Goal: Task Accomplishment & Management: Manage account settings

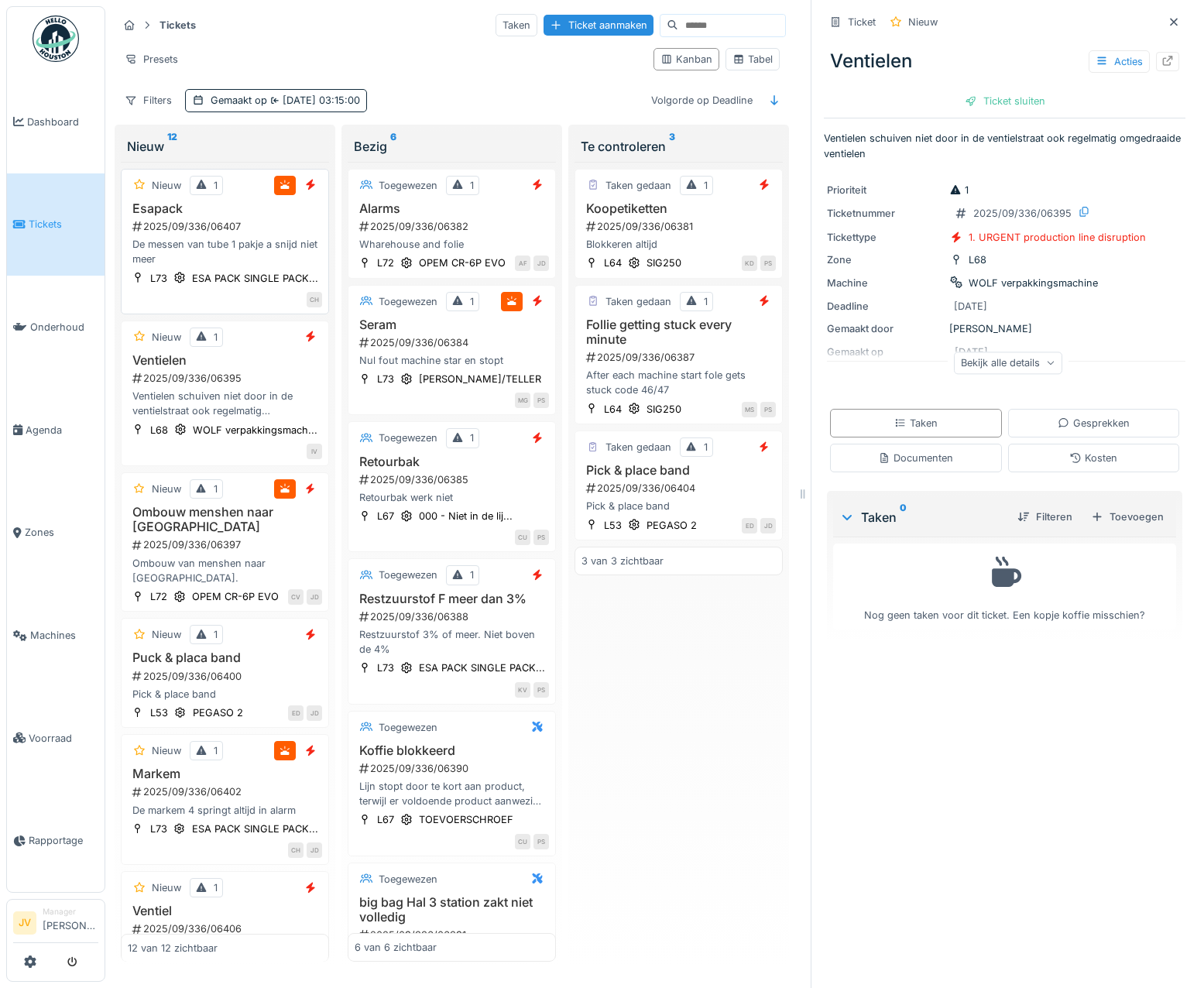
click at [286, 270] on div "L73 ESA PACK SINGLE PACK..." at bounding box center [225, 278] width 194 height 16
click at [1096, 59] on icon at bounding box center [1102, 60] width 12 height 10
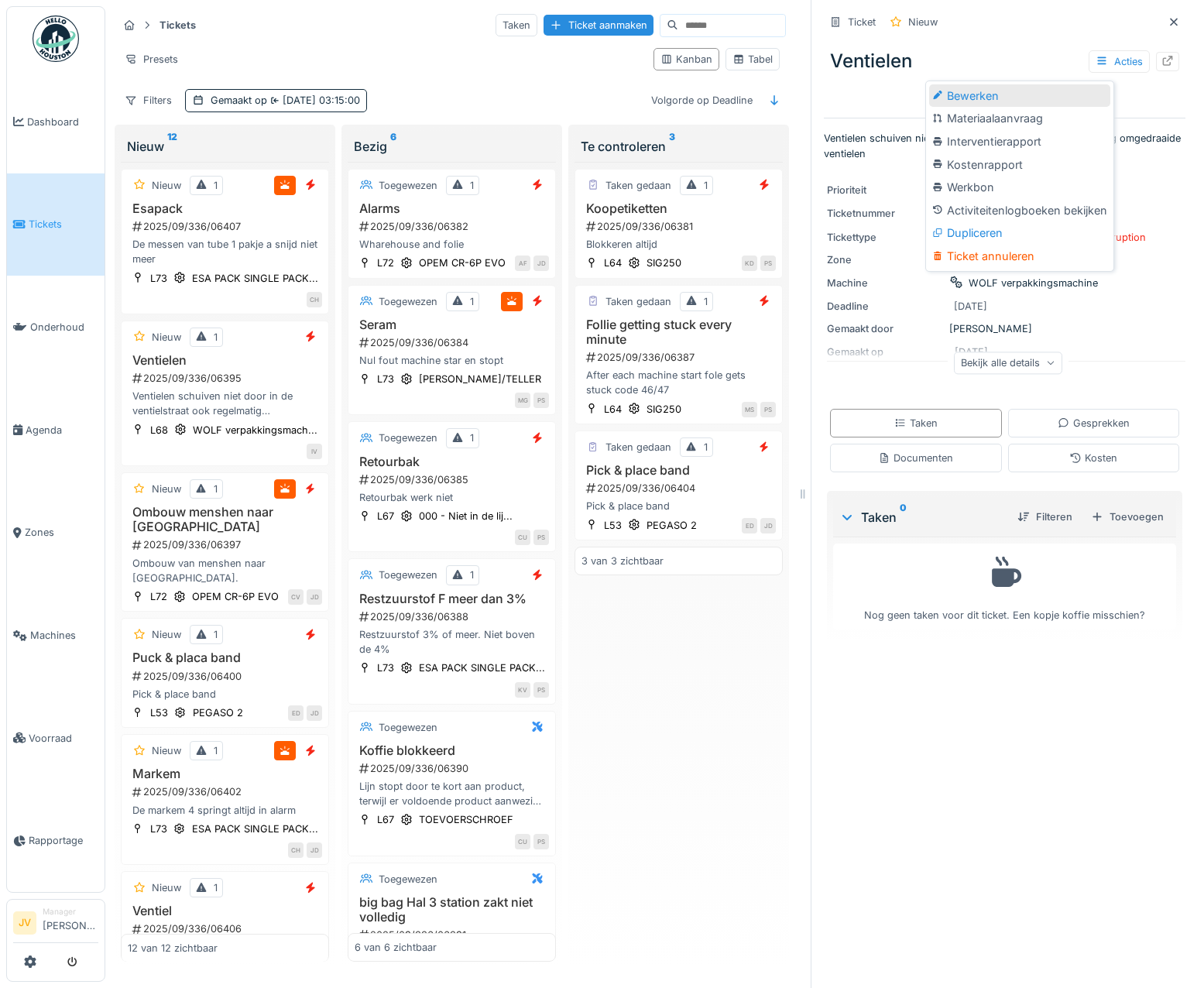
click at [1006, 92] on div "Bewerken" at bounding box center [1020, 96] width 181 height 23
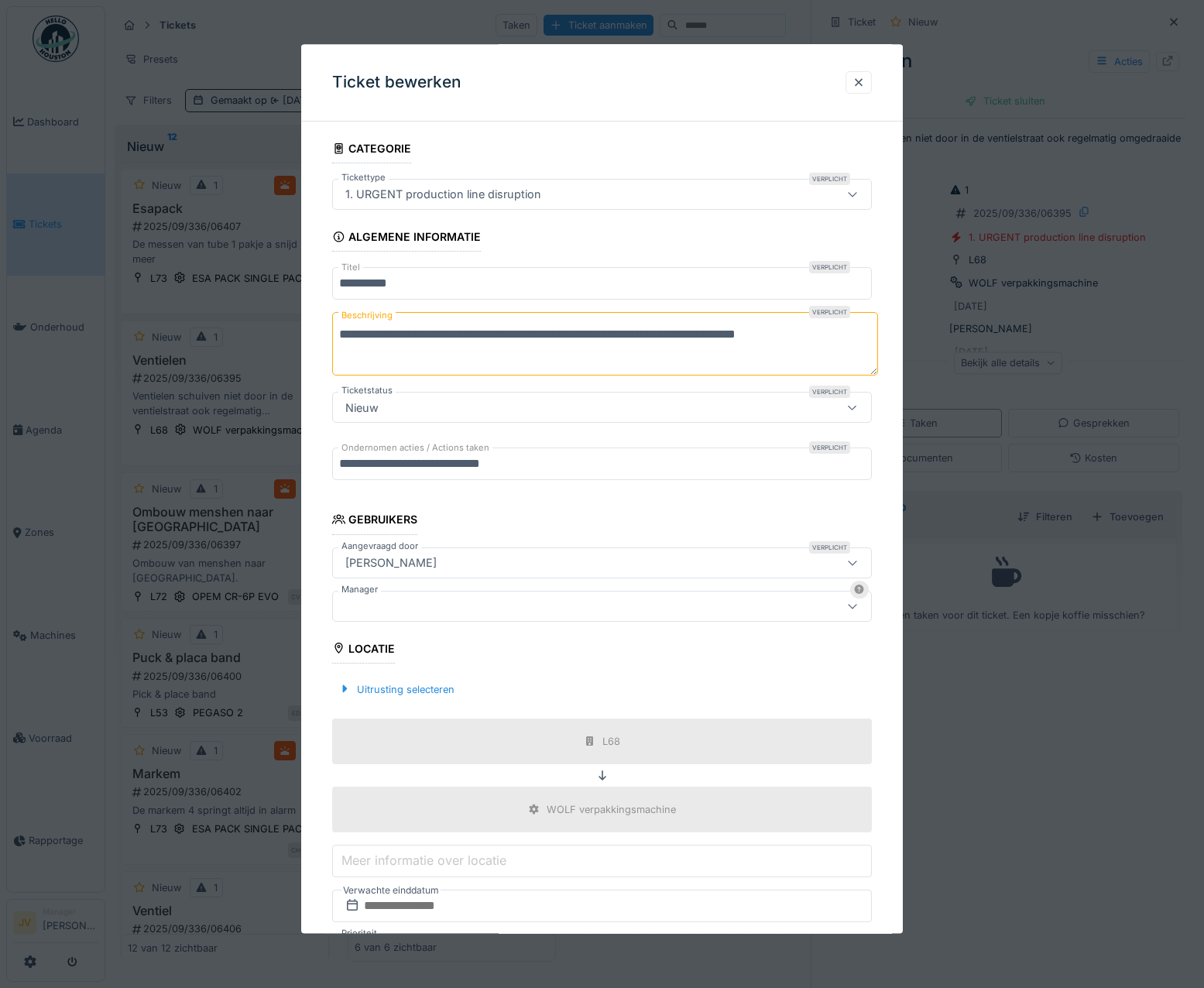
click at [366, 612] on div at bounding box center [570, 606] width 461 height 17
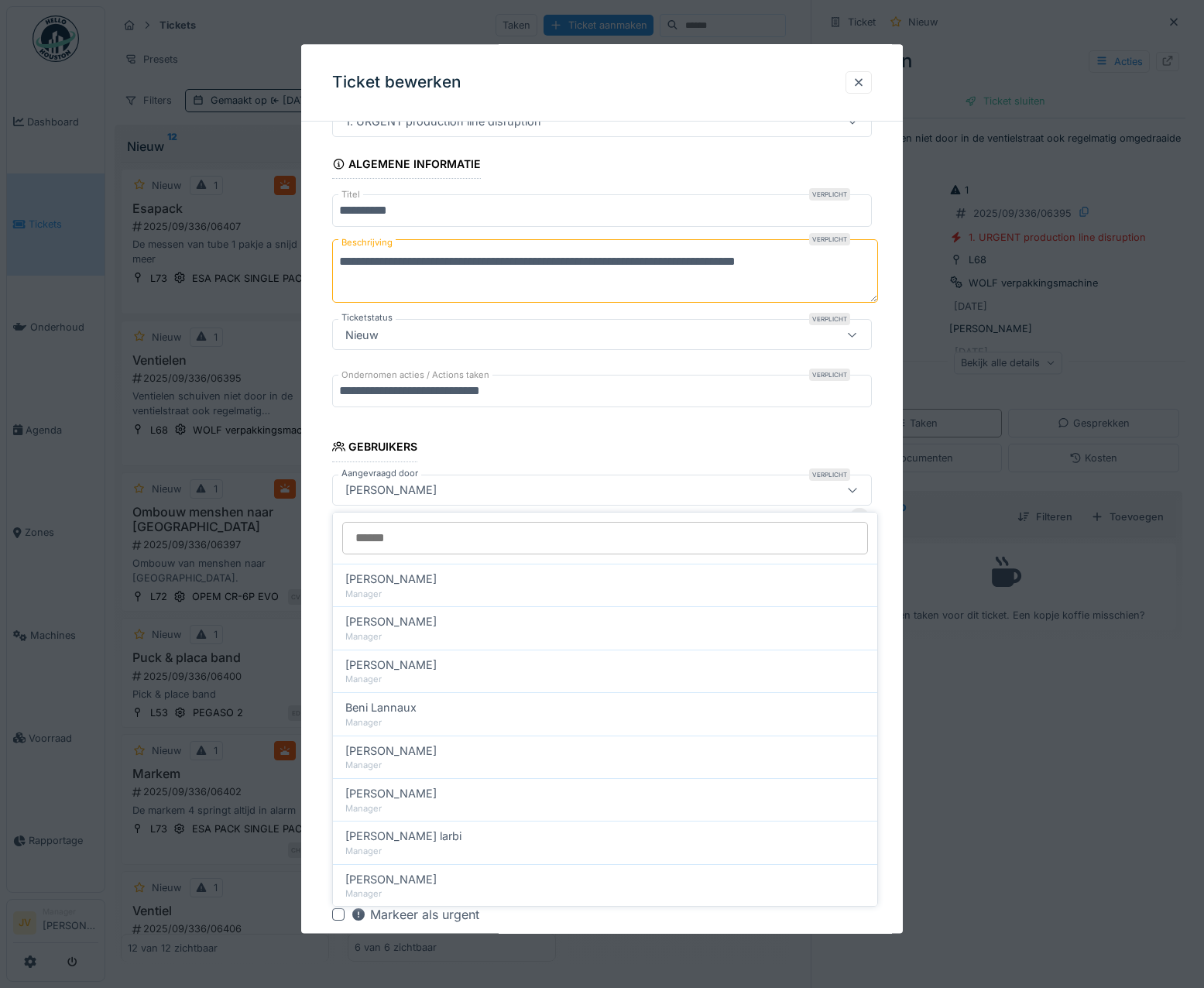
scroll to position [117, 0]
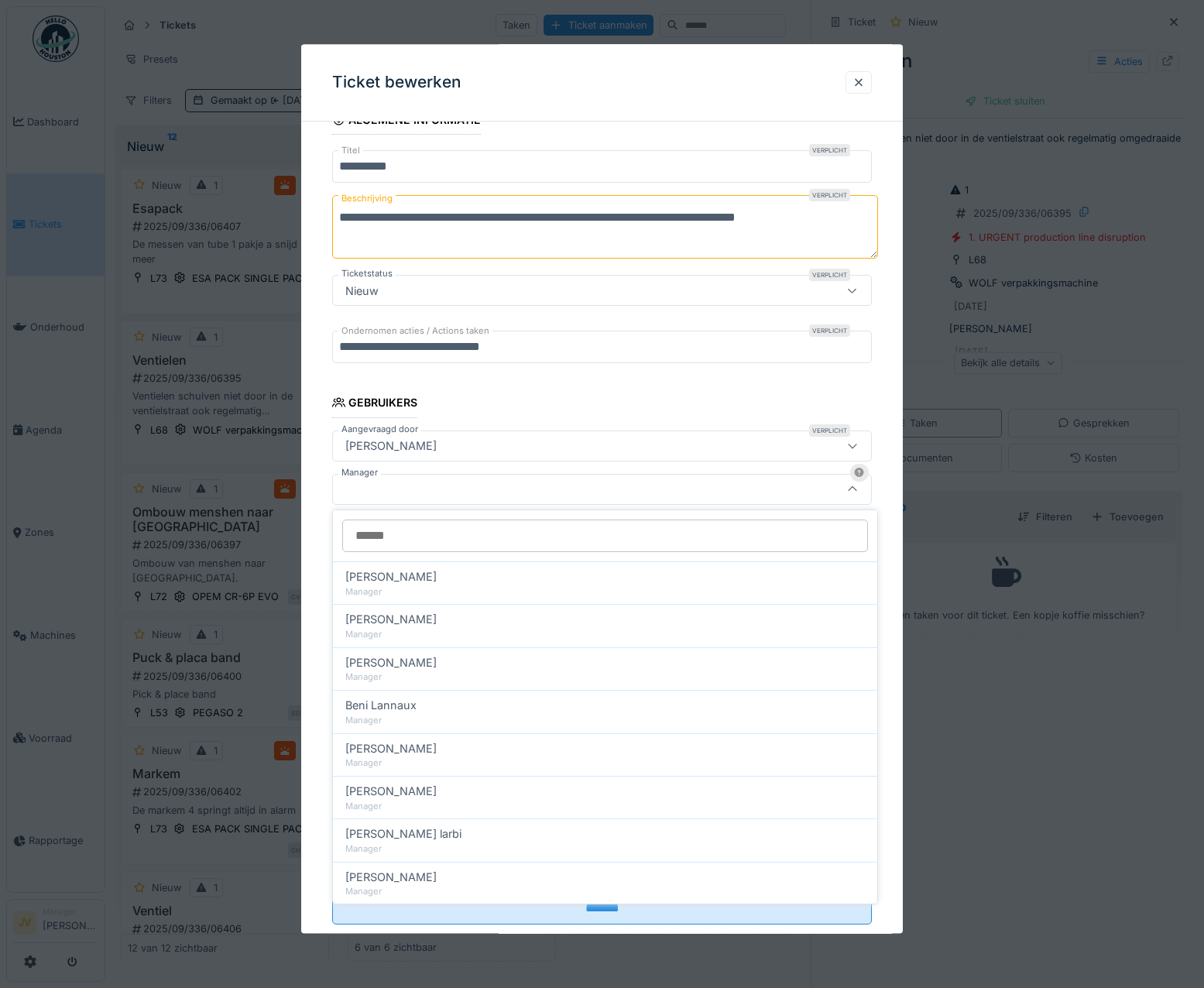
click at [397, 481] on div at bounding box center [570, 489] width 461 height 17
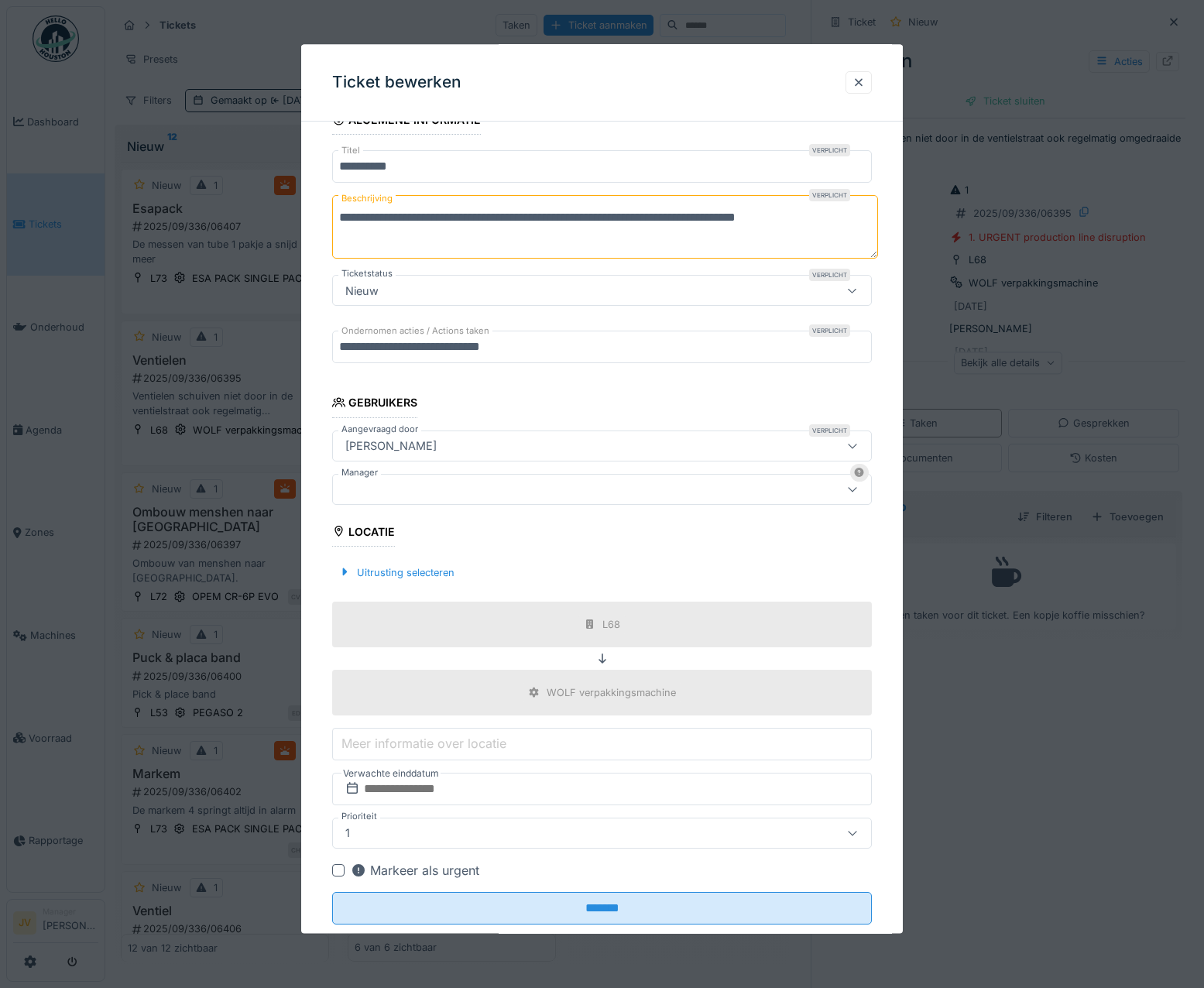
click at [394, 487] on div at bounding box center [570, 489] width 461 height 17
click at [407, 439] on div "Ines Verelst" at bounding box center [391, 446] width 104 height 17
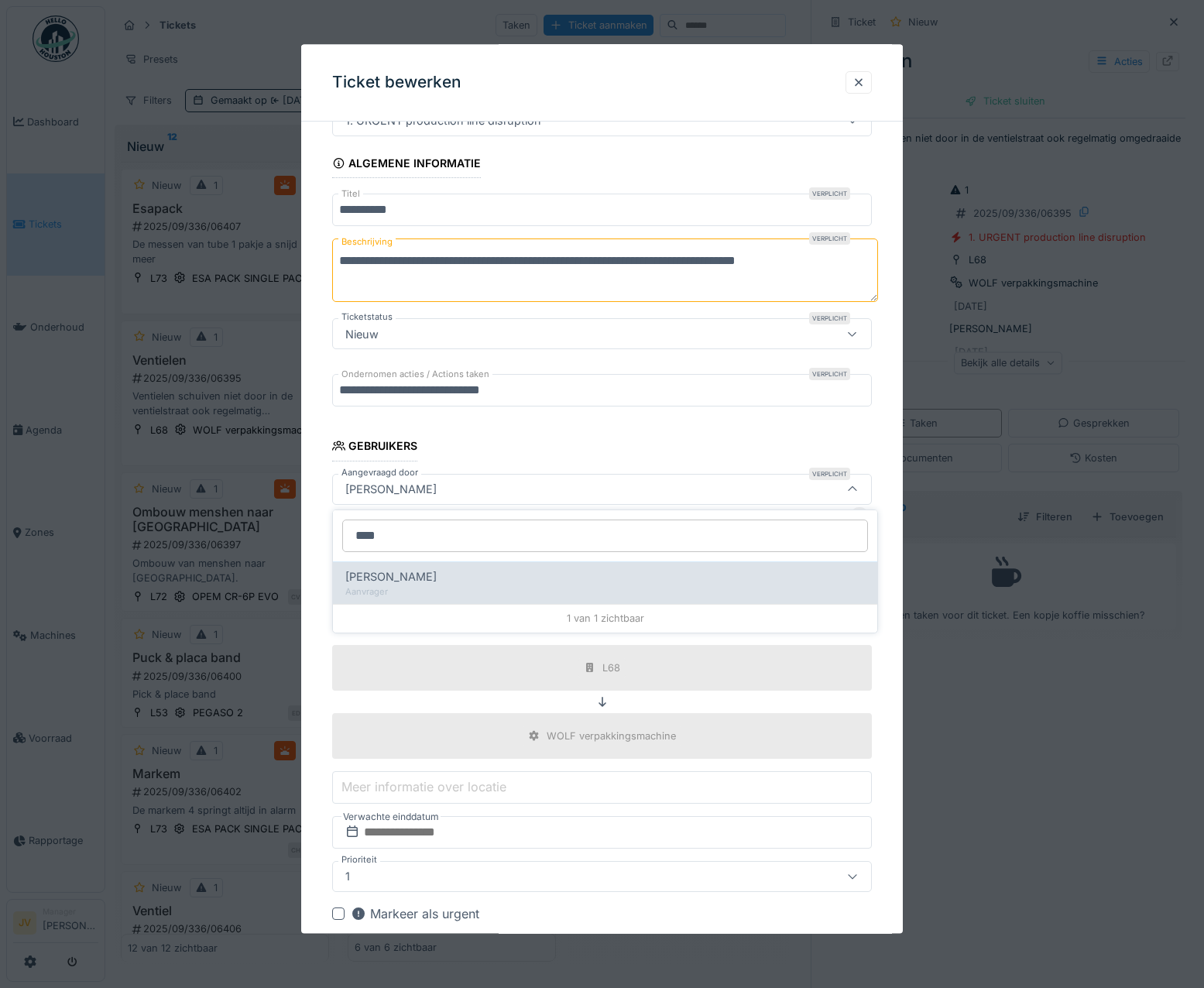
type input "****"
click at [403, 581] on span "Raed Alnemeelat" at bounding box center [390, 577] width 91 height 17
type input "*****"
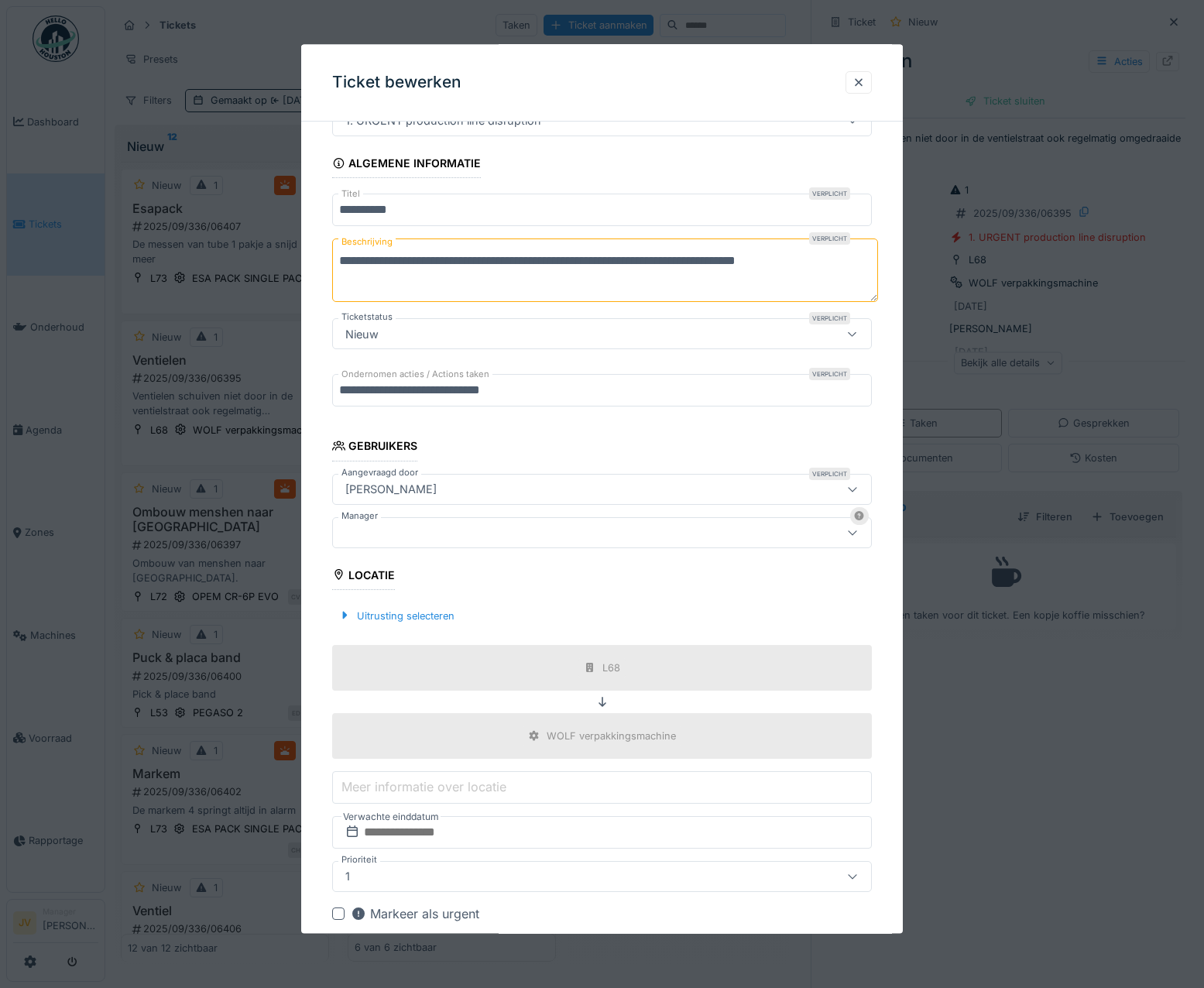
click at [401, 535] on div at bounding box center [570, 533] width 461 height 17
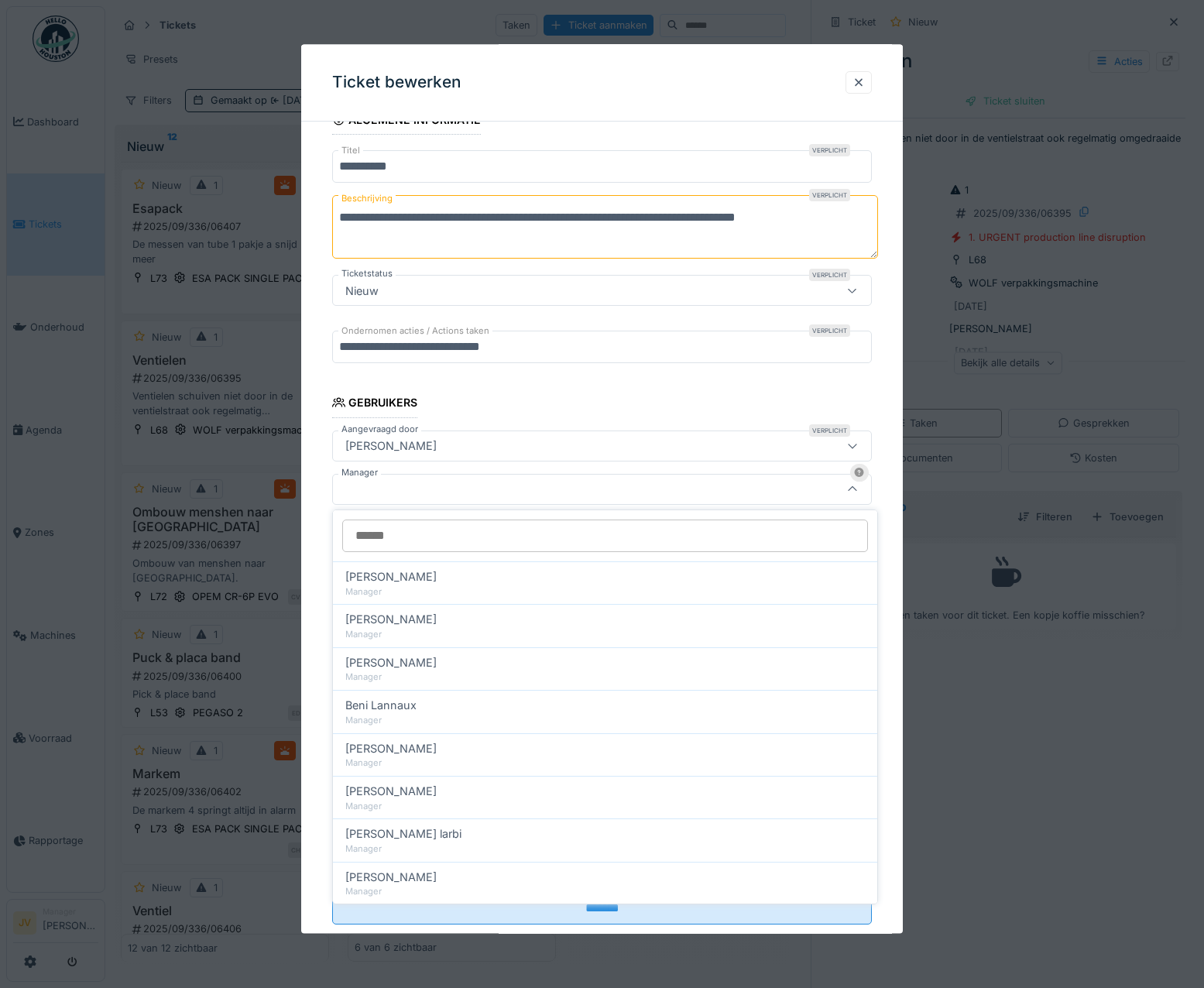
click at [427, 548] on input "Manager" at bounding box center [606, 536] width 526 height 33
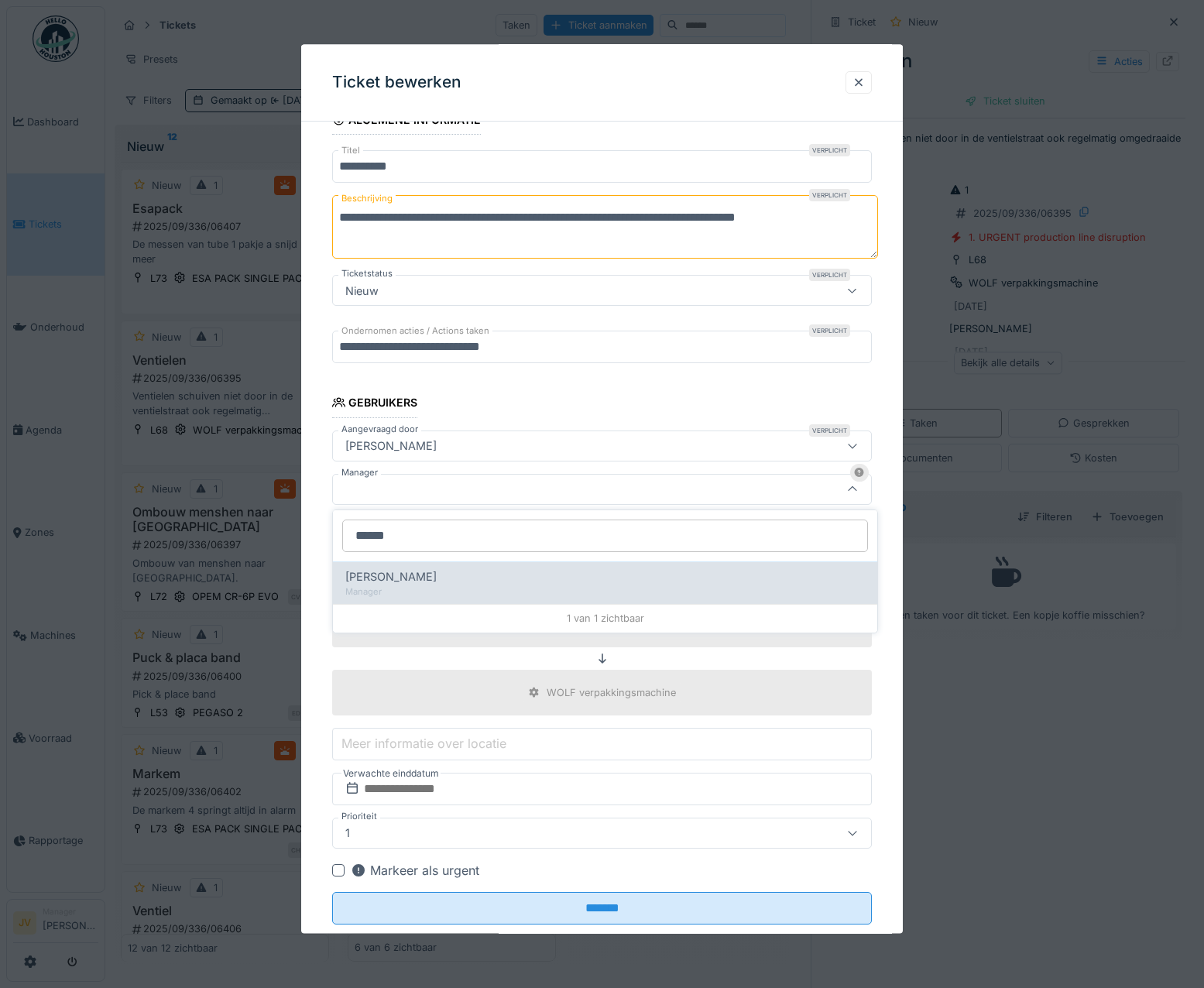
type input "******"
click at [425, 574] on div "[PERSON_NAME]" at bounding box center [605, 577] width 520 height 17
type input "****"
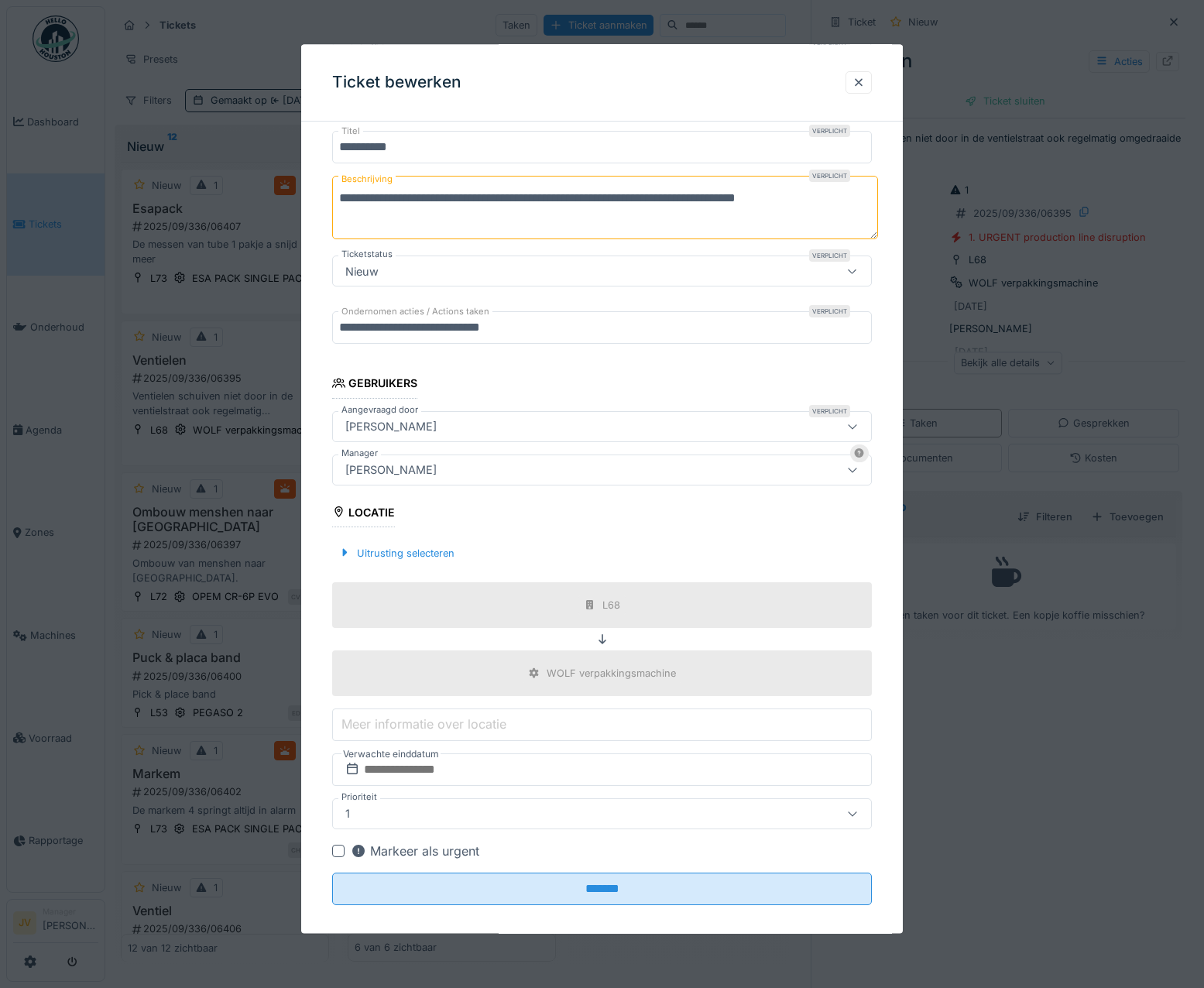
scroll to position [151, 0]
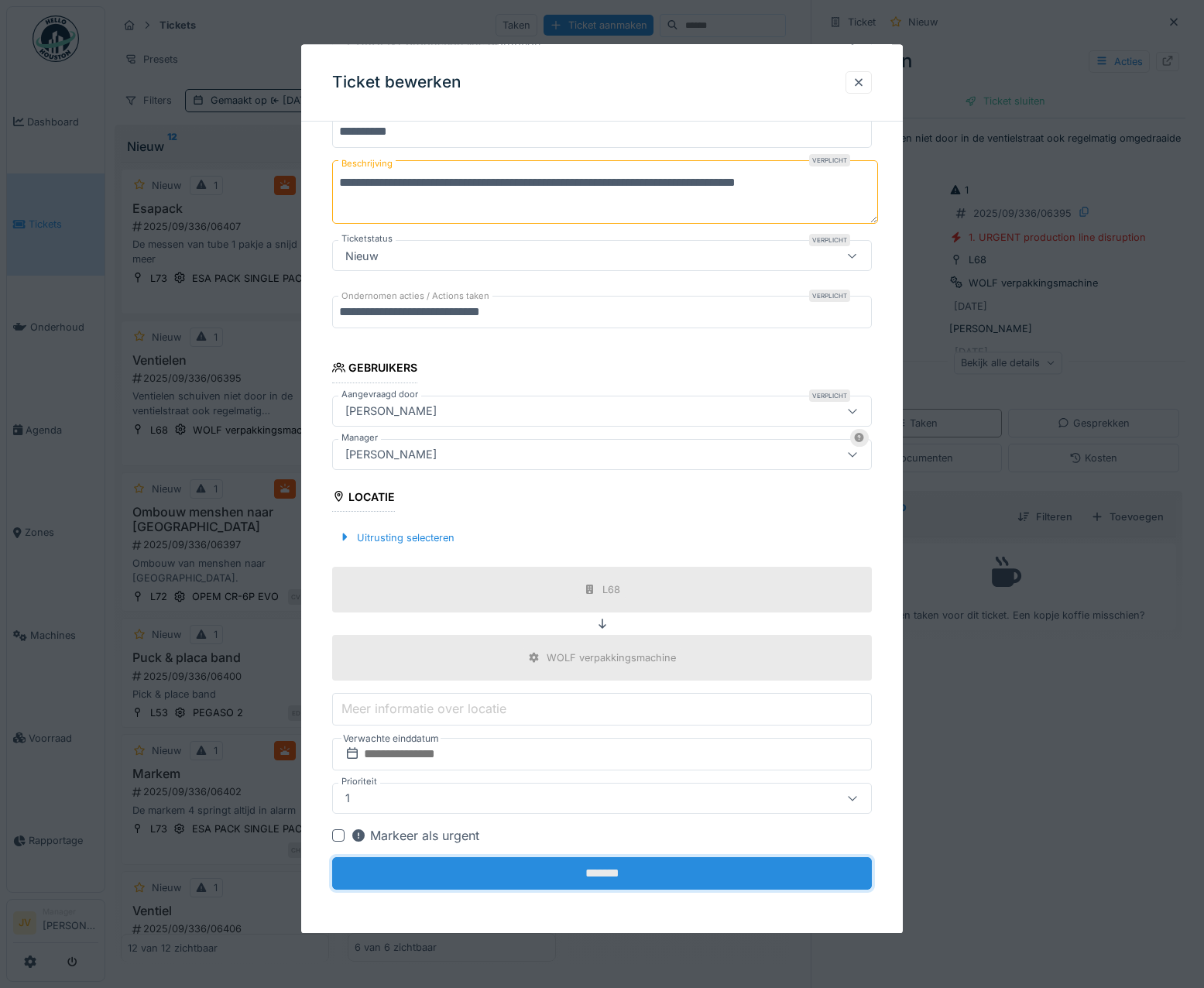
click at [583, 872] on input "*******" at bounding box center [602, 873] width 540 height 33
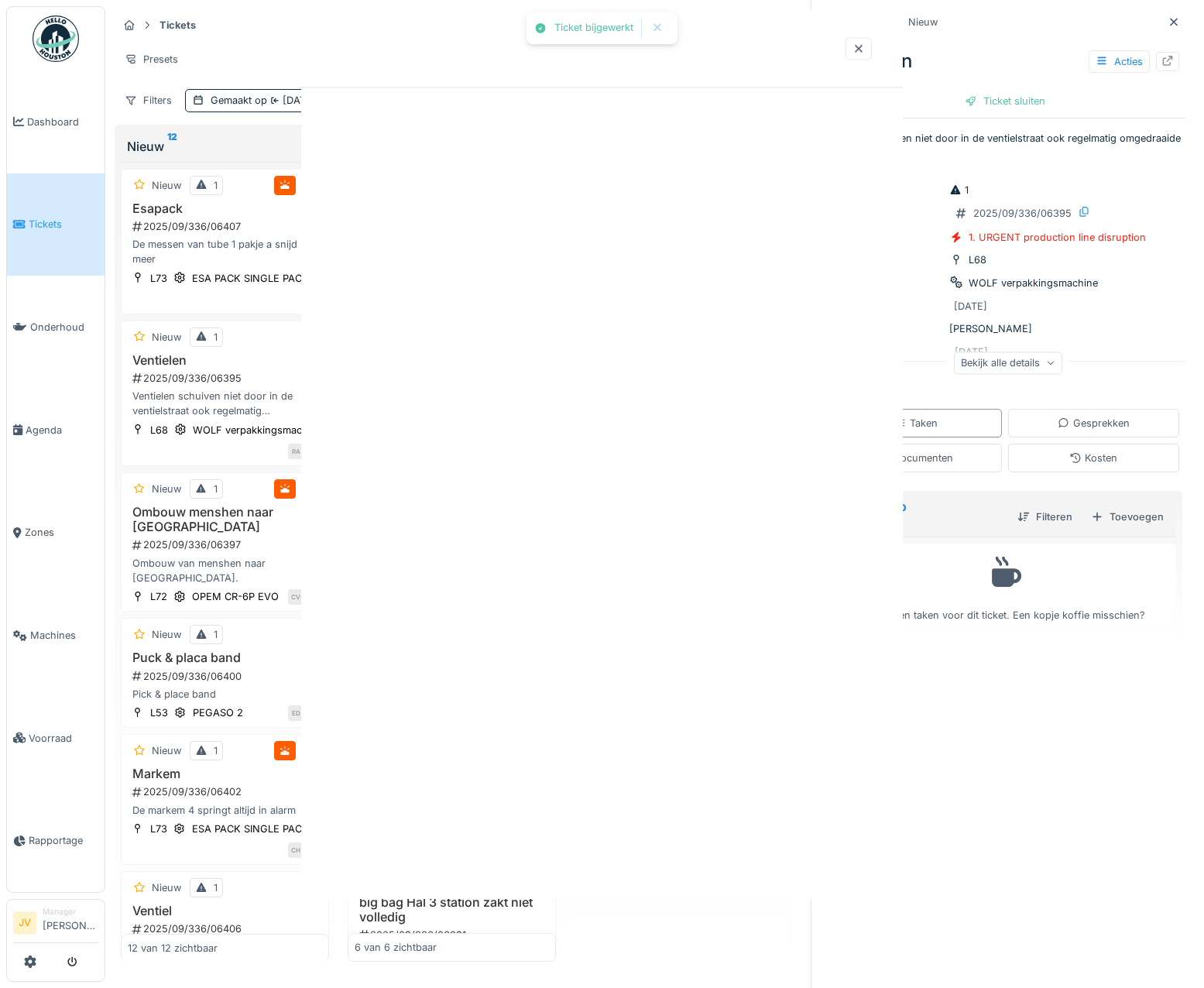
scroll to position [0, 0]
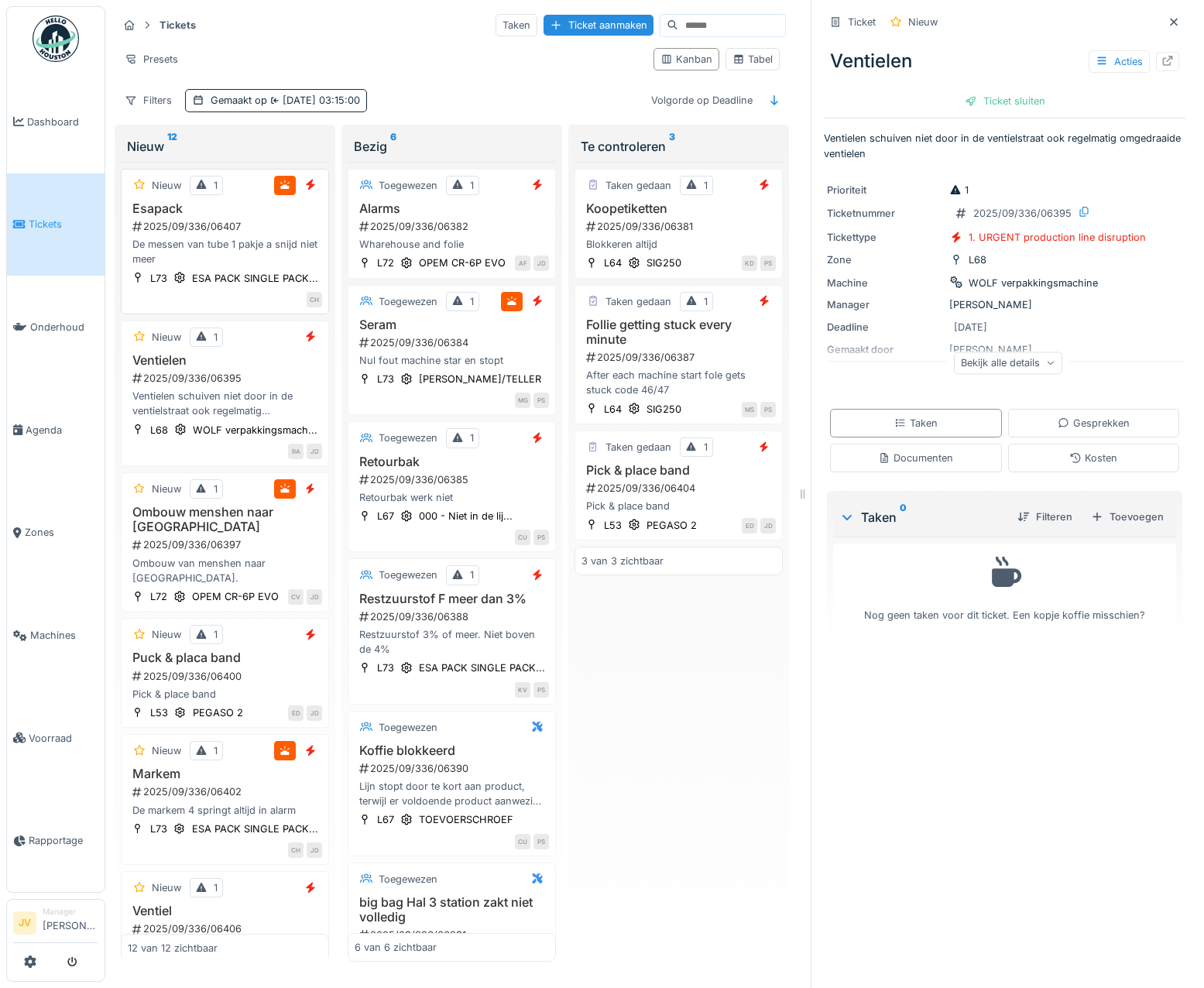
click at [268, 284] on div "L73 ESA PACK SINGLE PACK..." at bounding box center [225, 278] width 194 height 16
click at [268, 282] on div "L73 ESA PACK SINGLE PACK..." at bounding box center [225, 278] width 194 height 16
click at [1167, 20] on icon at bounding box center [1174, 22] width 12 height 10
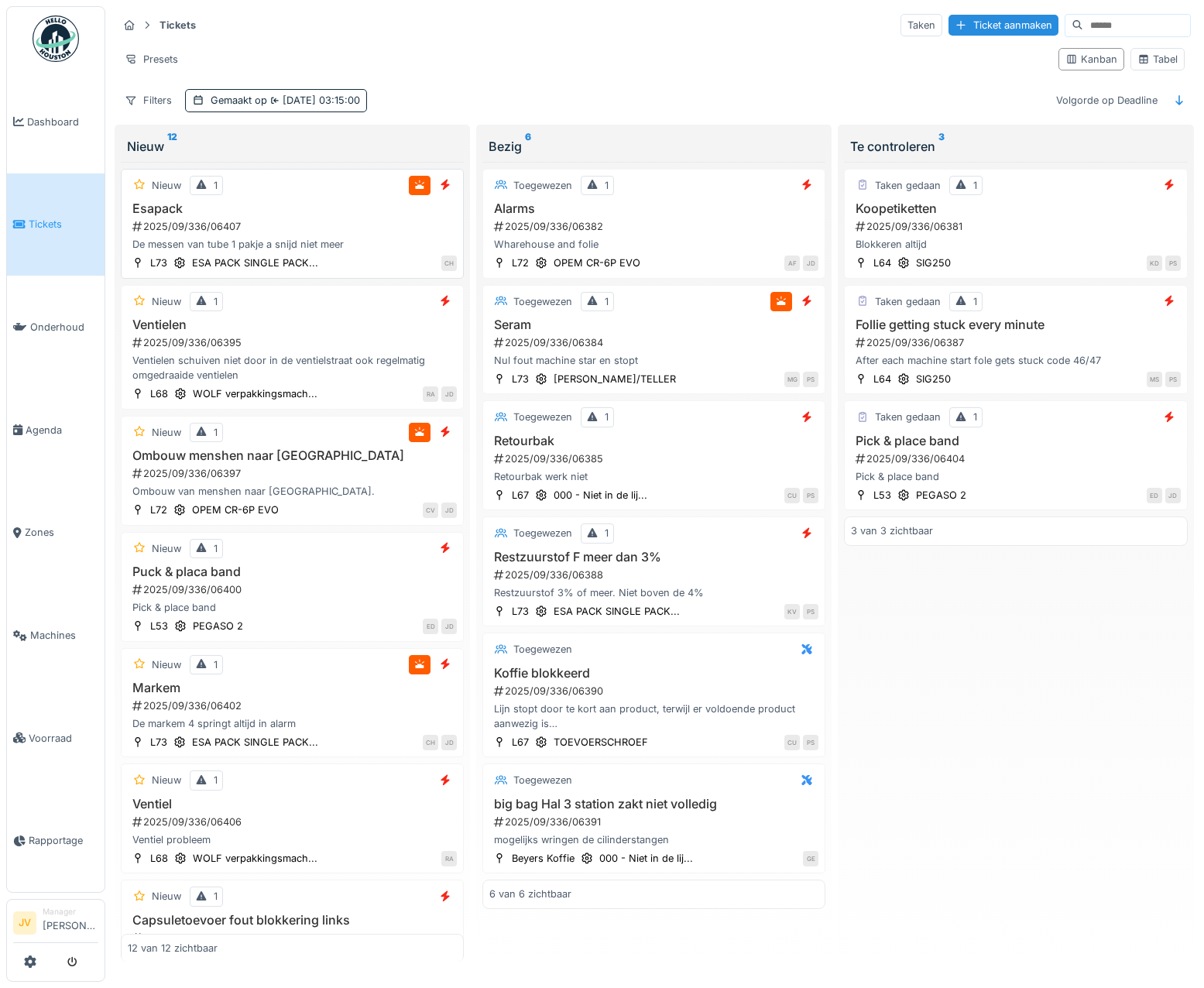
click at [370, 240] on div "De messen van tube 1 pakje a snijd niet meer" at bounding box center [293, 244] width 329 height 15
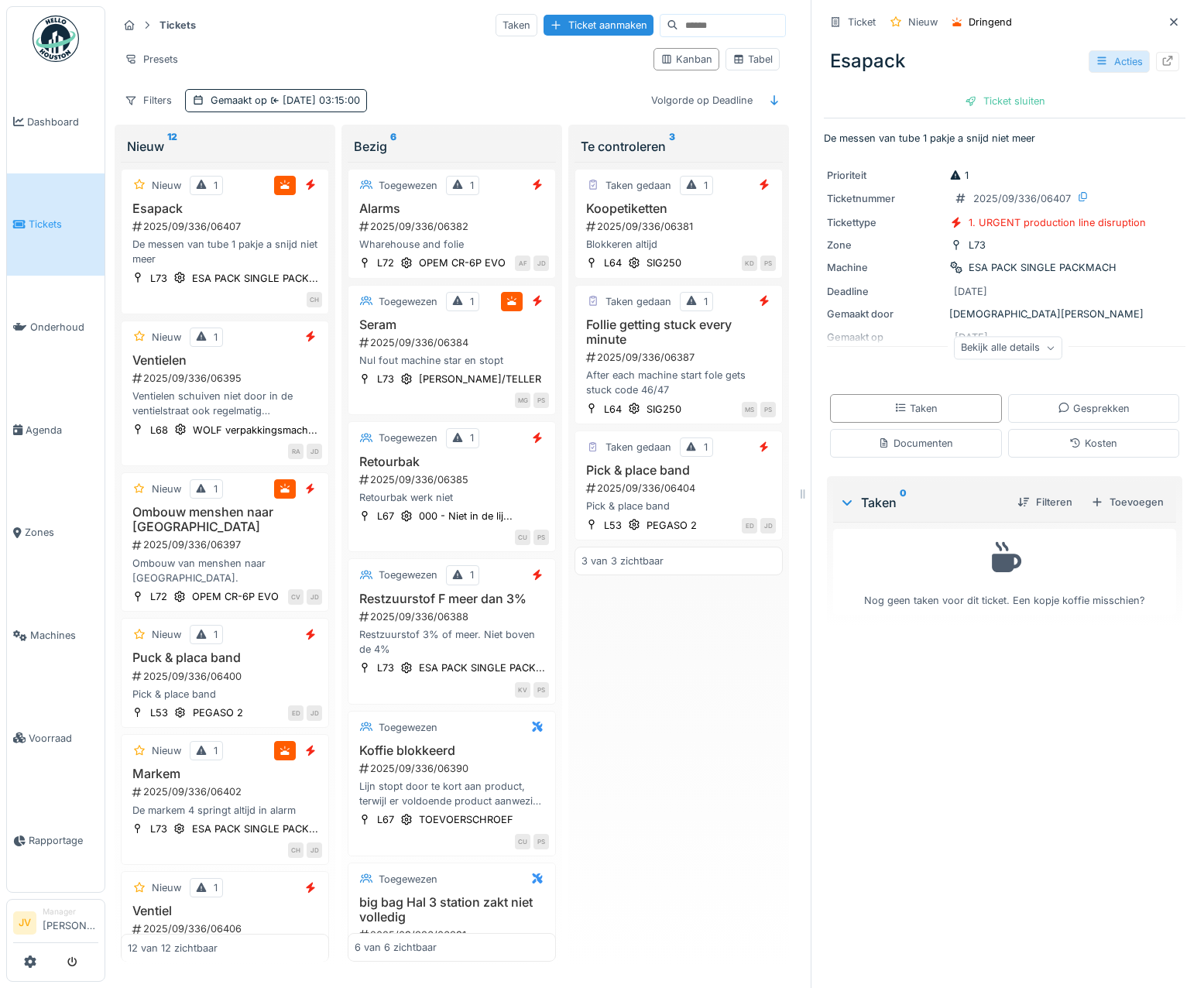
click at [1094, 55] on div "Acties" at bounding box center [1119, 61] width 61 height 23
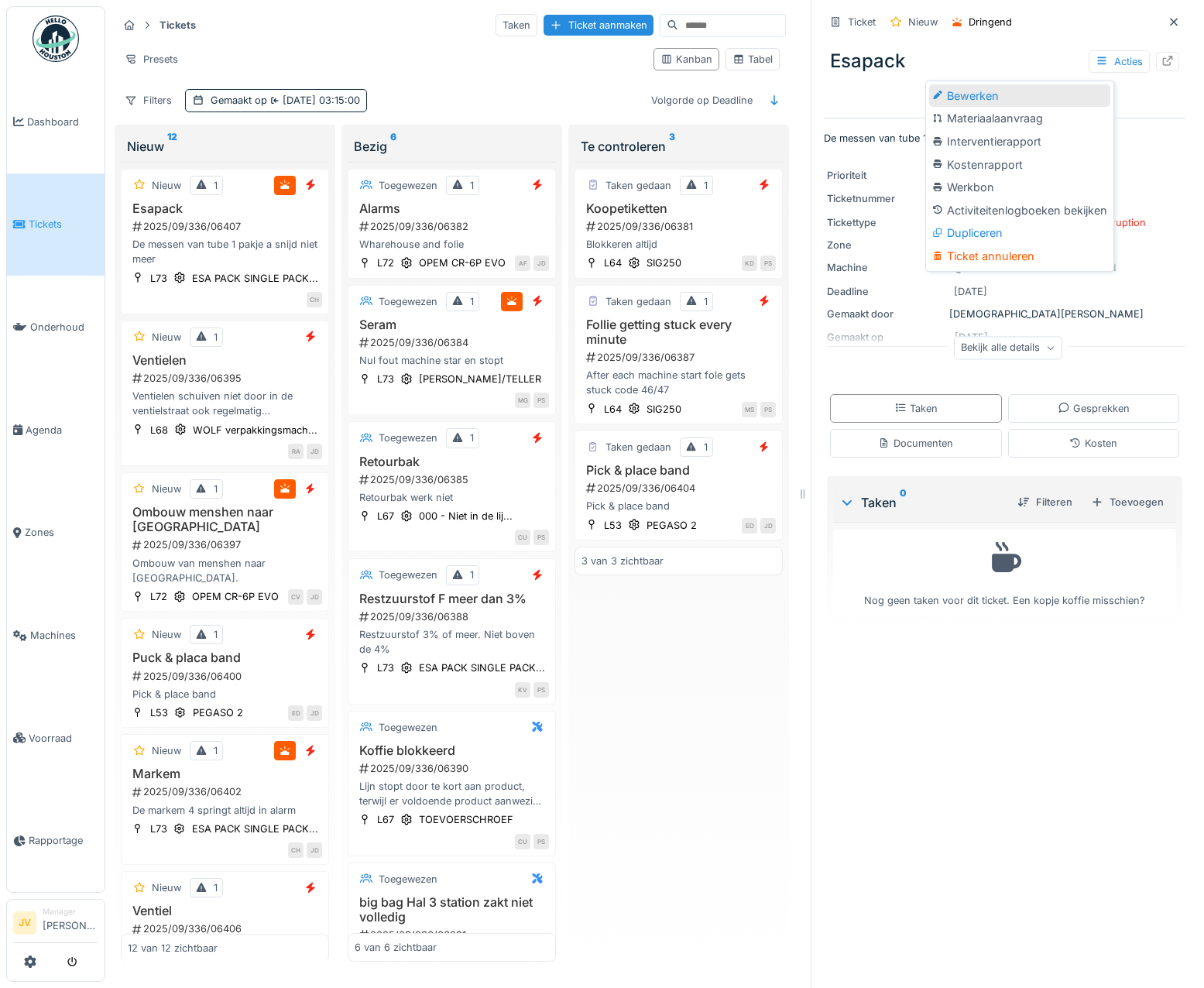
click at [1013, 102] on div "Bewerken" at bounding box center [1020, 96] width 181 height 23
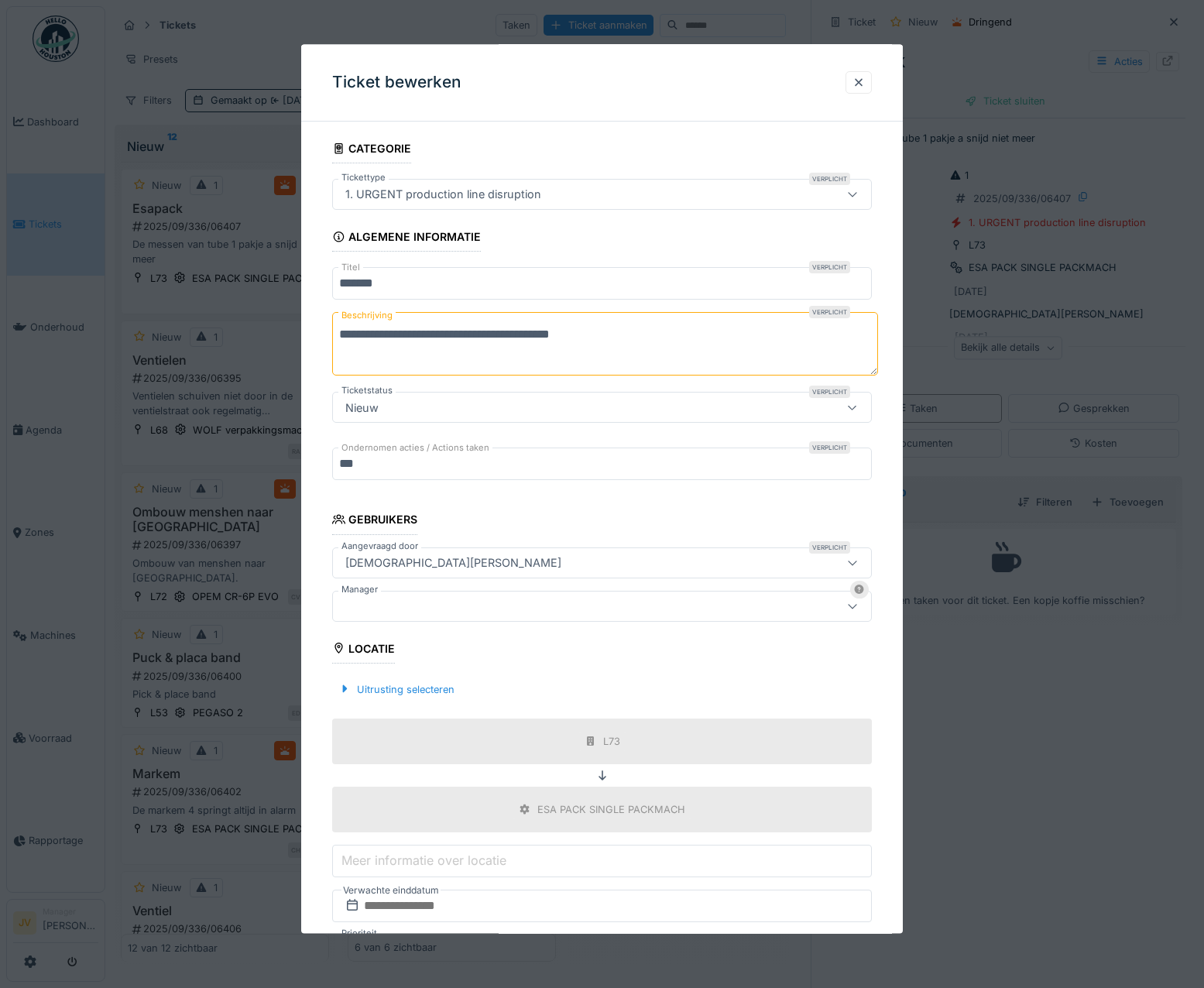
click at [409, 602] on div at bounding box center [570, 606] width 461 height 17
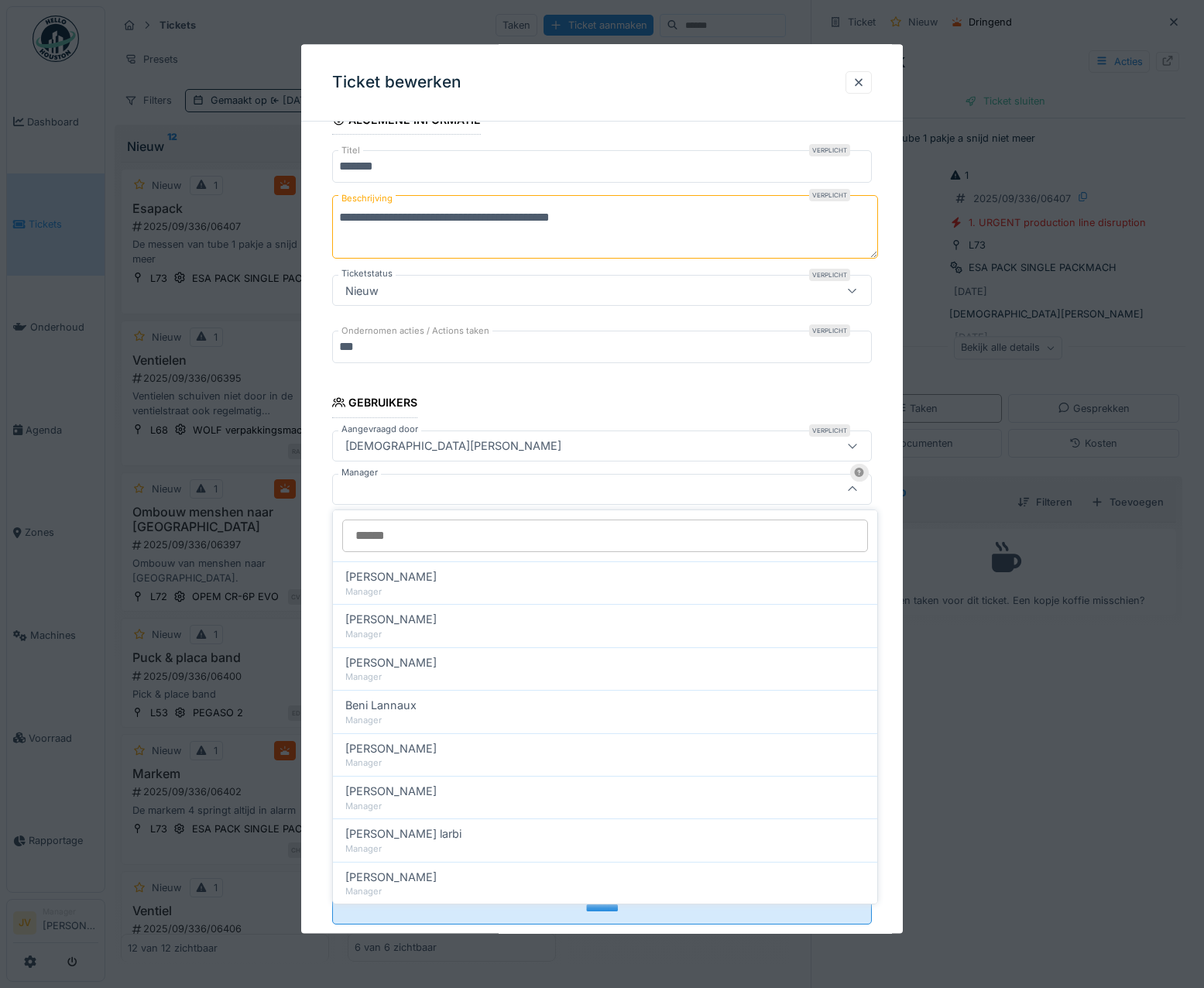
click at [403, 529] on input "Manager" at bounding box center [606, 536] width 526 height 33
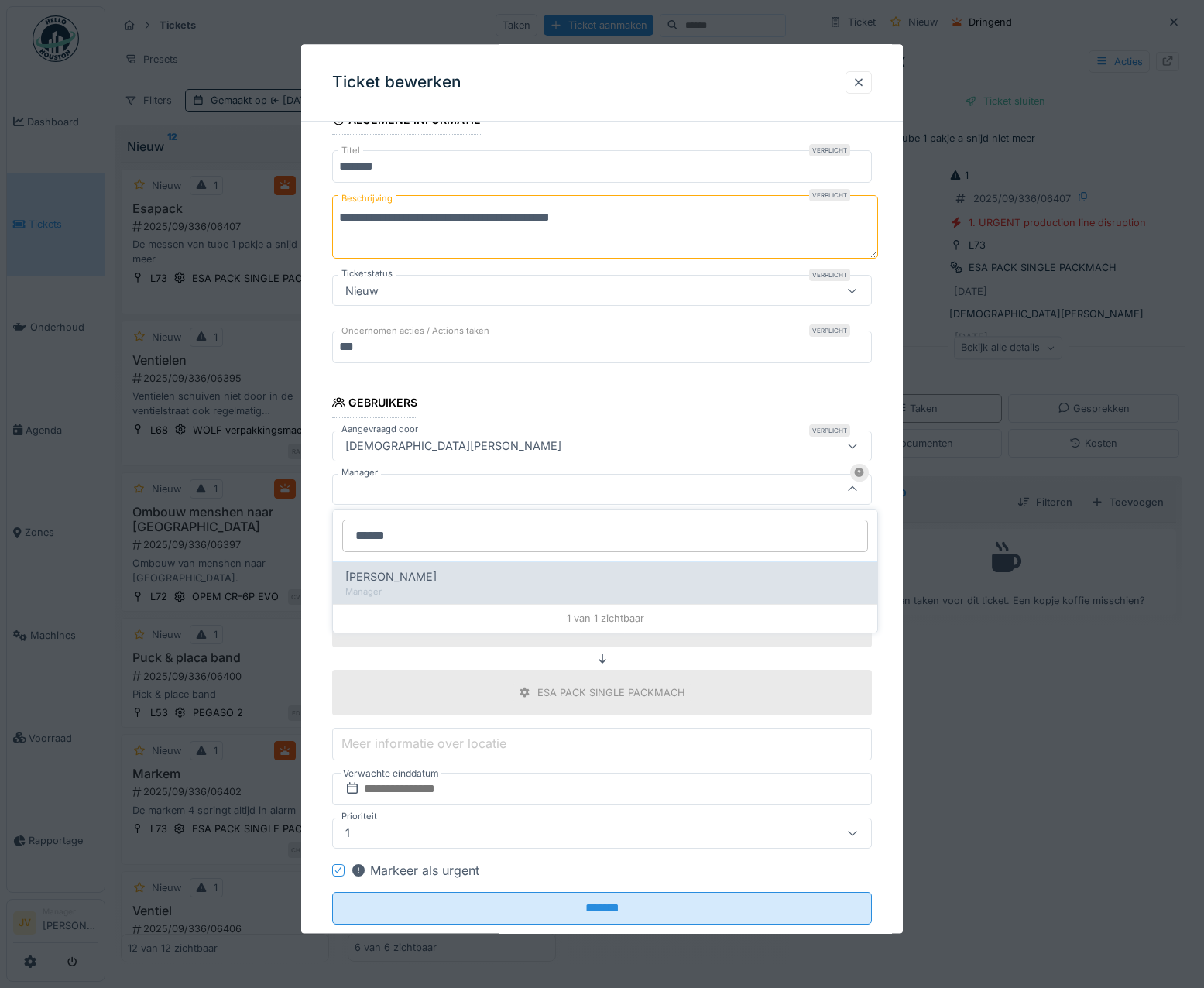
type input "******"
click at [427, 592] on div "Manager" at bounding box center [605, 592] width 520 height 13
type input "****"
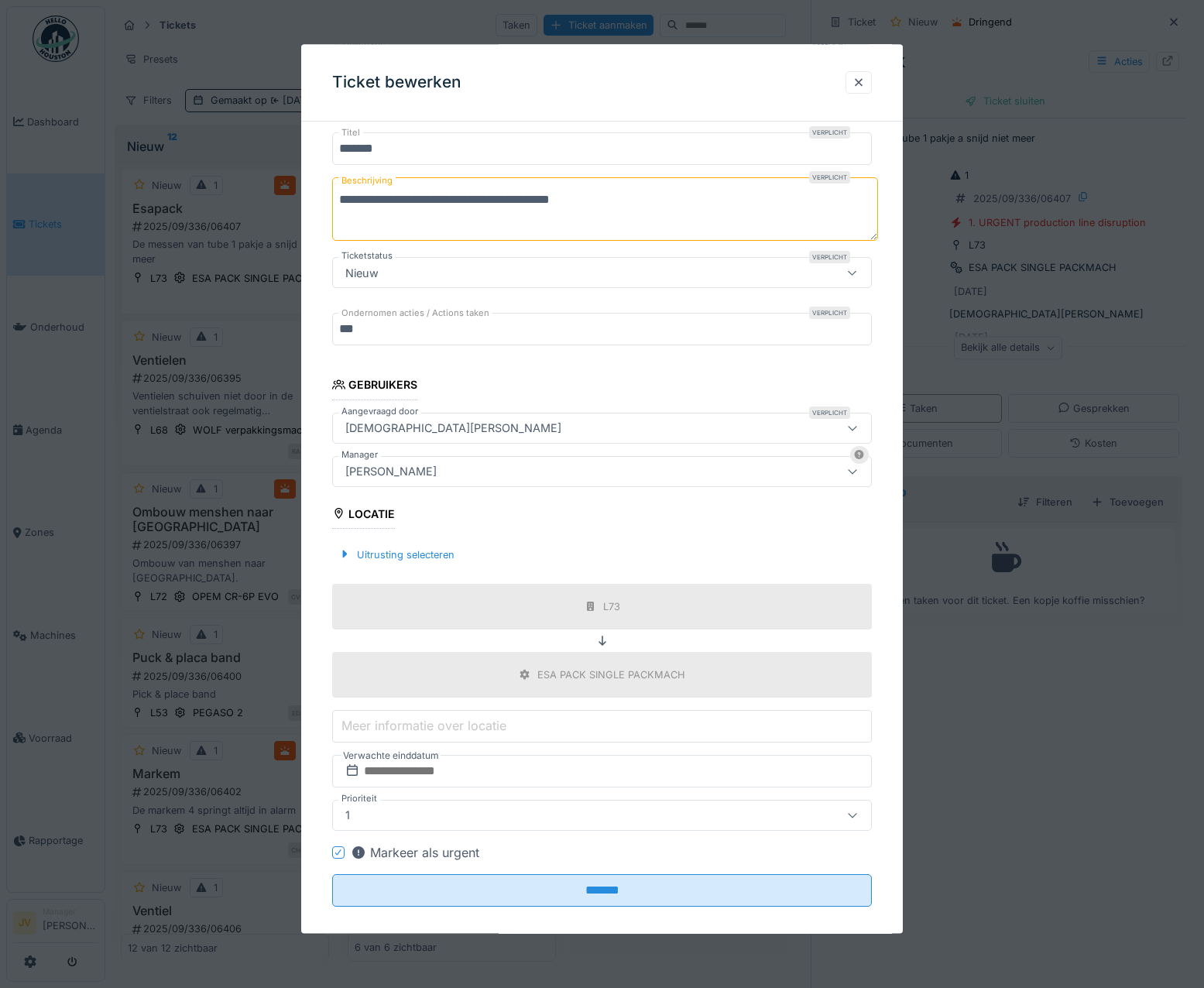
scroll to position [151, 0]
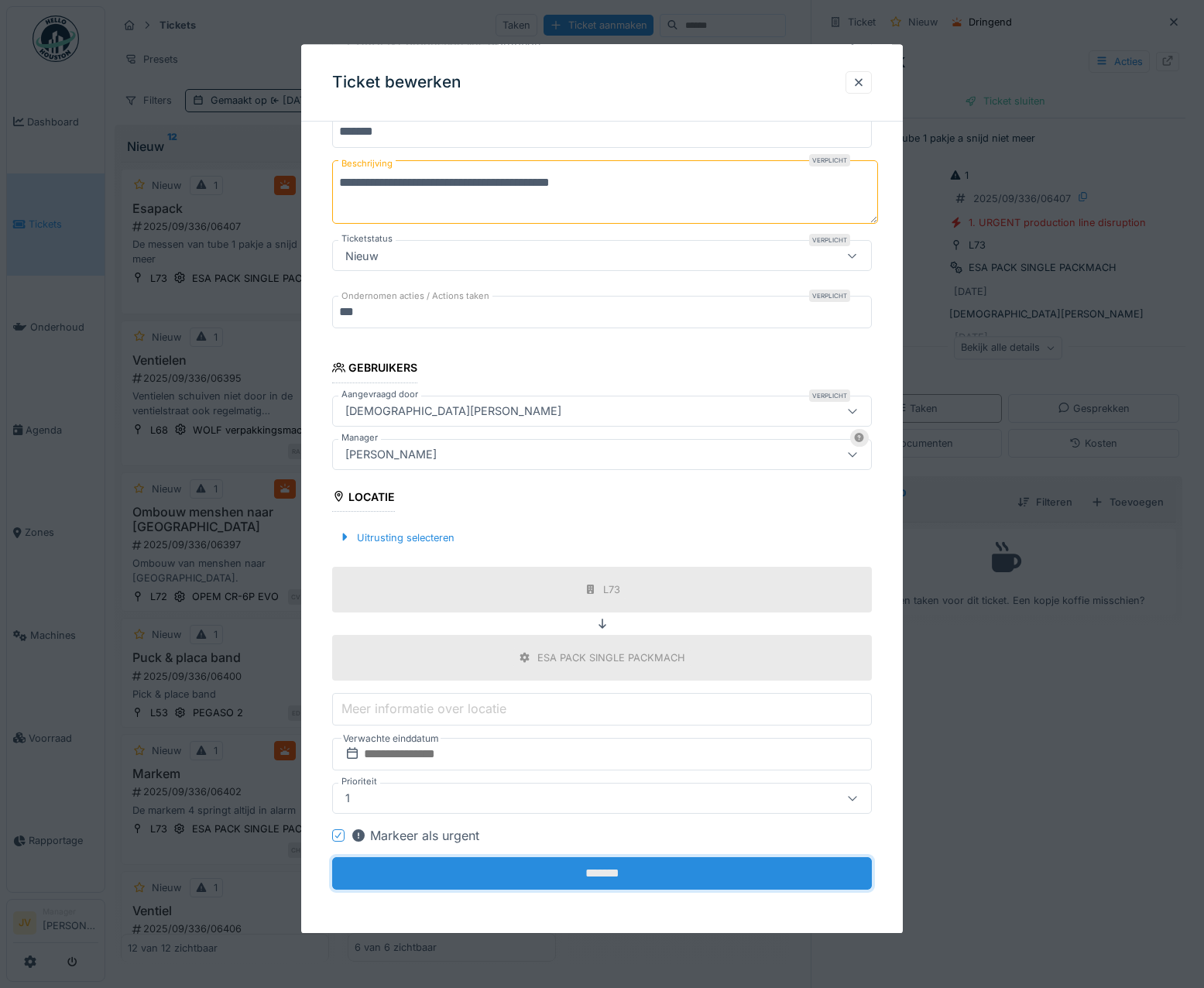
click at [570, 858] on input "*******" at bounding box center [602, 873] width 540 height 33
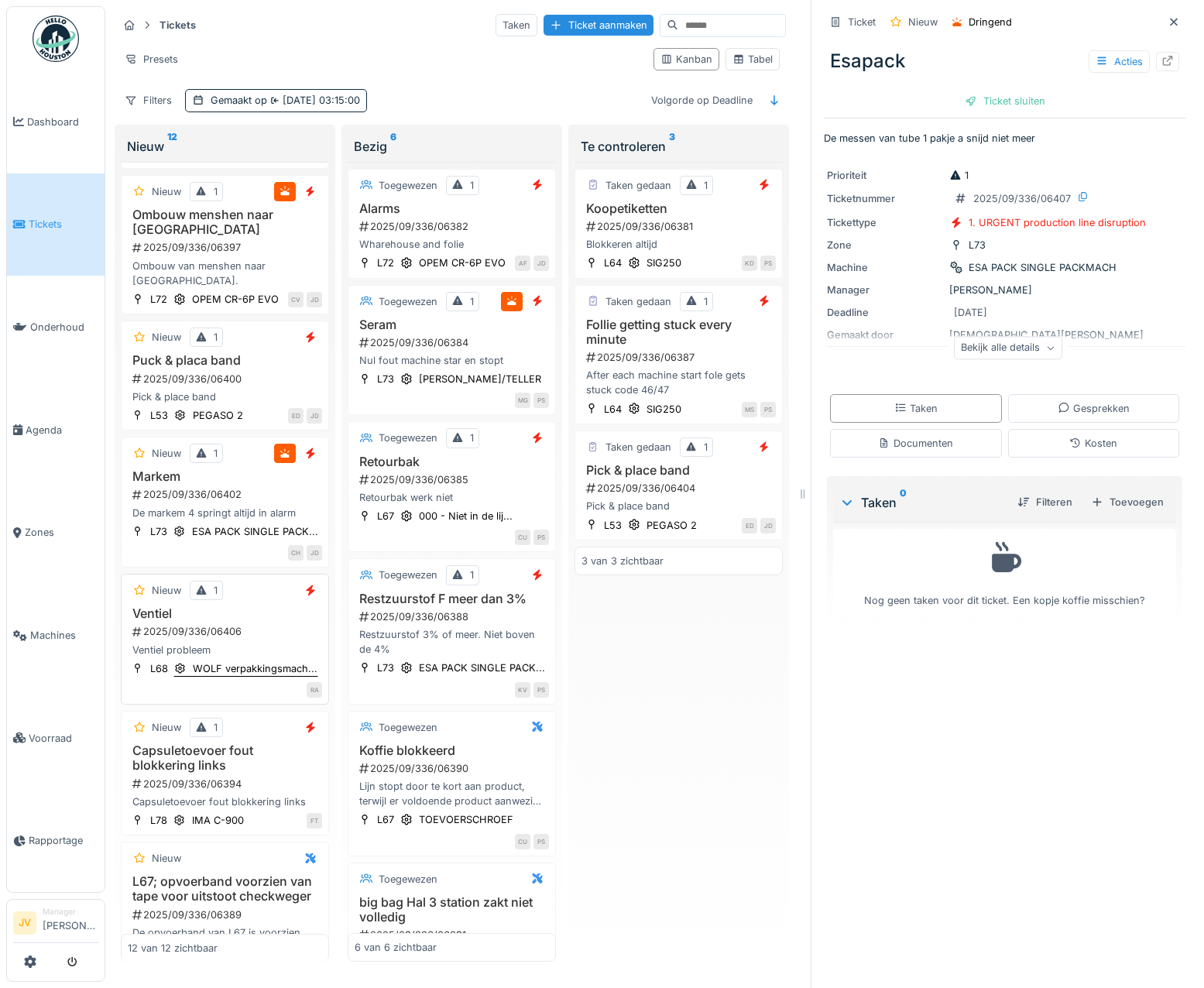
scroll to position [310, 0]
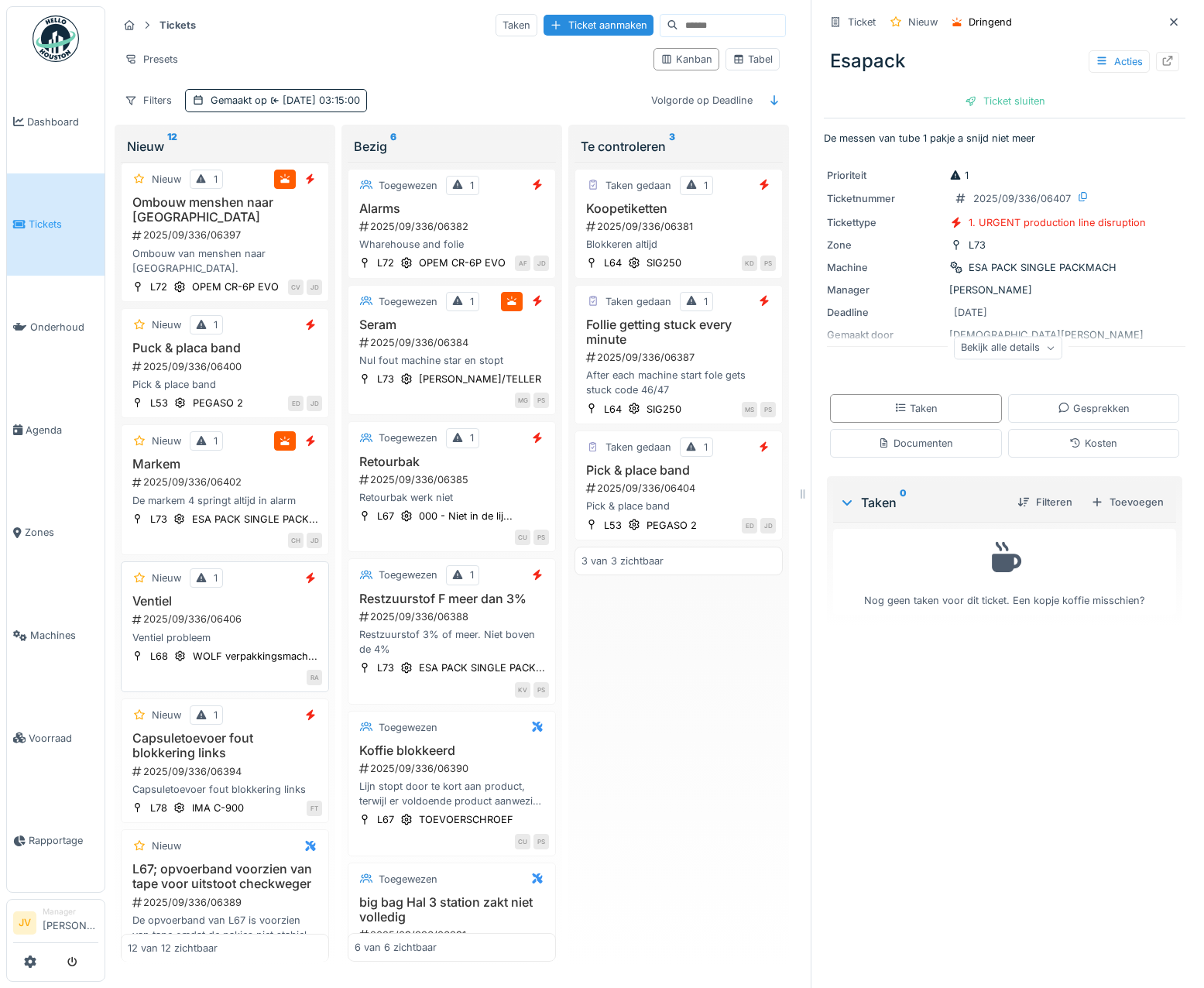
click at [270, 645] on div "Ventiel probleem" at bounding box center [225, 638] width 194 height 15
click at [1092, 59] on div "Acties" at bounding box center [1119, 61] width 61 height 23
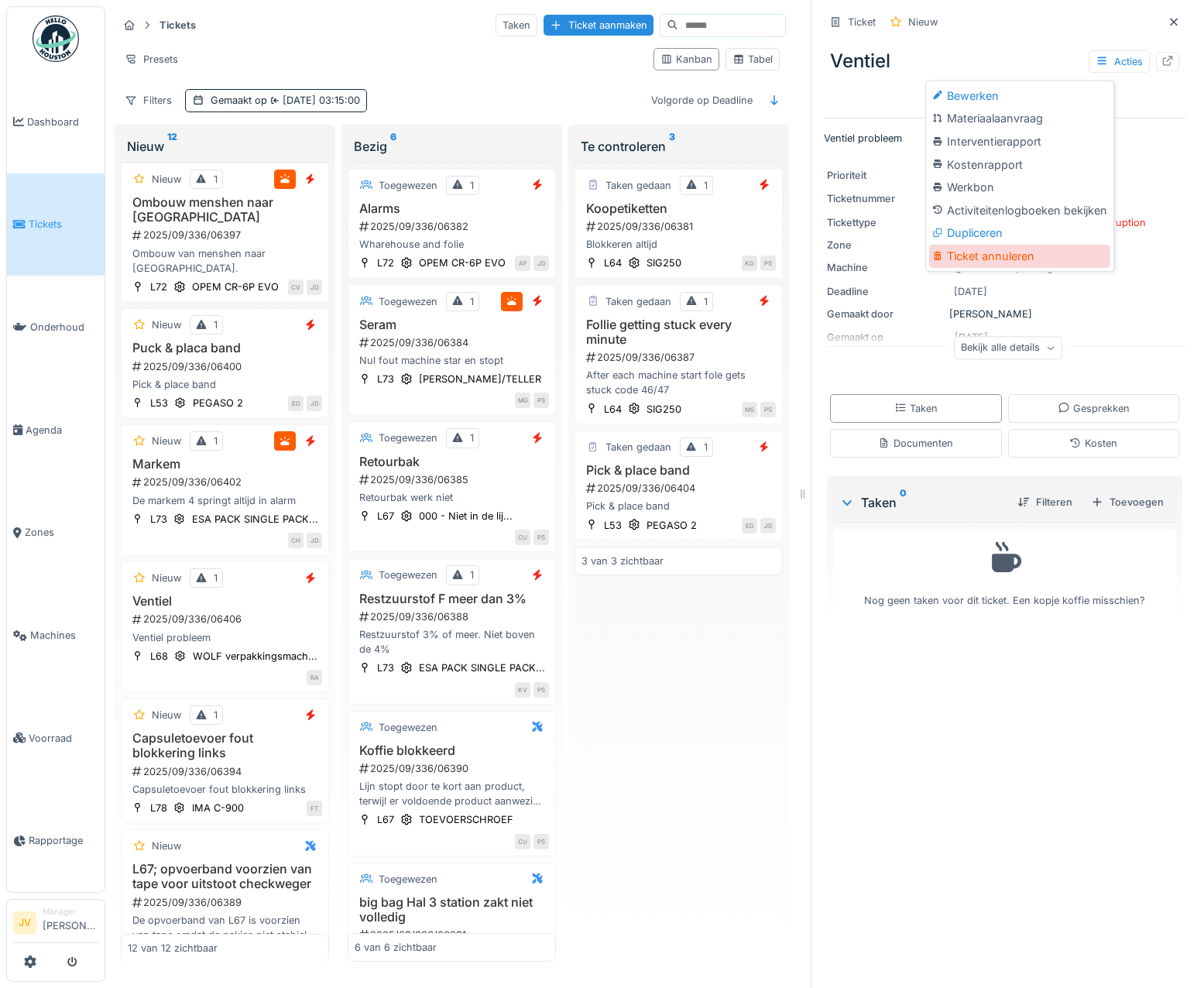
click at [1042, 263] on div "Ticket annuleren" at bounding box center [1020, 257] width 181 height 23
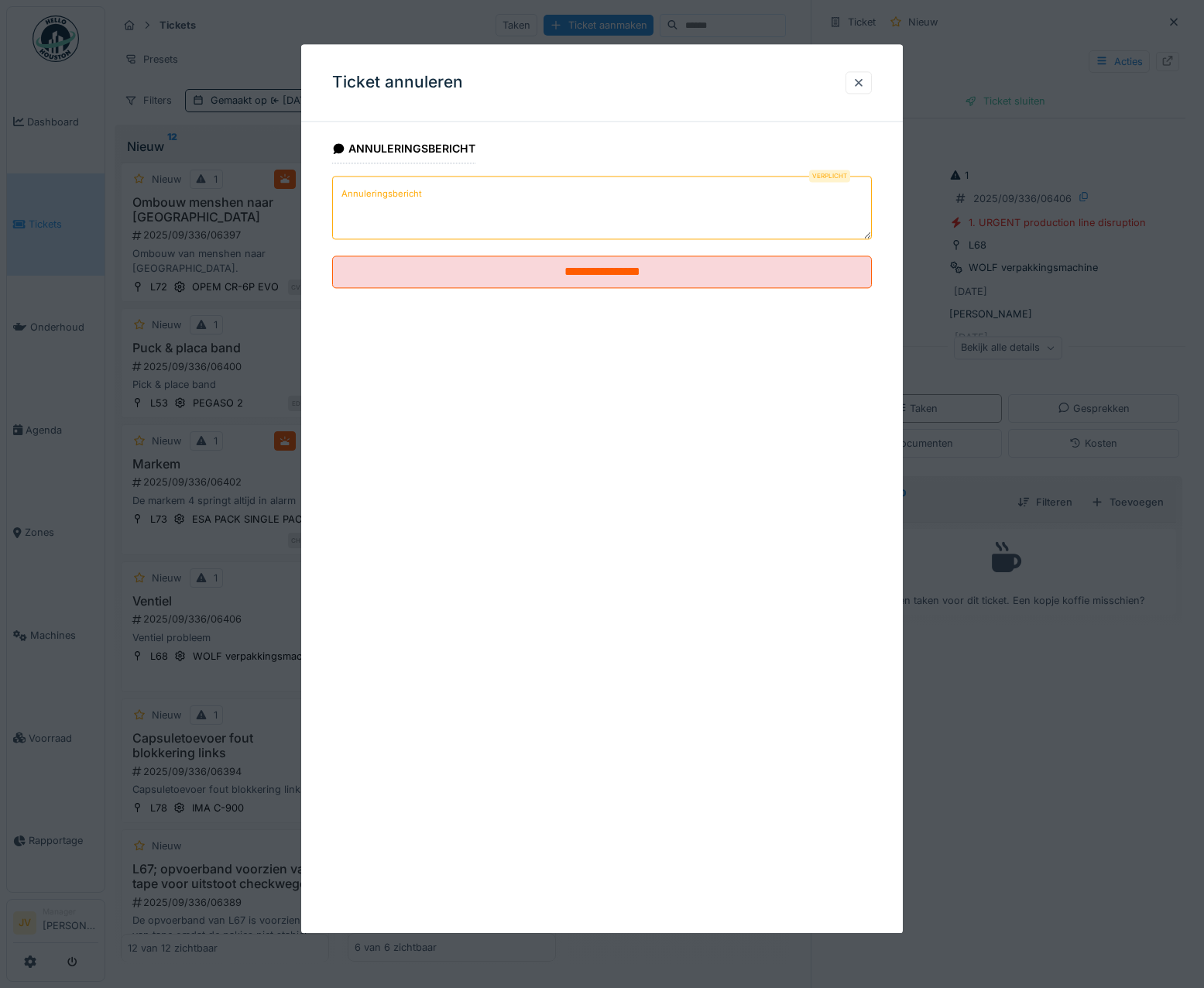
click at [345, 203] on label "Annuleringsbericht" at bounding box center [382, 194] width 87 height 20
click at [345, 203] on textarea "Annuleringsbericht" at bounding box center [602, 208] width 540 height 63
click at [345, 199] on label "Annuleringsbericht" at bounding box center [382, 194] width 87 height 20
click at [345, 199] on textarea "Annuleringsbericht" at bounding box center [602, 208] width 540 height 63
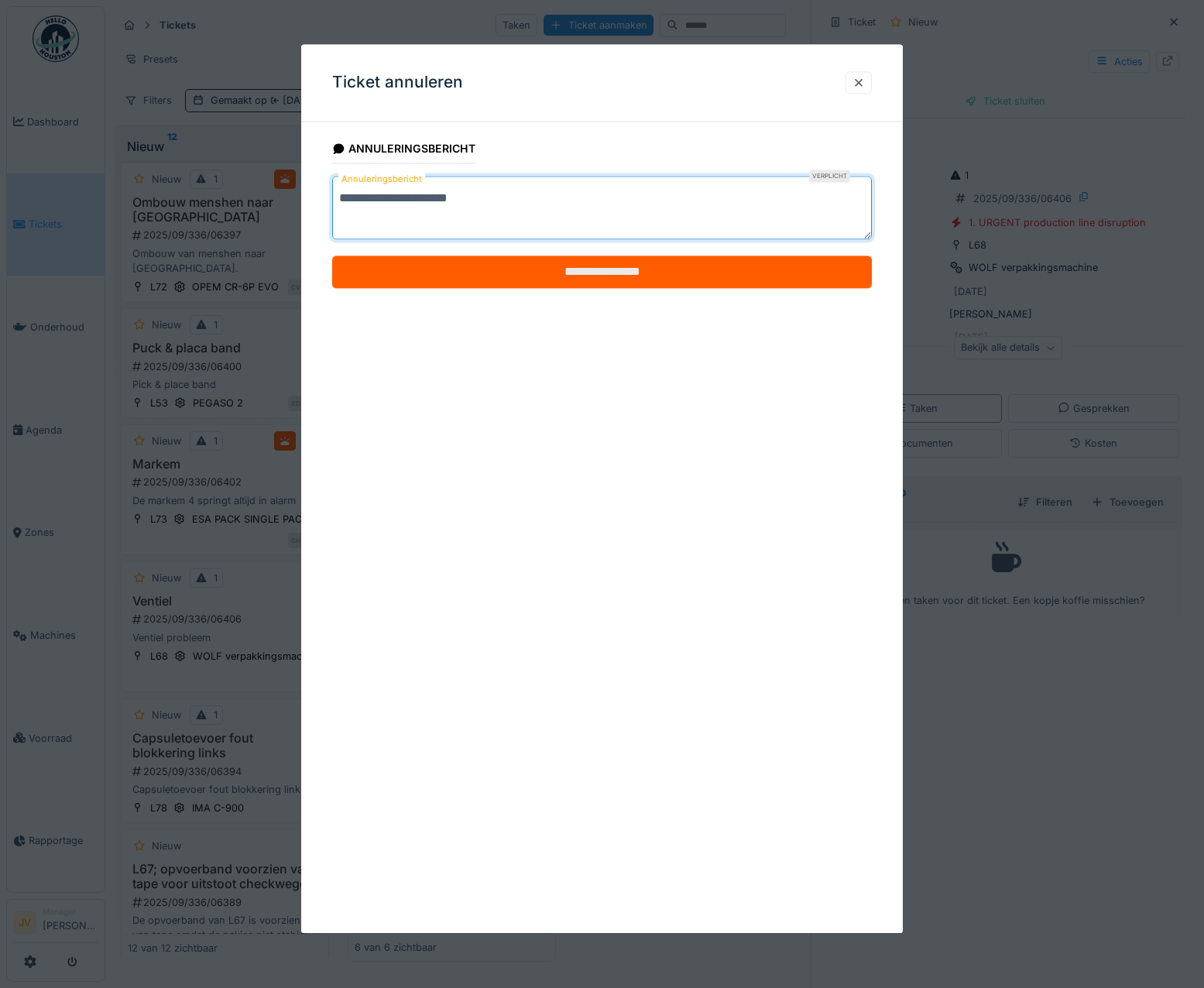
type textarea "**********"
click at [538, 274] on input "**********" at bounding box center [602, 272] width 540 height 33
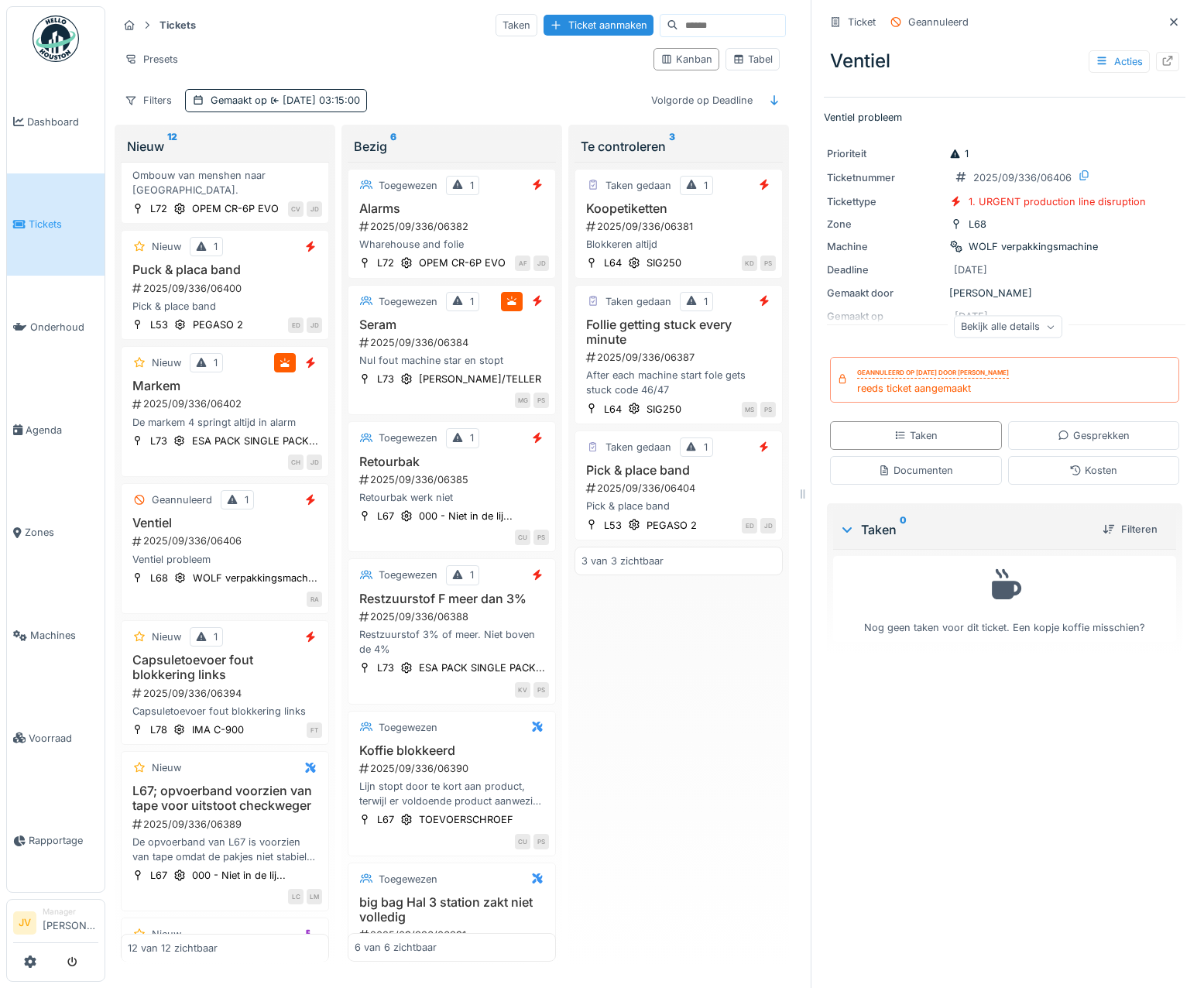
scroll to position [387, 0]
click at [1167, 21] on icon at bounding box center [1174, 22] width 12 height 10
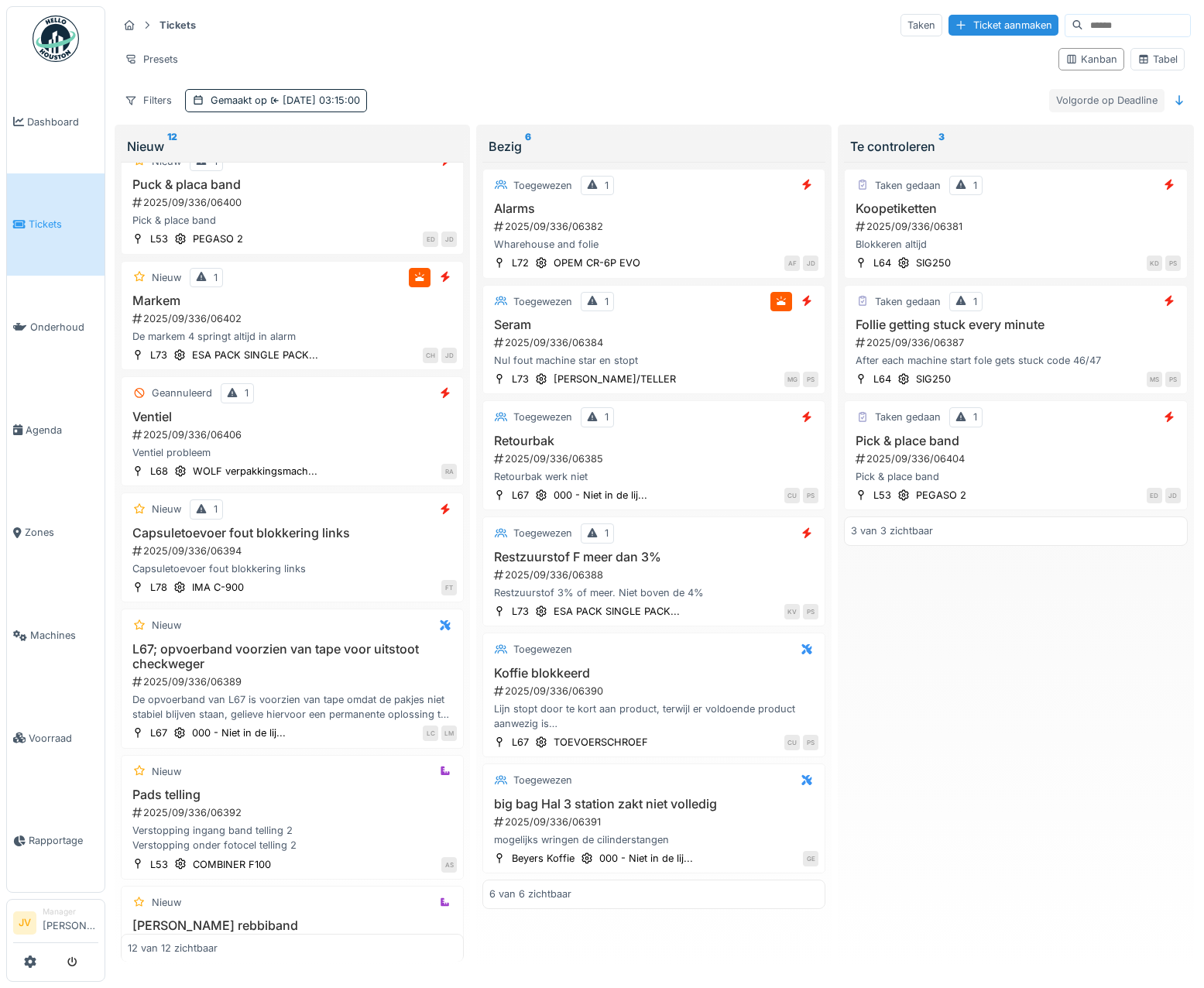
scroll to position [288, 0]
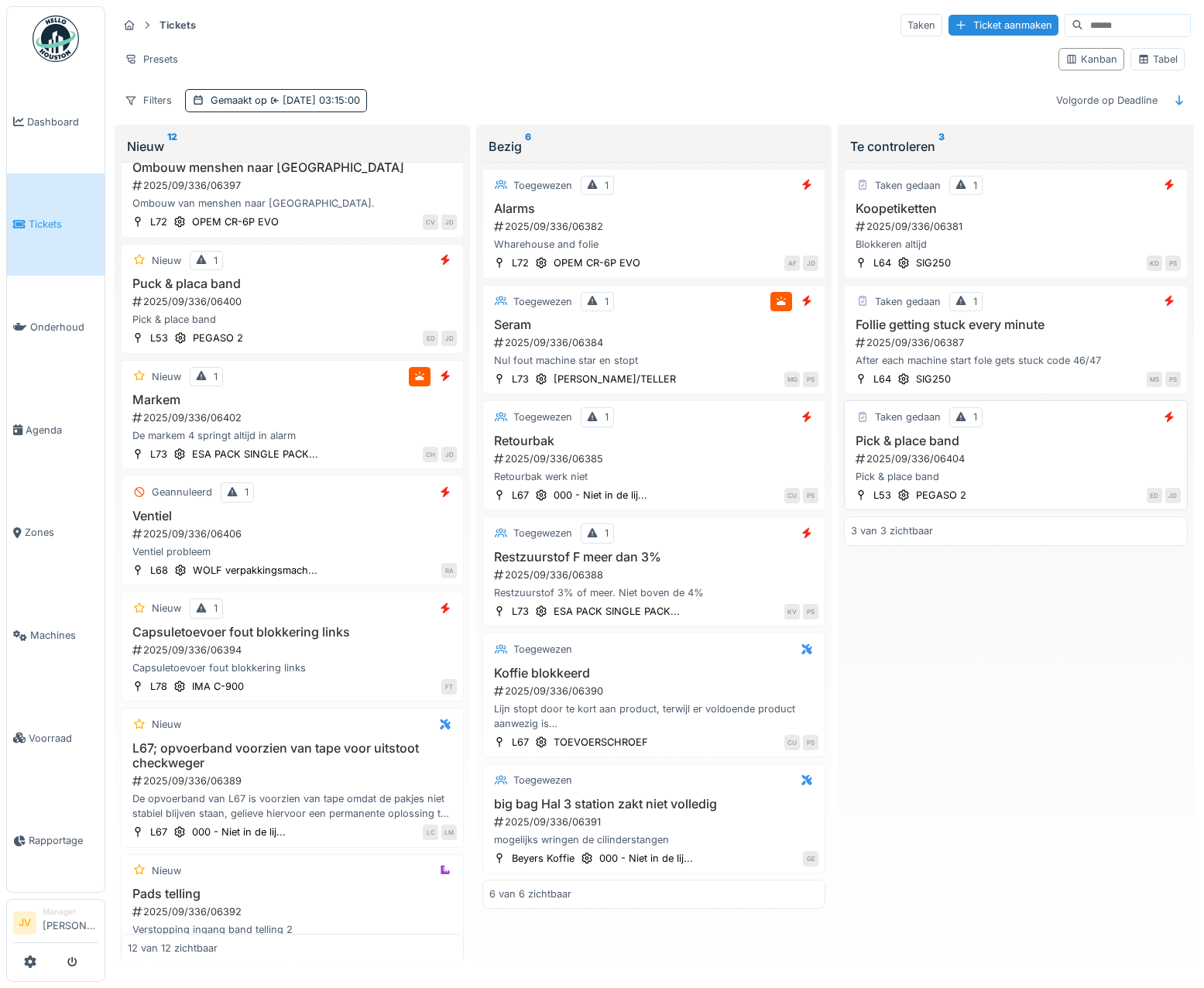
click at [1025, 474] on div "Pick & place band" at bounding box center [1015, 476] width 329 height 15
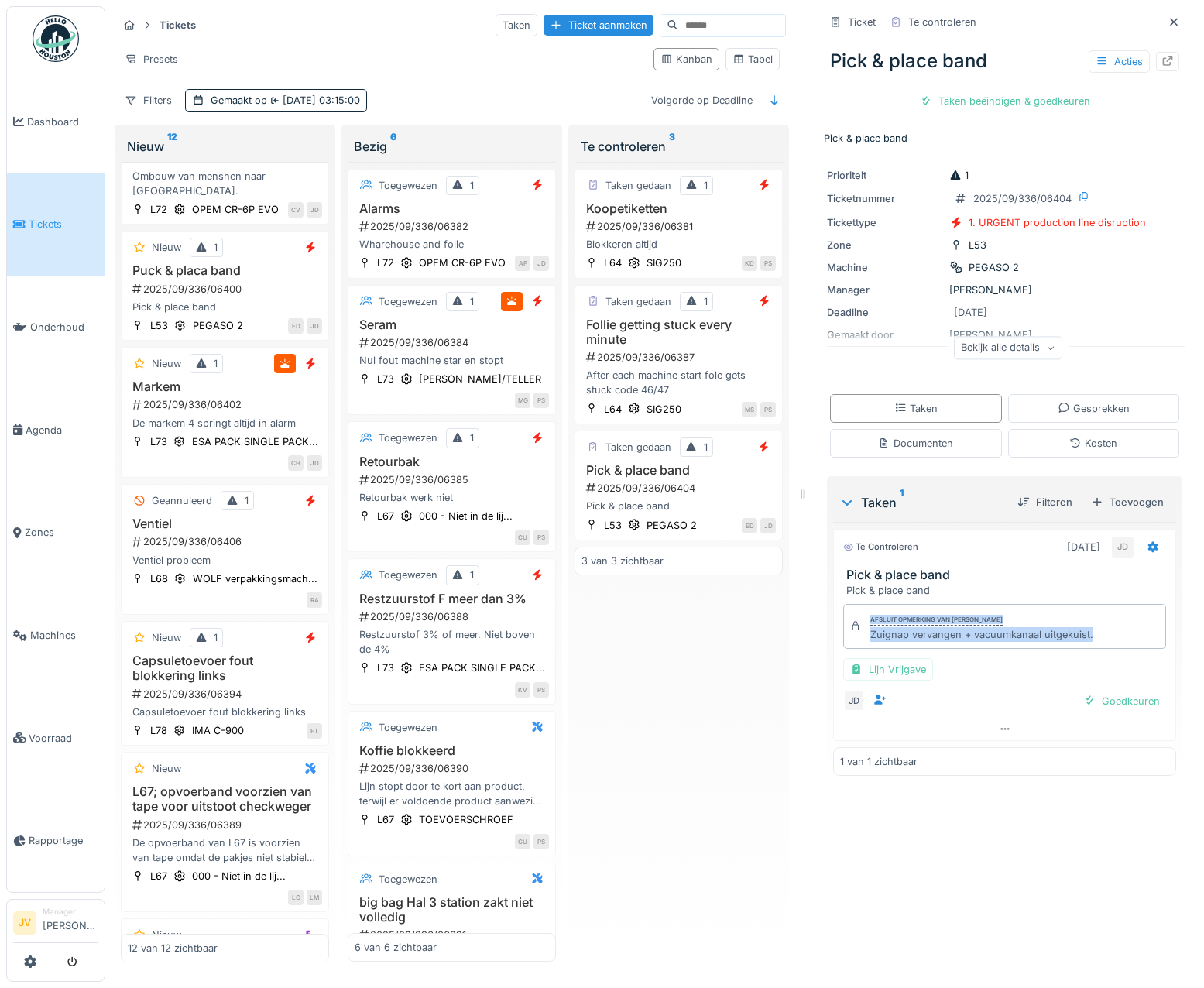
drag, startPoint x: 851, startPoint y: 636, endPoint x: 1080, endPoint y: 645, distance: 229.2
click at [1080, 645] on div "Afsluit opmerking van Jasper De wit Zuignap vervangen + vacuumkanaal uitgekuist." at bounding box center [1004, 627] width 323 height 45
click at [716, 716] on div "Taken gedaan 1 Koopetiketten 2025/09/336/06381 Blokkeren altijd L64 SIG250 KD P…" at bounding box center [678, 562] width 208 height 801
click at [1162, 23] on div at bounding box center [1174, 22] width 23 height 20
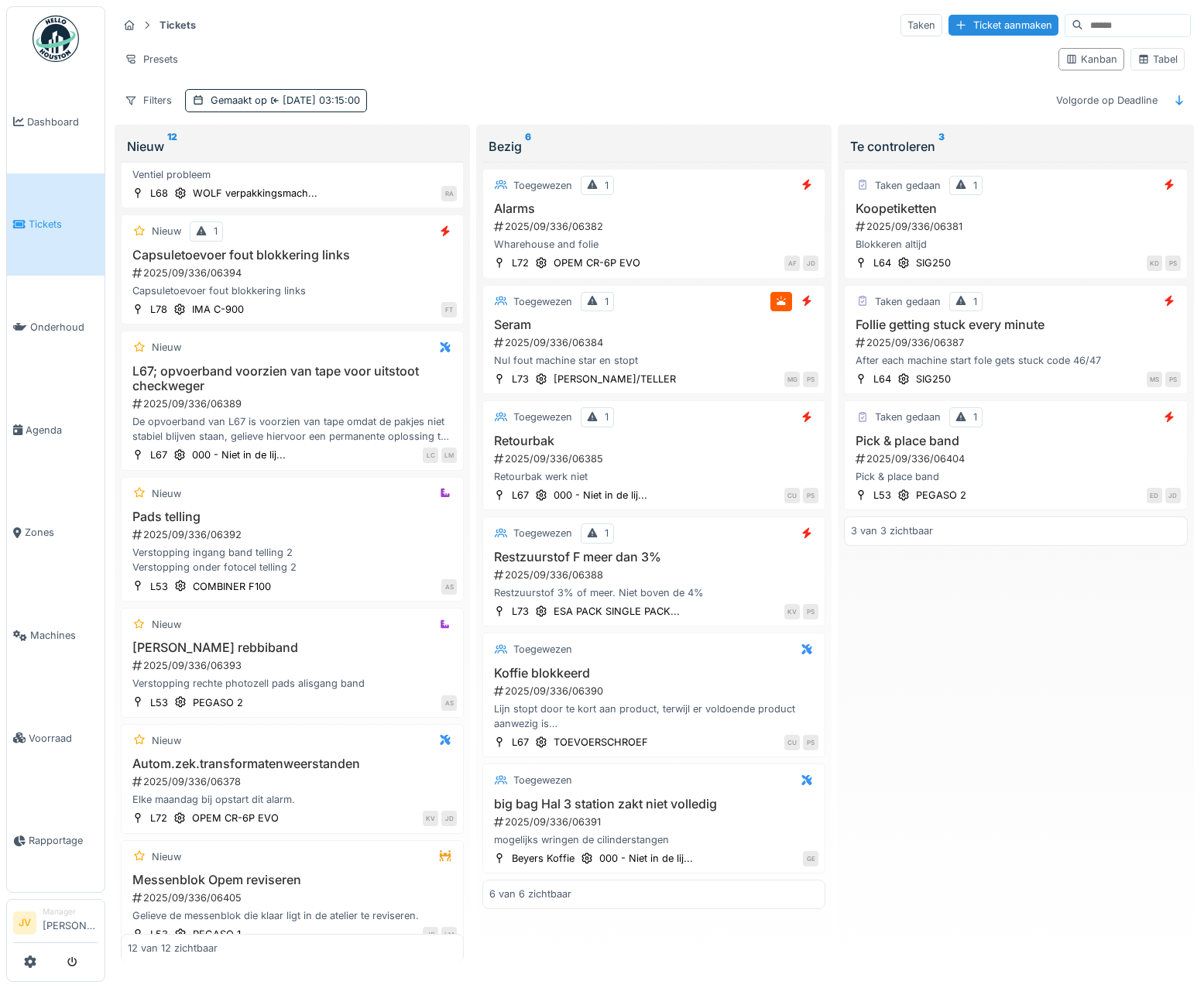
scroll to position [688, 0]
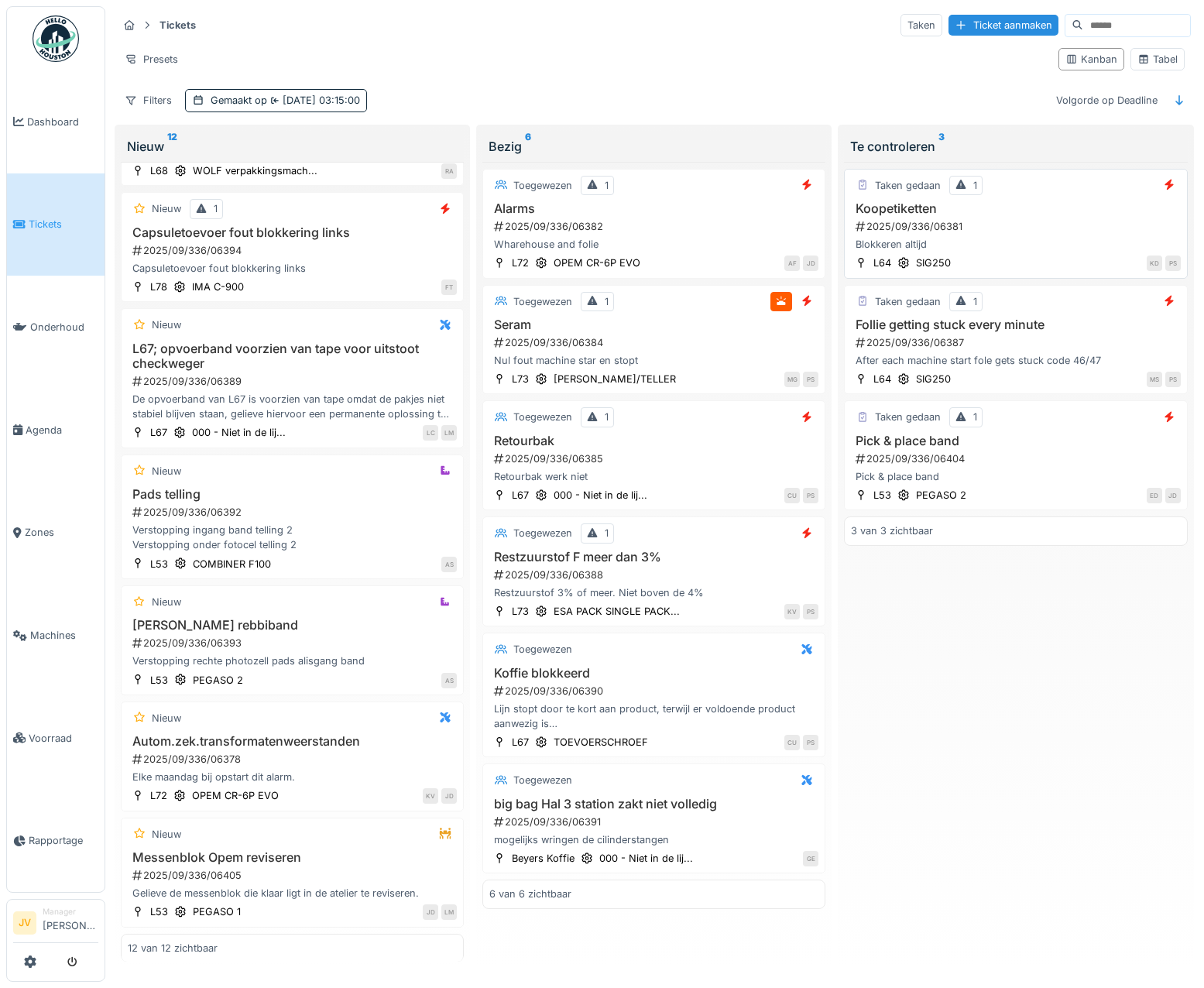
click at [1049, 219] on div "2025/09/336/06381" at bounding box center [1017, 226] width 326 height 15
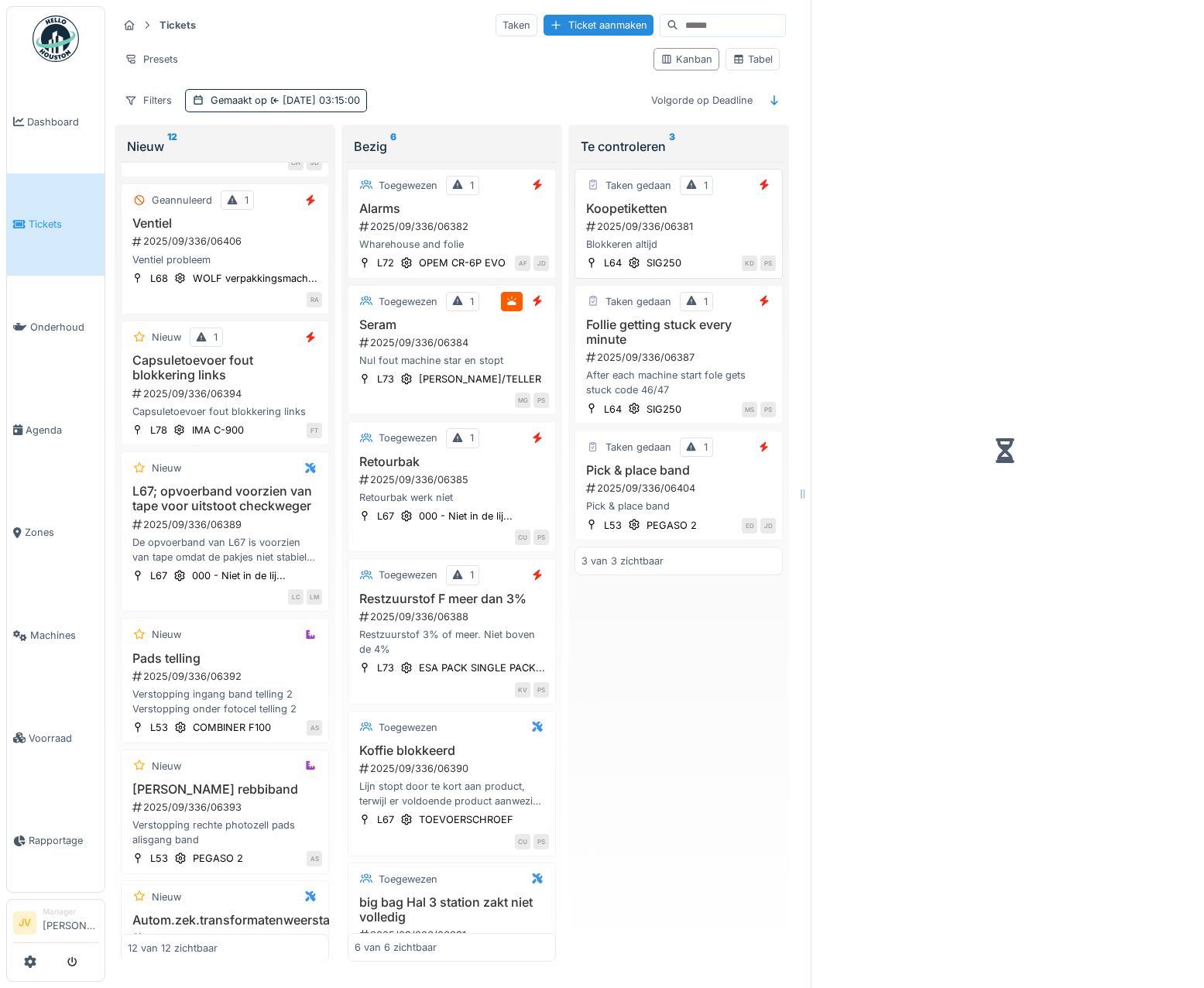
scroll to position [848, 0]
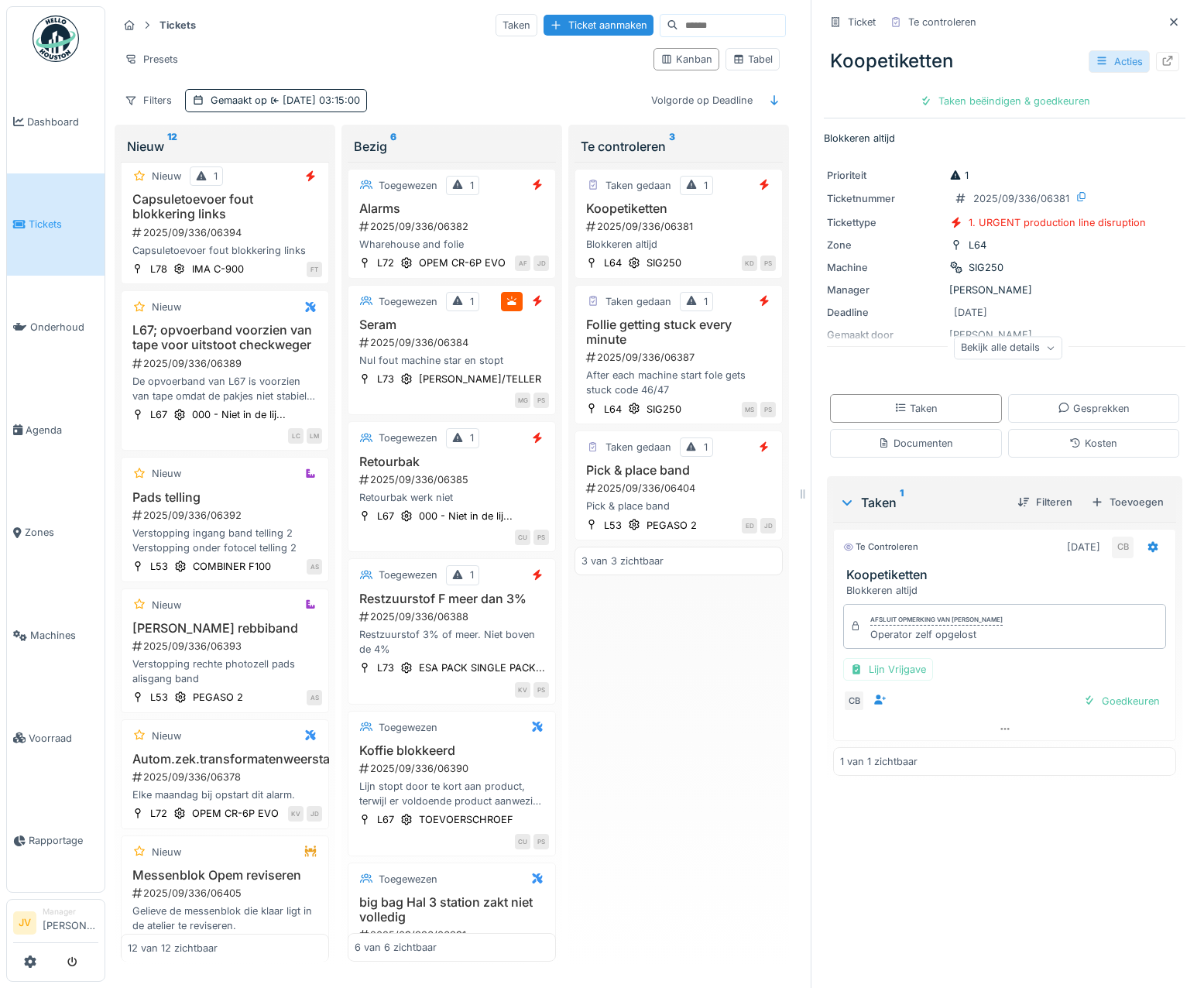
click at [1101, 59] on div "Acties" at bounding box center [1119, 61] width 61 height 23
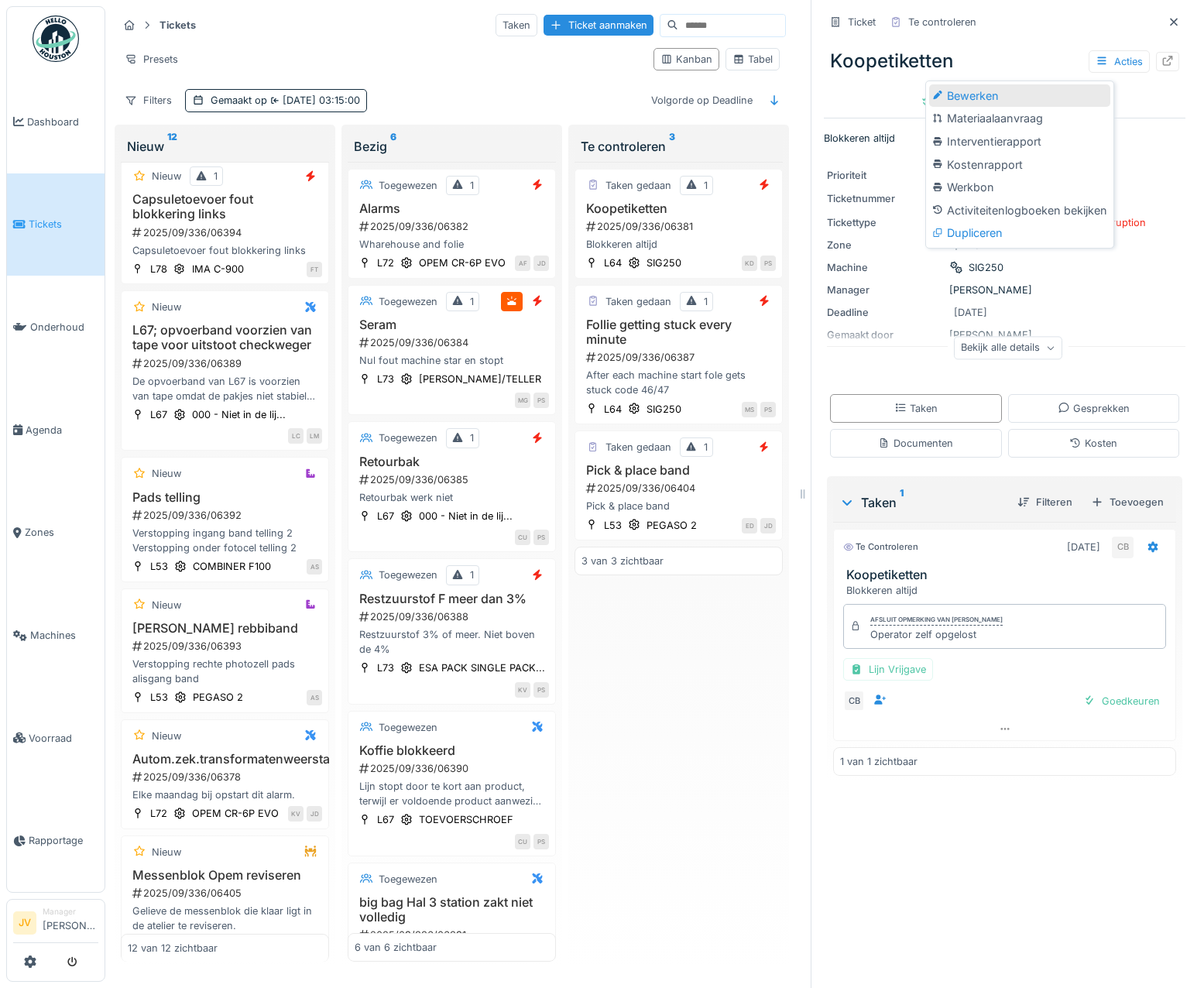
click at [1051, 87] on div "Bewerken" at bounding box center [1020, 96] width 181 height 23
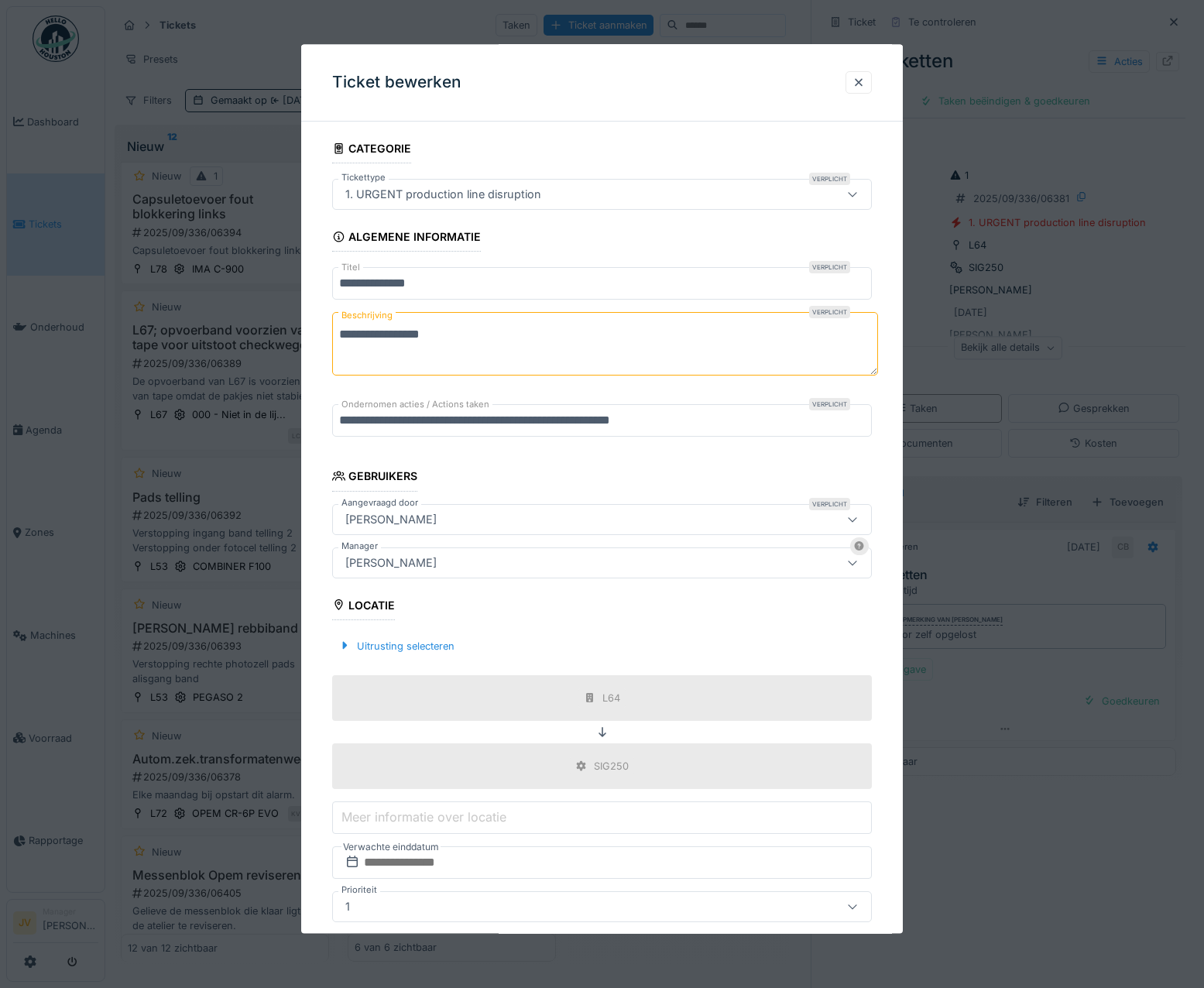
click at [411, 563] on div "[PERSON_NAME]" at bounding box center [391, 563] width 104 height 17
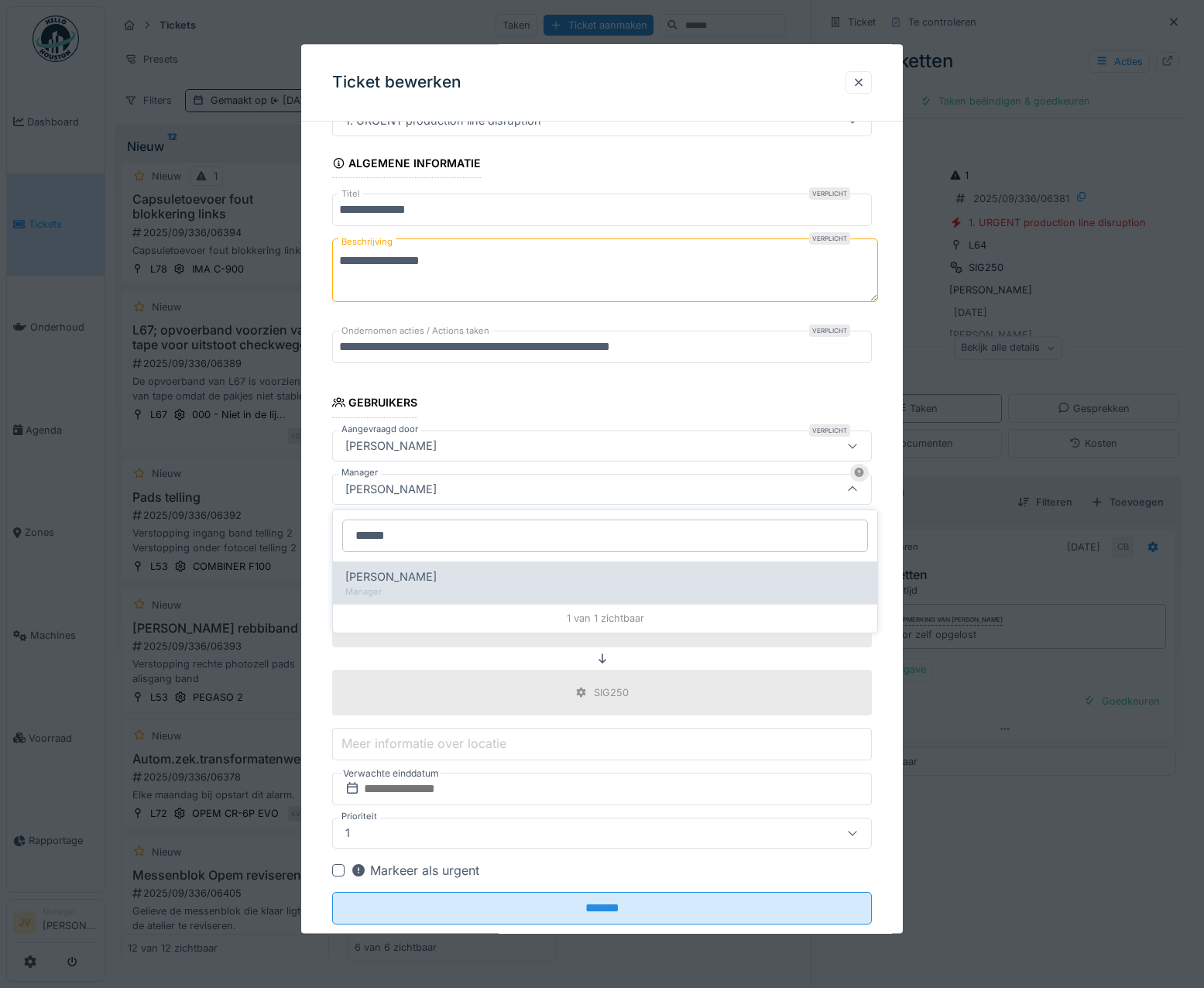
type input "******"
click at [428, 584] on div "[PERSON_NAME]" at bounding box center [605, 577] width 520 height 17
type input "****"
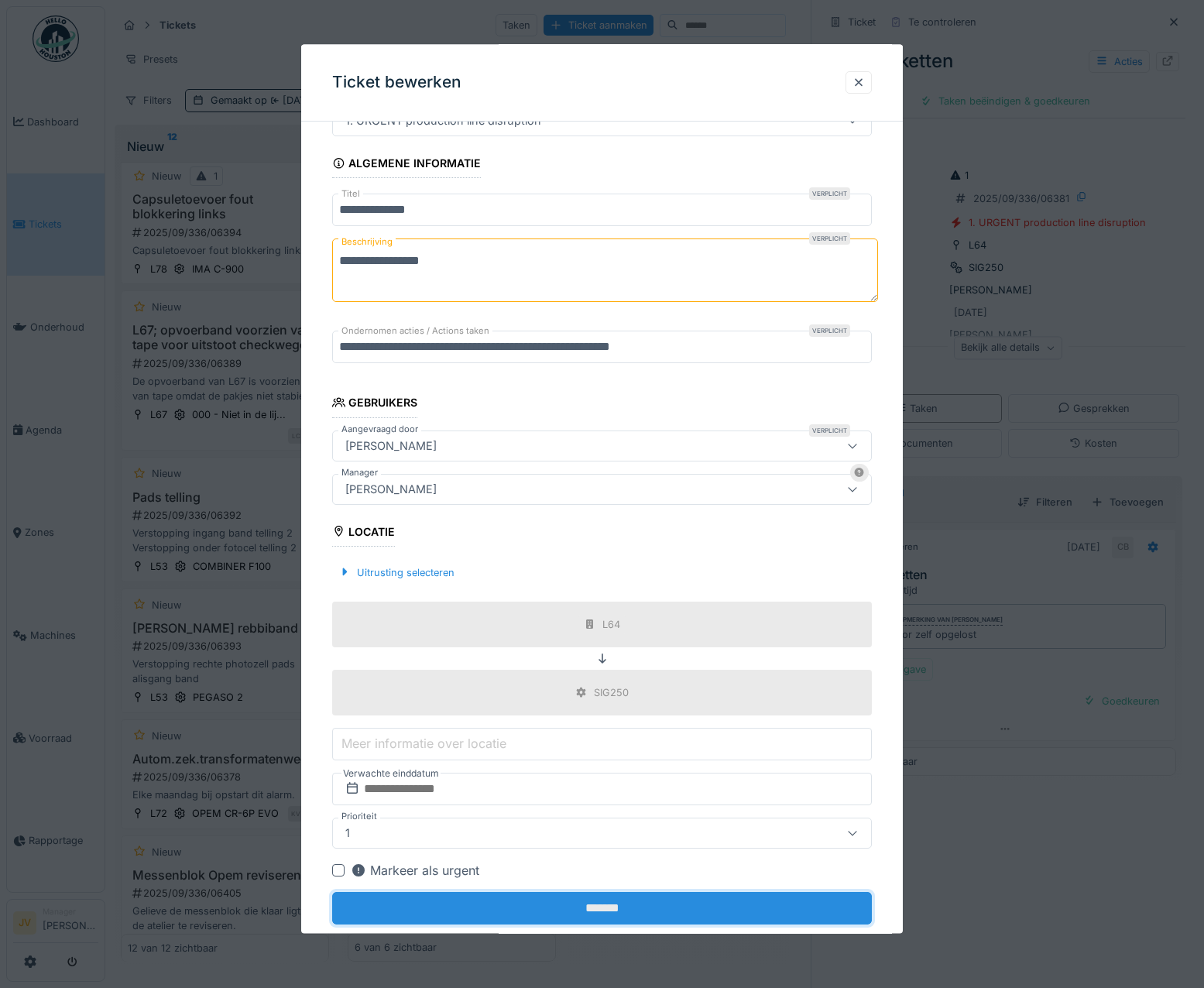
click at [583, 909] on input "*******" at bounding box center [602, 908] width 540 height 33
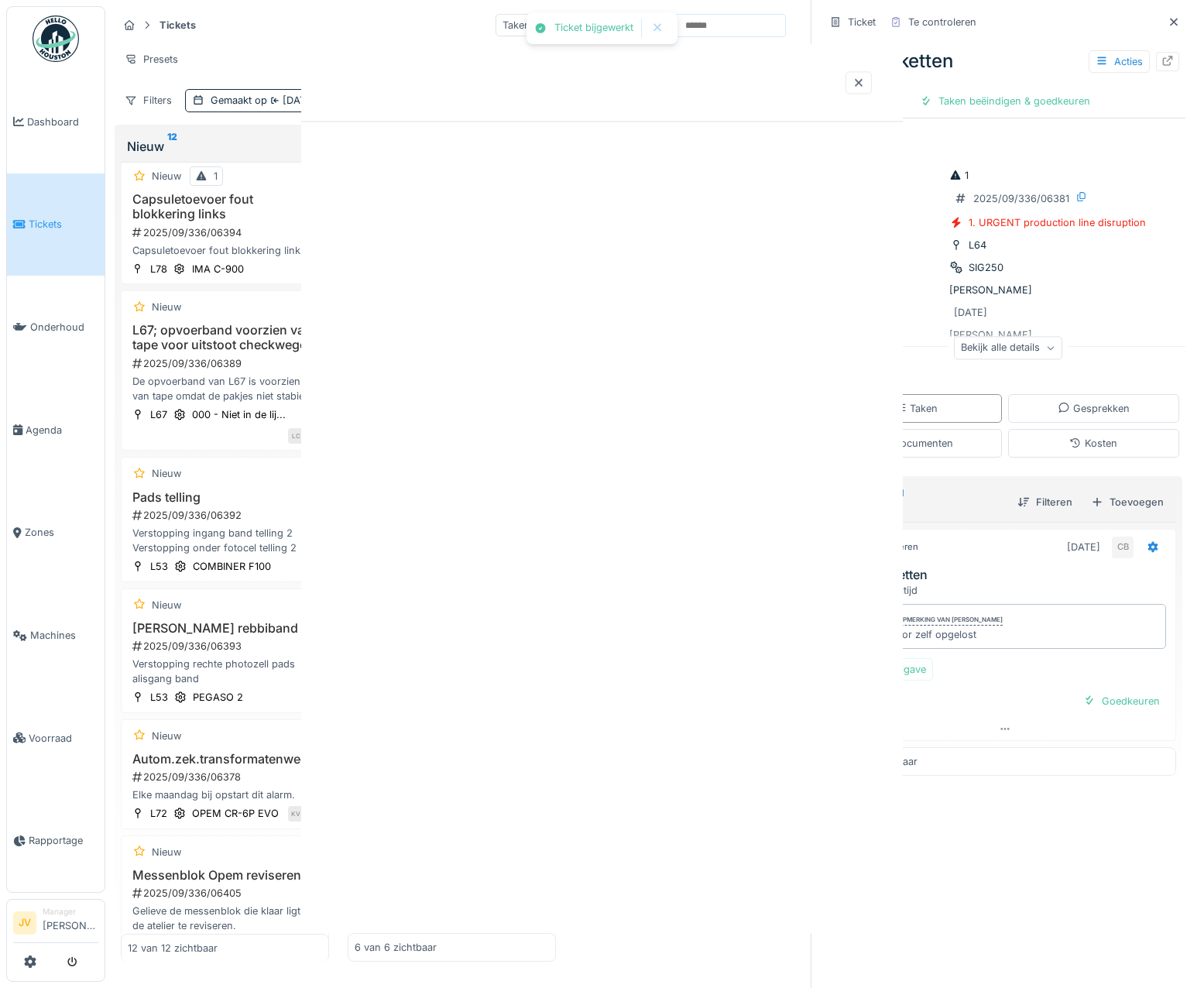
scroll to position [0, 0]
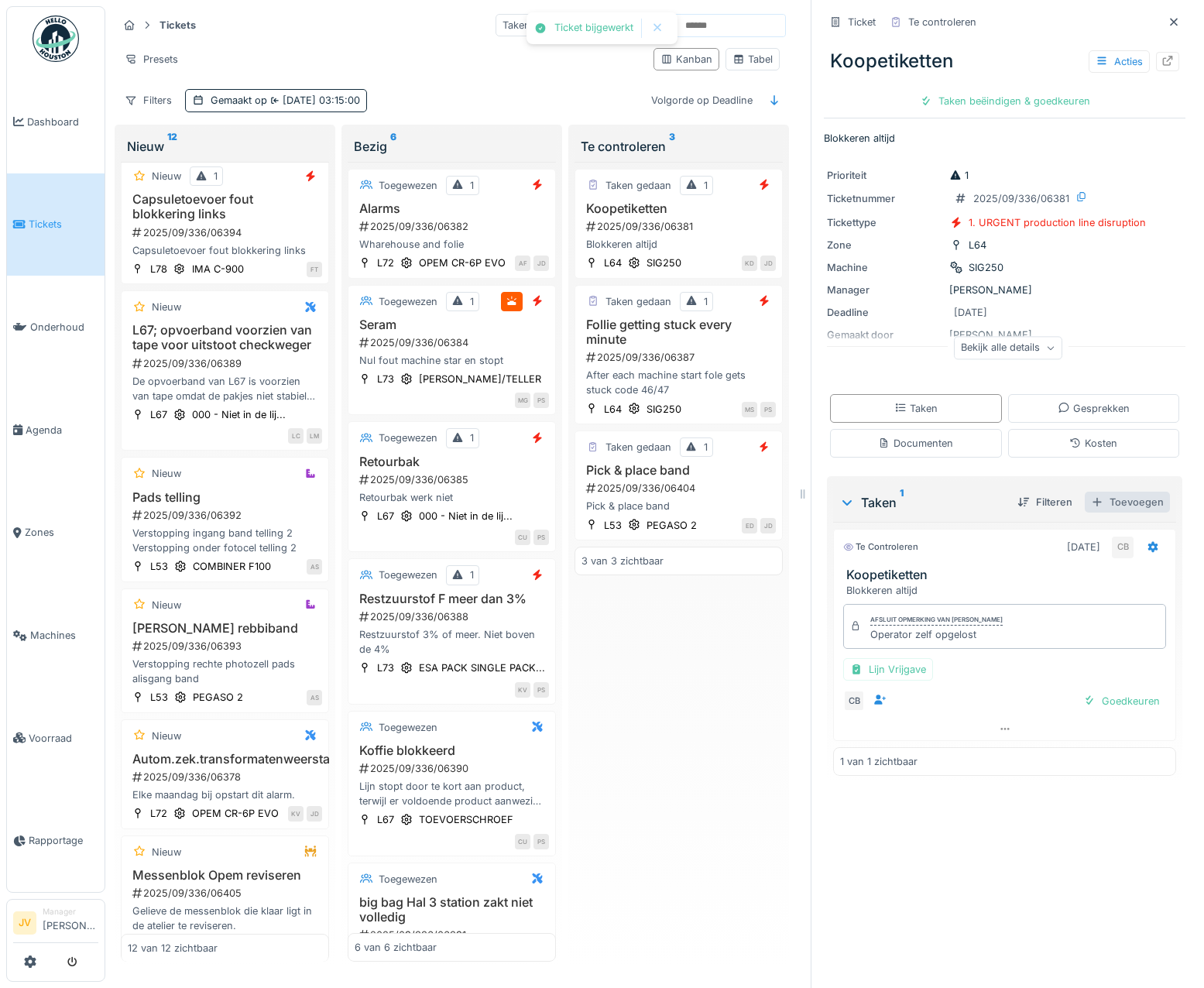
click at [1125, 508] on div "Toevoegen" at bounding box center [1127, 502] width 85 height 21
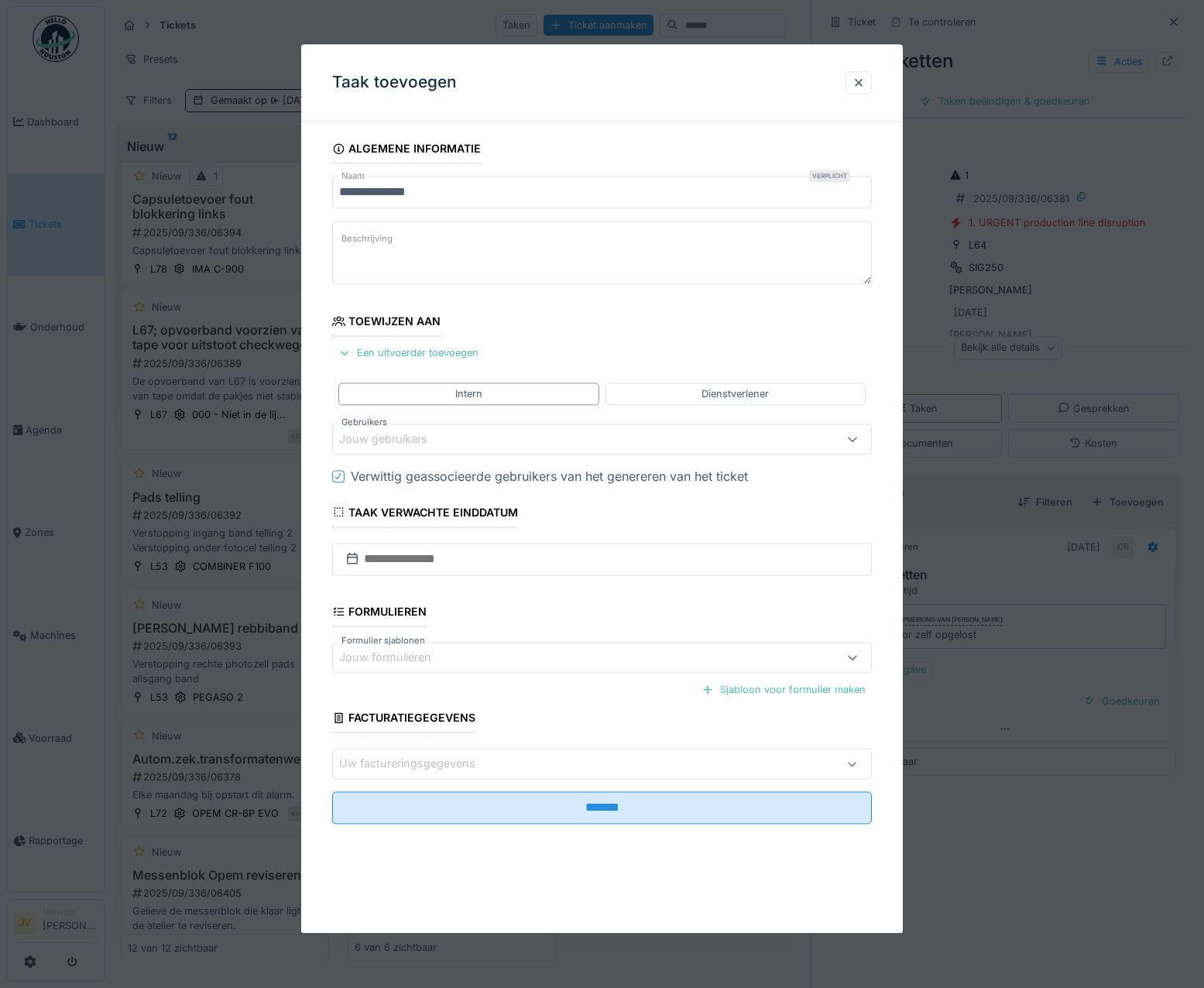
click at [375, 436] on div "Jouw gebruikers" at bounding box center [394, 439] width 110 height 17
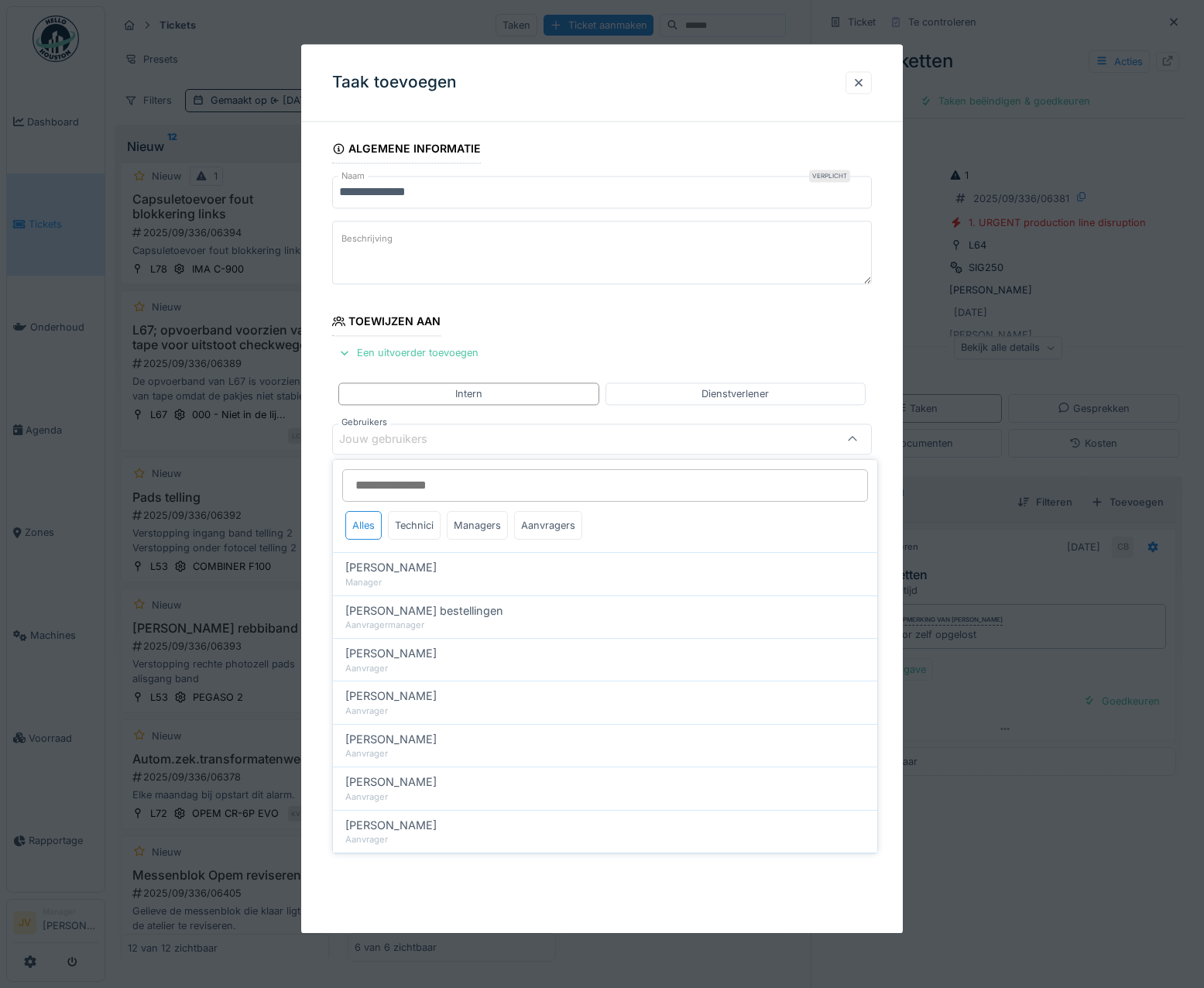
click at [381, 492] on input "Gebruikers" at bounding box center [606, 485] width 526 height 33
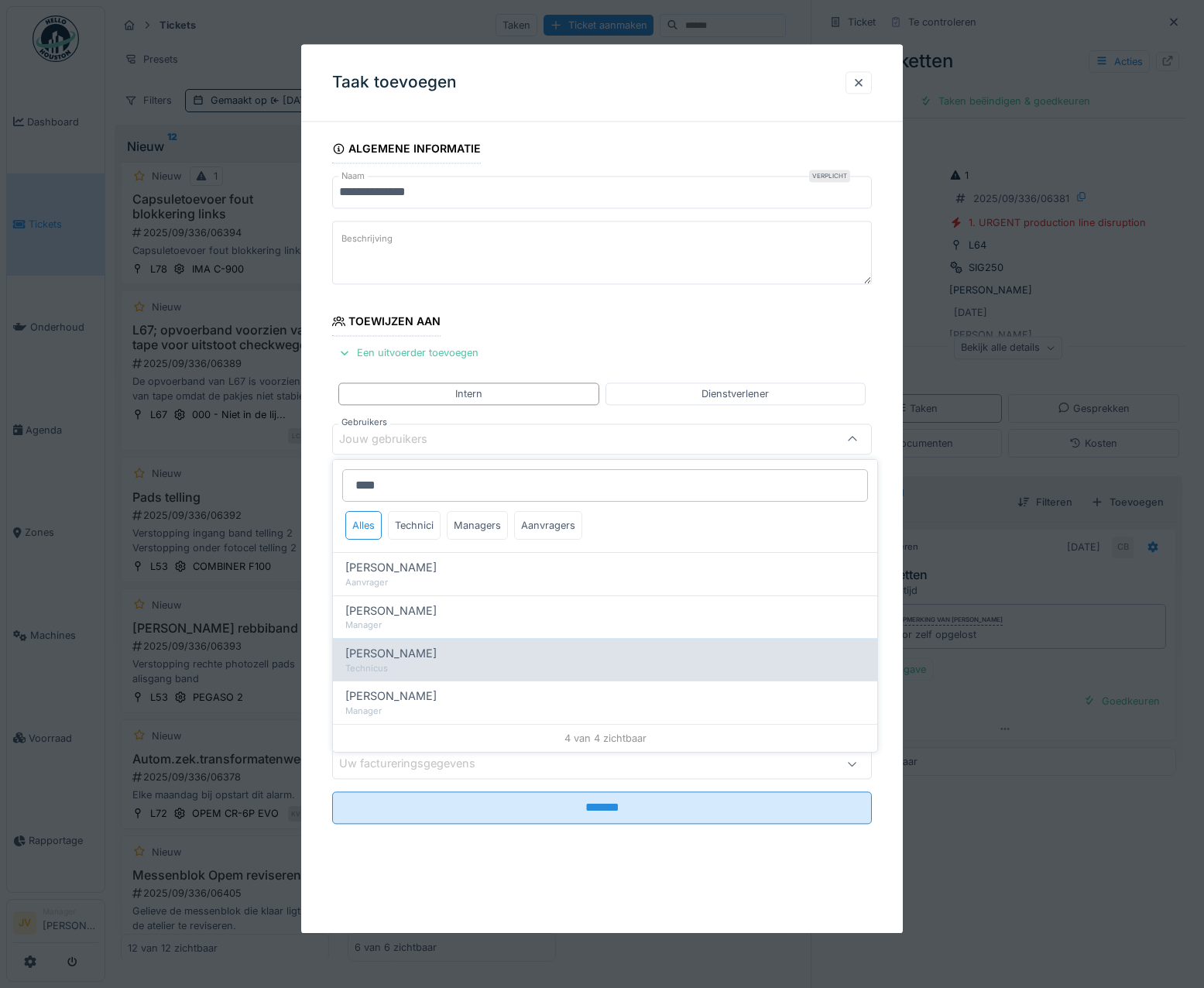
type input "****"
click at [448, 657] on div "[PERSON_NAME]" at bounding box center [605, 653] width 520 height 17
type input "****"
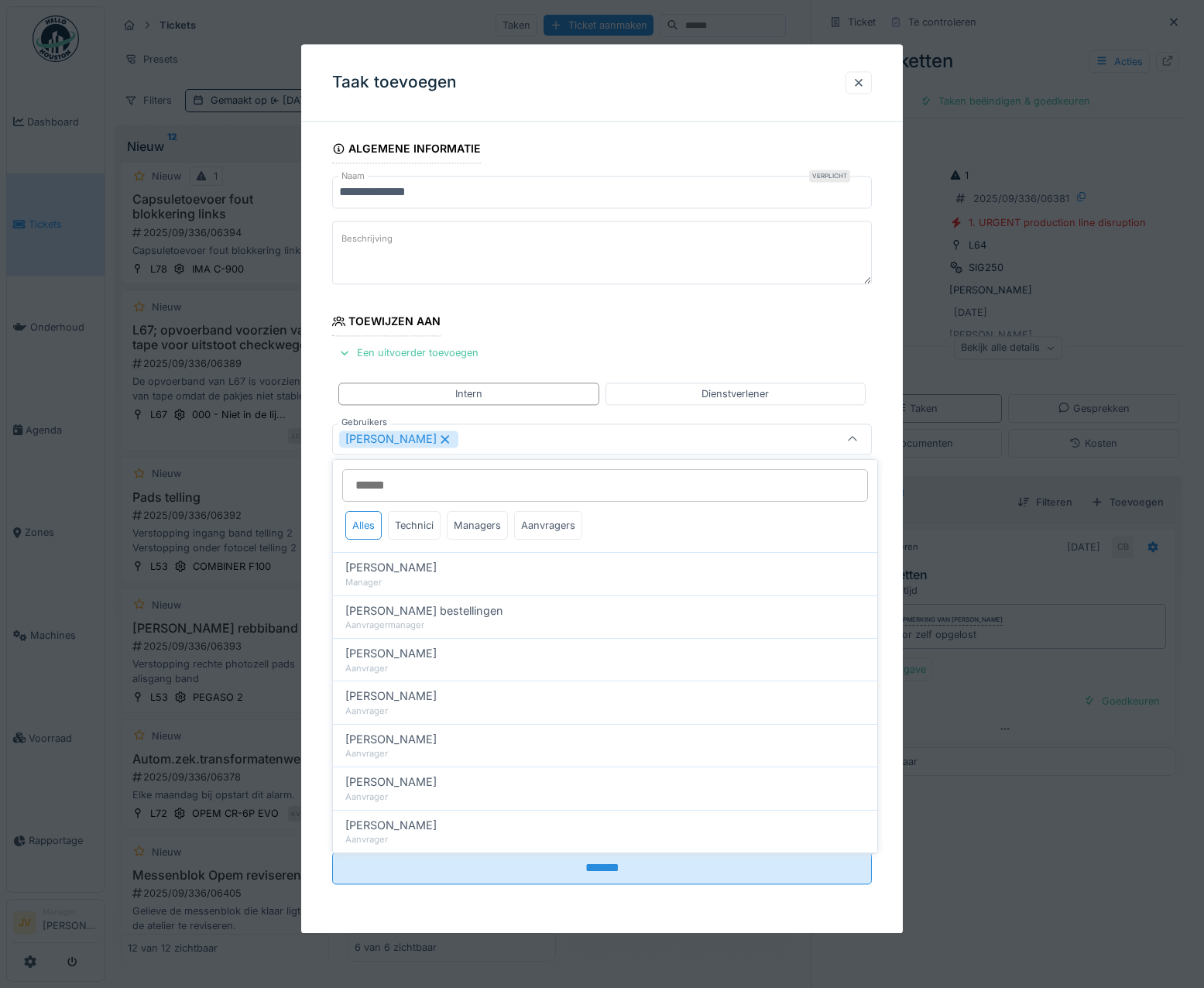
click at [446, 441] on div "[PERSON_NAME]" at bounding box center [570, 439] width 461 height 17
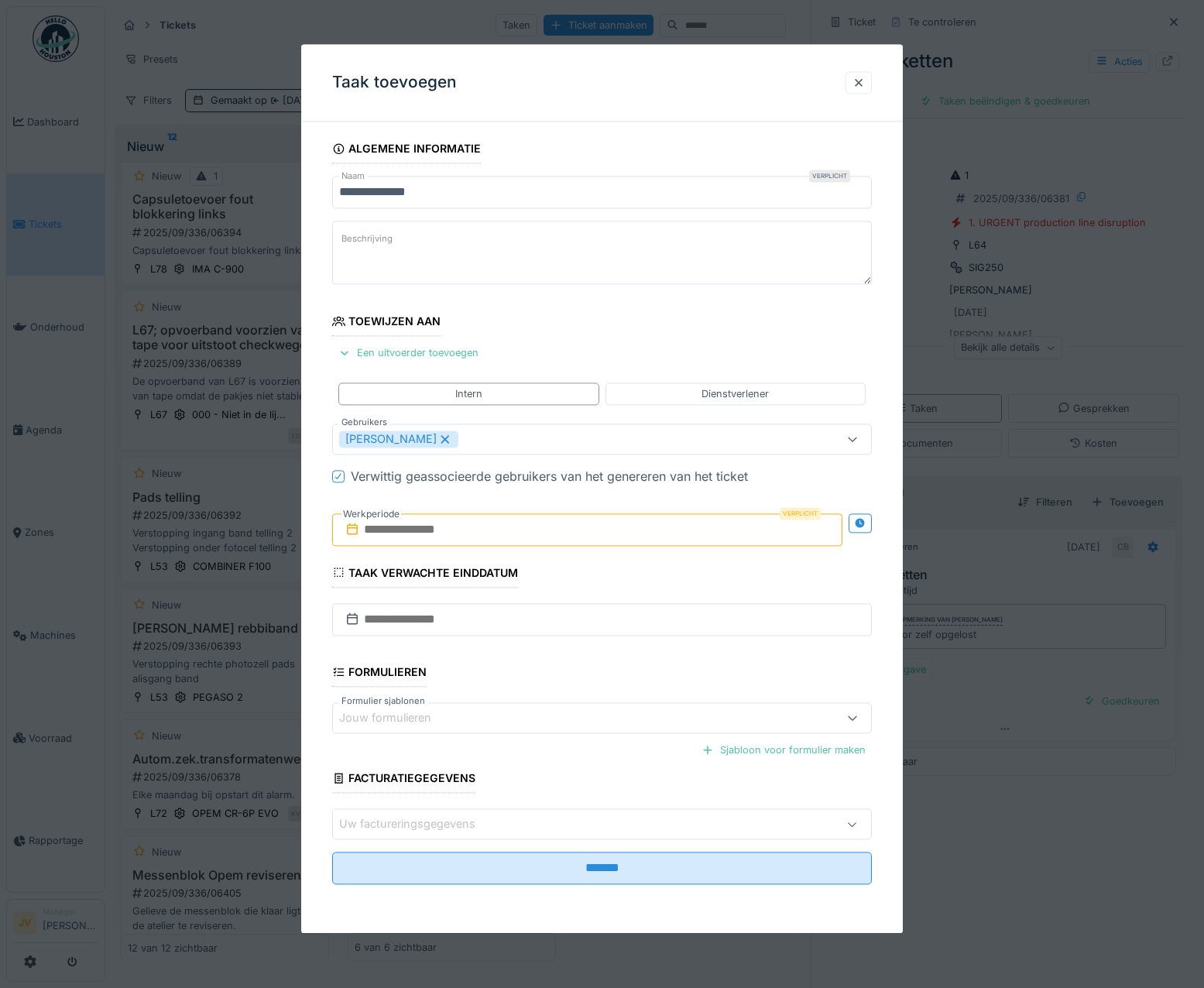
click at [455, 531] on input "text" at bounding box center [588, 530] width 511 height 33
click at [522, 672] on div "15" at bounding box center [514, 681] width 21 height 23
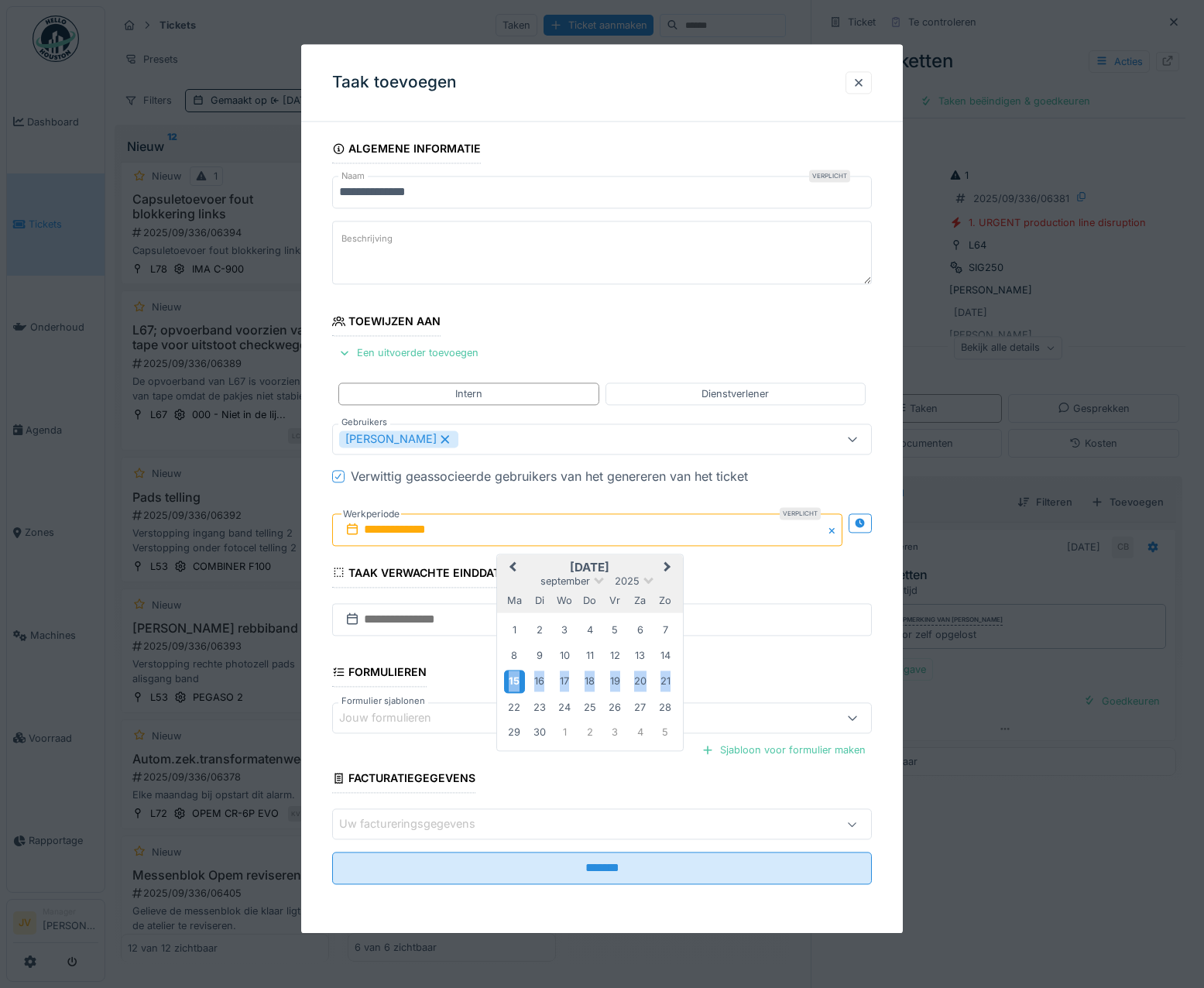
click at [522, 672] on div "15" at bounding box center [514, 681] width 21 height 23
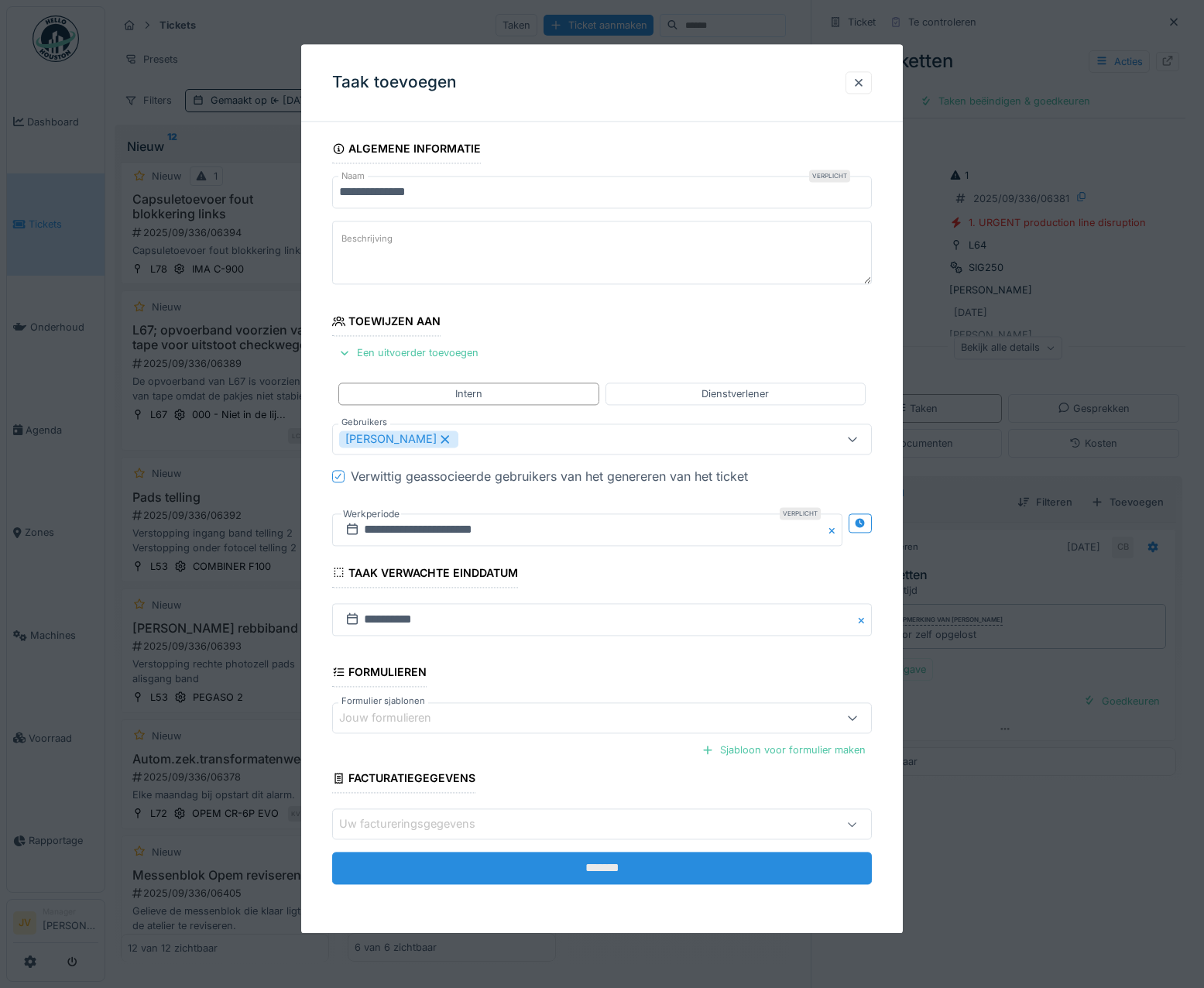
click at [585, 862] on input "*******" at bounding box center [602, 869] width 540 height 33
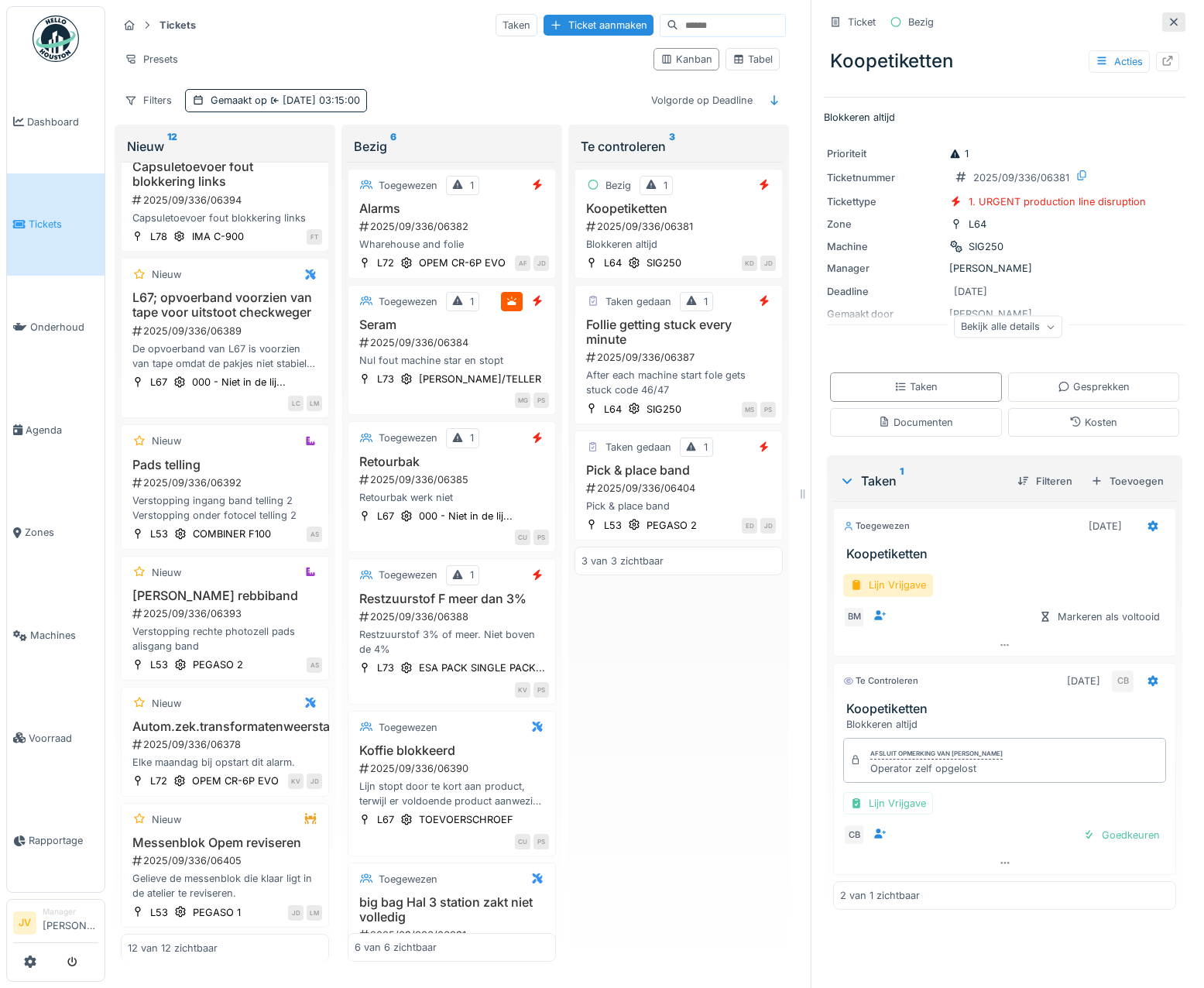
click at [1167, 24] on icon at bounding box center [1174, 22] width 12 height 10
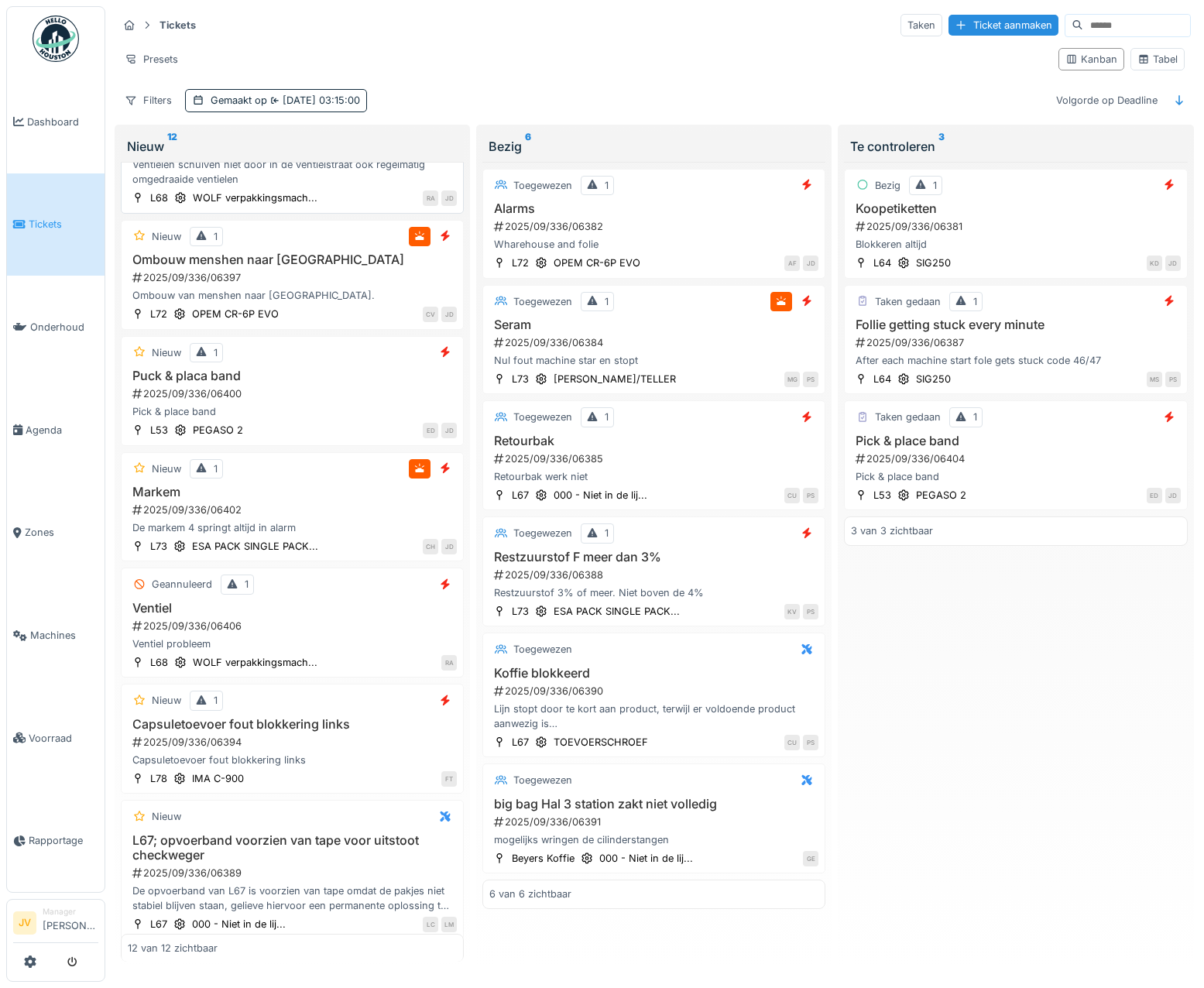
scroll to position [233, 0]
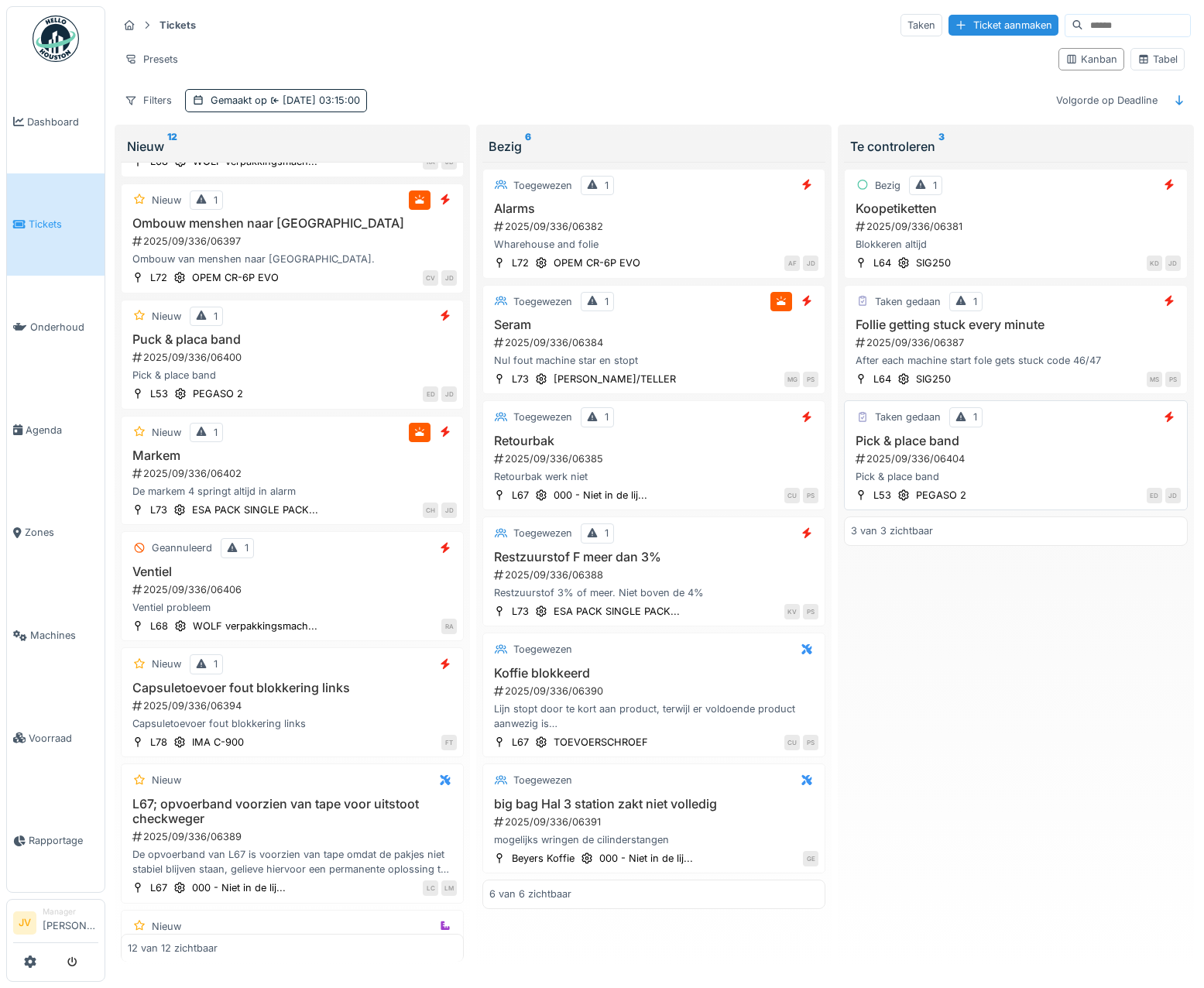
click at [1012, 457] on div "2025/09/336/06404" at bounding box center [1017, 458] width 326 height 15
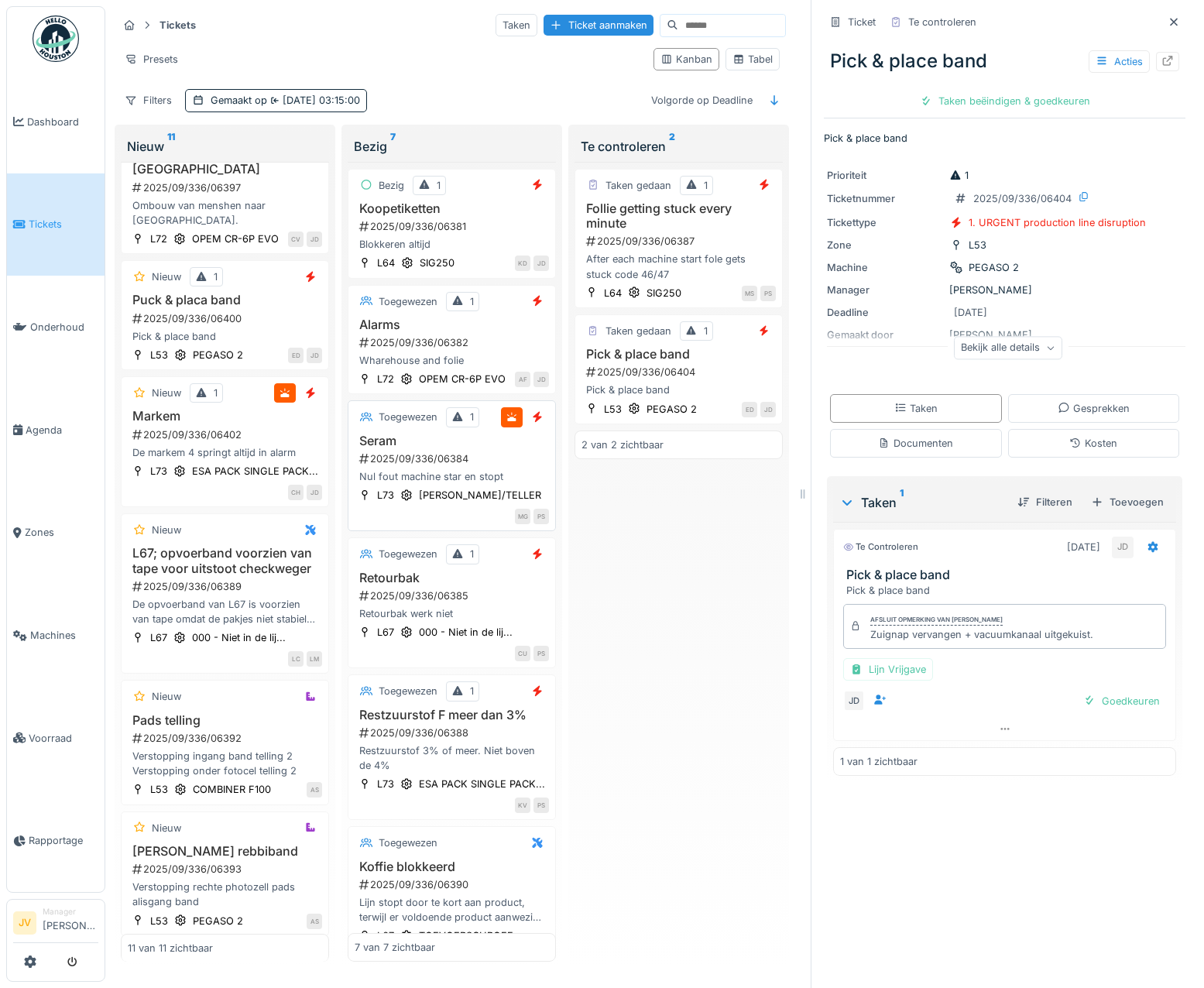
scroll to position [464, 0]
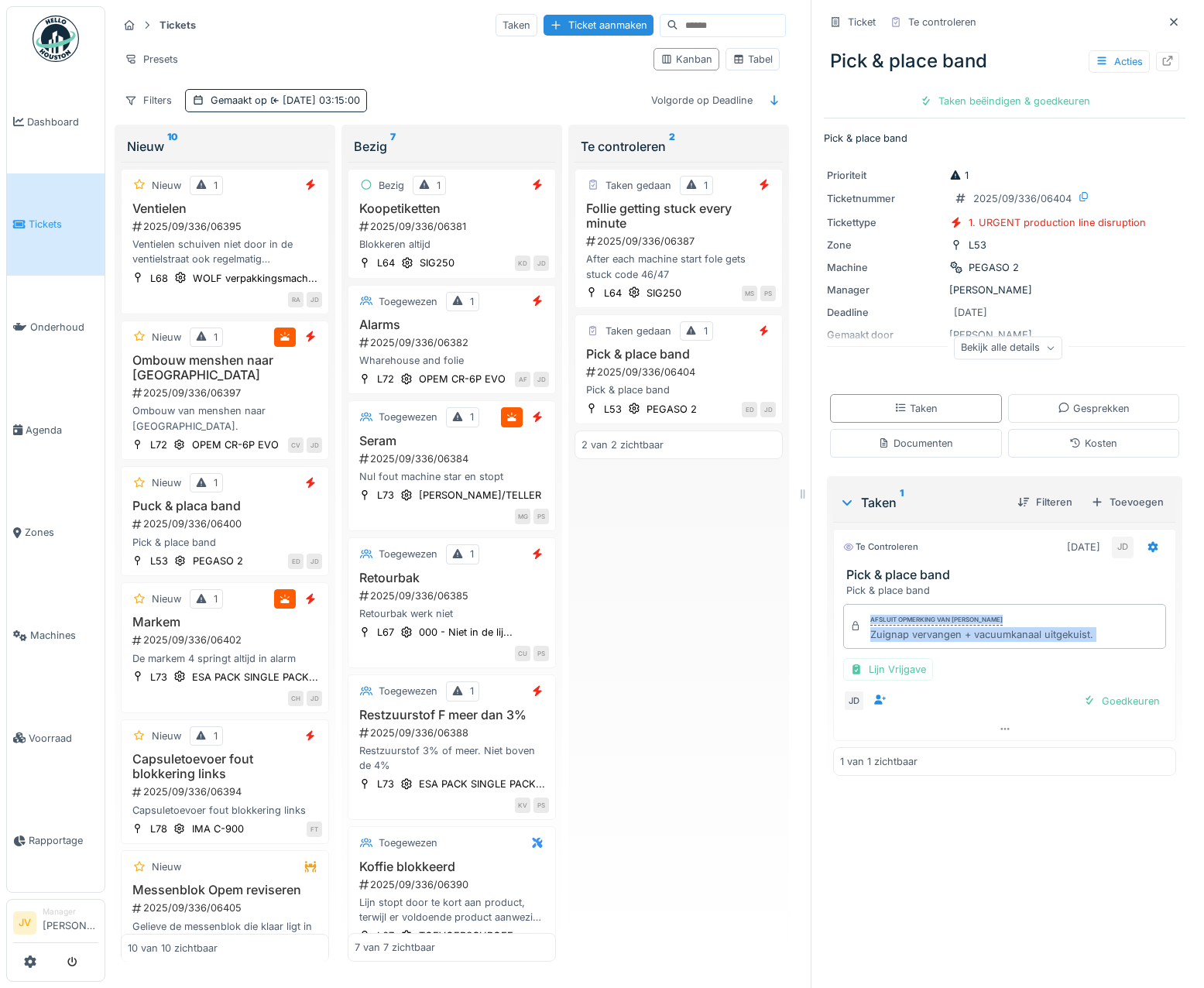
drag, startPoint x: 851, startPoint y: 638, endPoint x: 1062, endPoint y: 652, distance: 211.5
click at [1062, 652] on div "Afsluit opmerking van Jasper De wit Zuignap vervangen + vacuumkanaal uitgekuist…" at bounding box center [1005, 658] width 343 height 121
drag, startPoint x: 858, startPoint y: 638, endPoint x: 1083, endPoint y: 634, distance: 225.0
click at [1083, 634] on div "Afsluit opmerking van Jasper De wit Zuignap vervangen + vacuumkanaal uitgekuist." at bounding box center [1004, 627] width 323 height 45
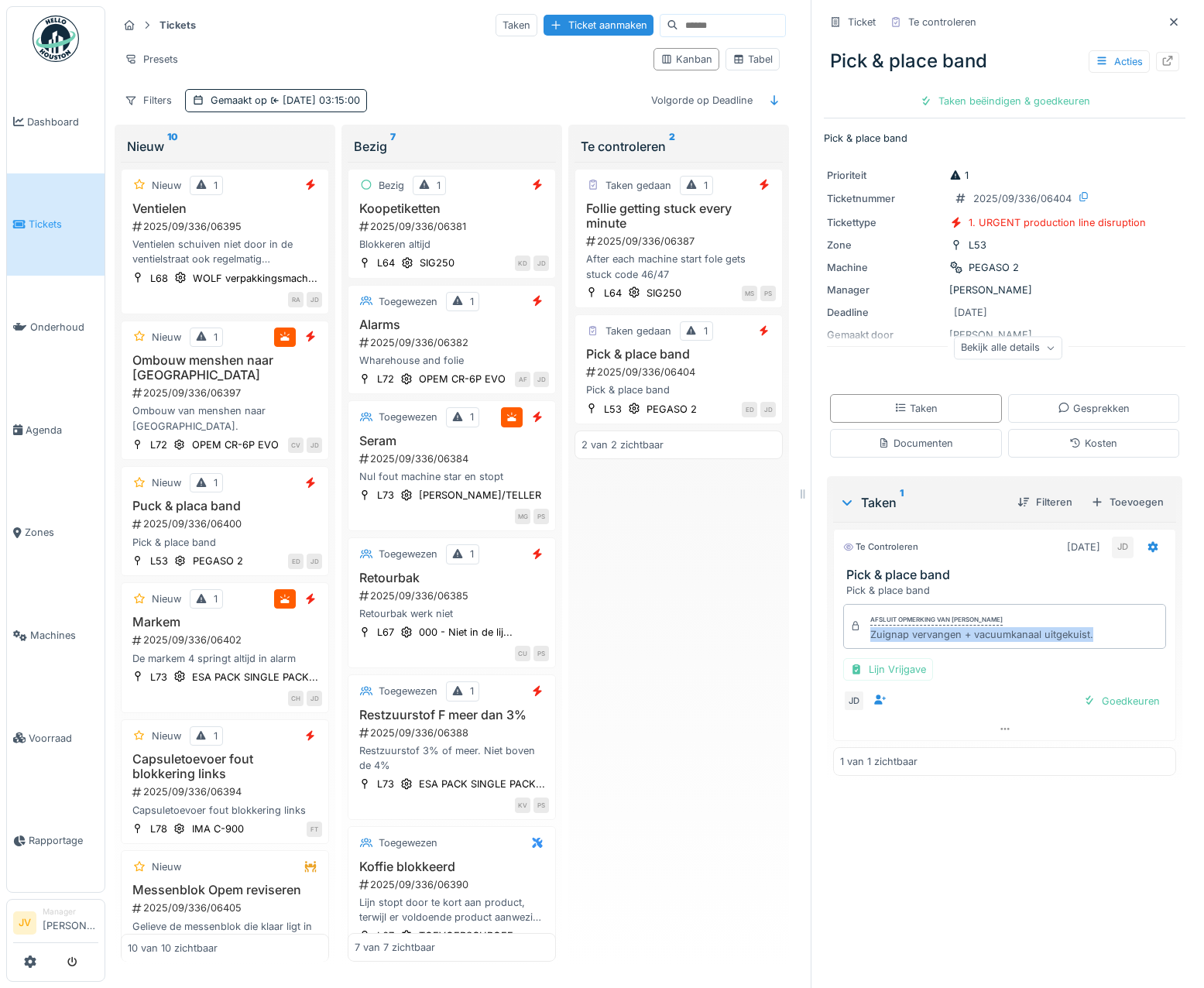
copy div "Zuignap vervangen + vacuumkanaal uitgekuist."
click at [745, 224] on h3 "Follie getting stuck every minute" at bounding box center [678, 216] width 194 height 30
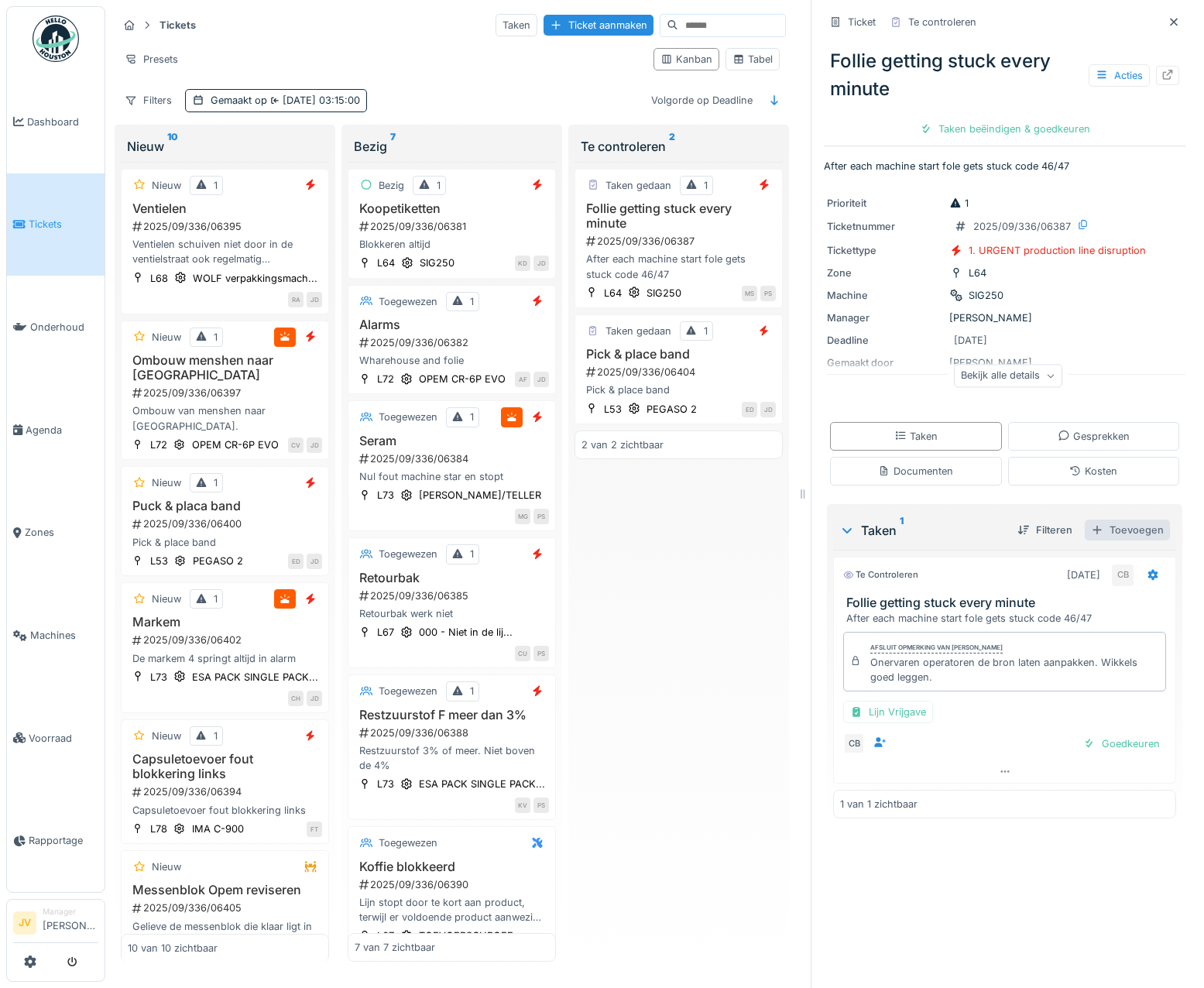
click at [1112, 534] on div "Toevoegen" at bounding box center [1127, 530] width 85 height 21
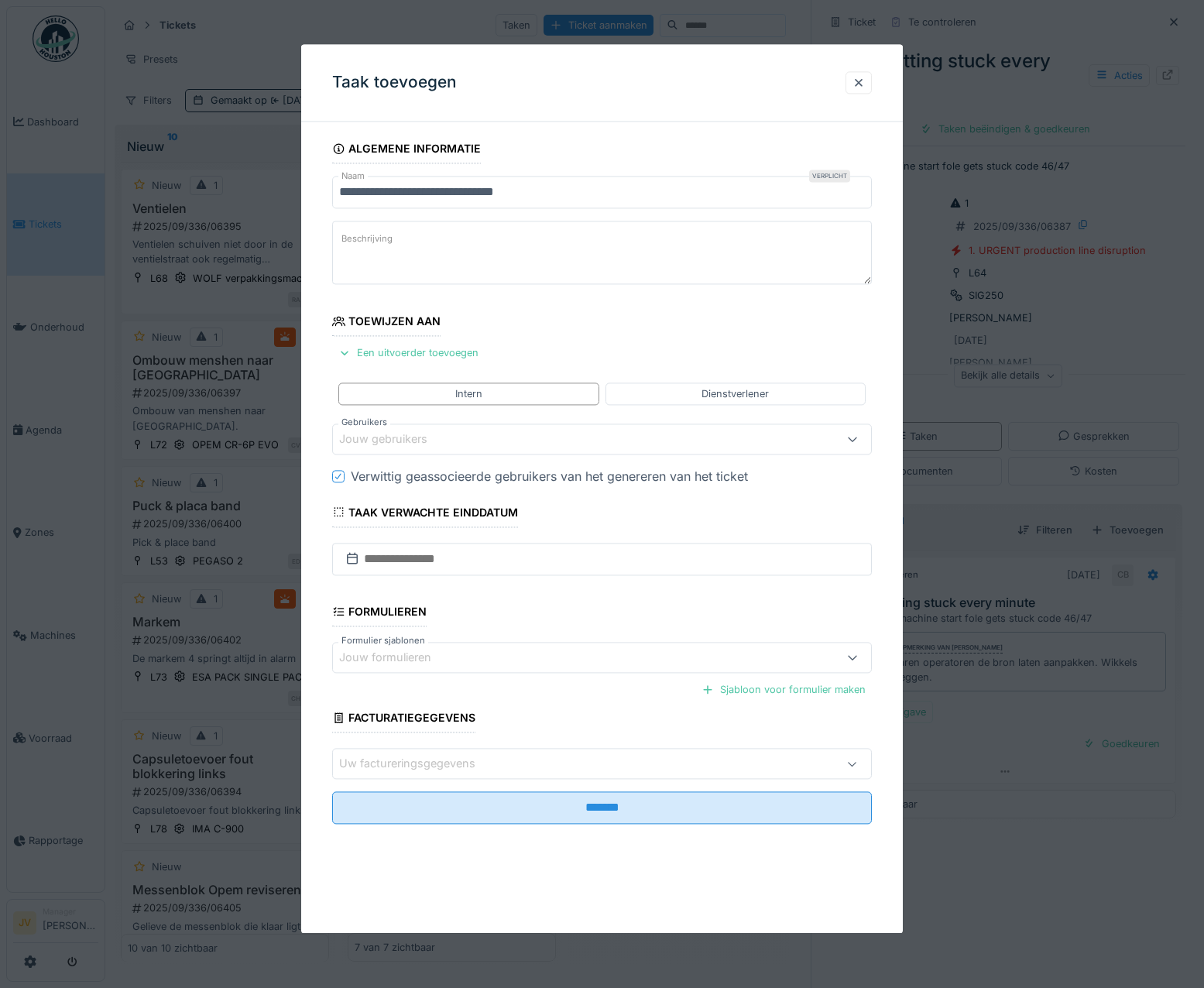
click at [374, 439] on div "Jouw gebruikers" at bounding box center [394, 439] width 110 height 17
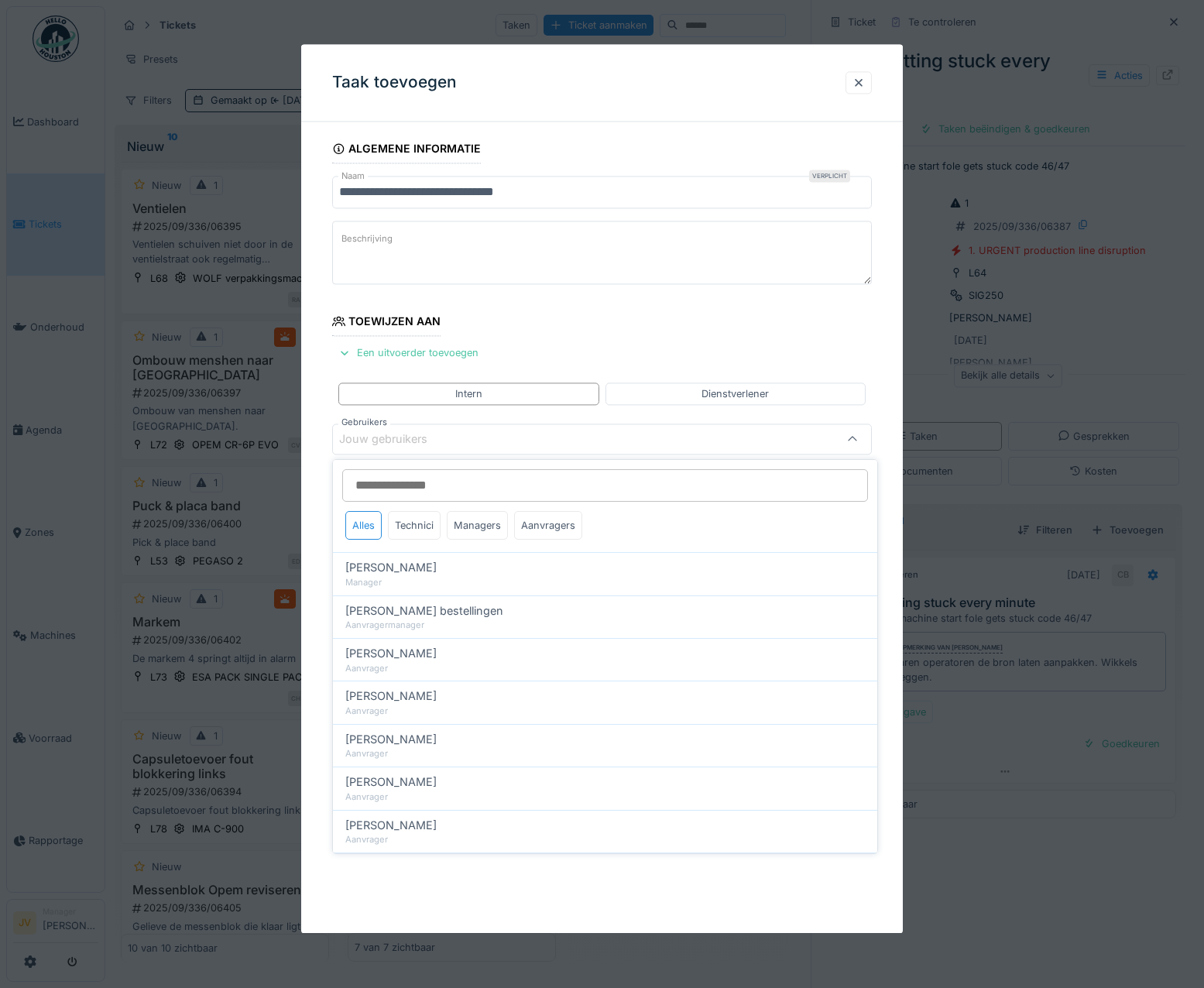
click at [399, 491] on input "Gebruikers" at bounding box center [606, 485] width 526 height 33
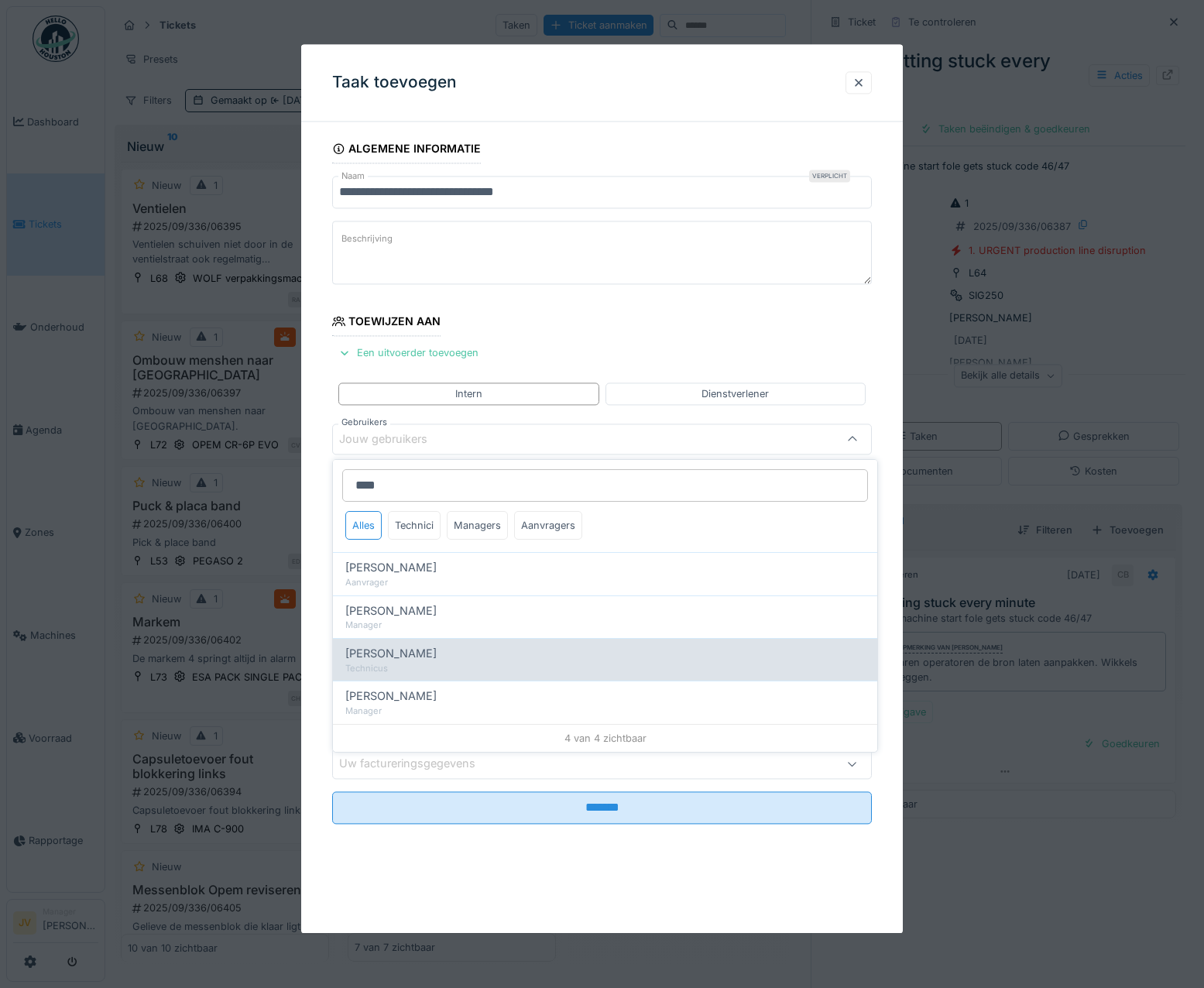
type input "****"
click at [423, 654] on div "[PERSON_NAME]" at bounding box center [605, 653] width 520 height 17
type input "****"
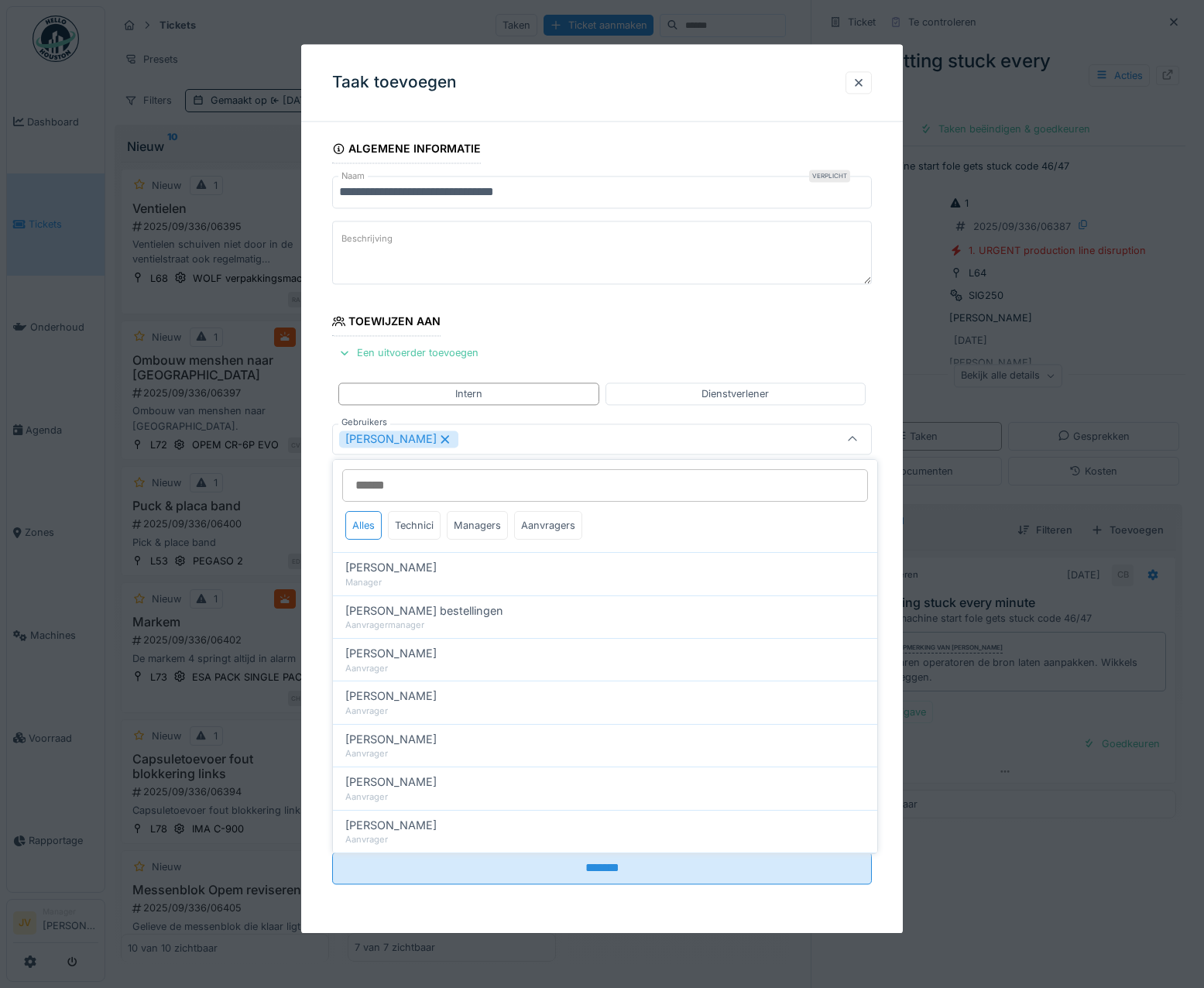
click at [450, 446] on div "[PERSON_NAME]" at bounding box center [570, 439] width 461 height 17
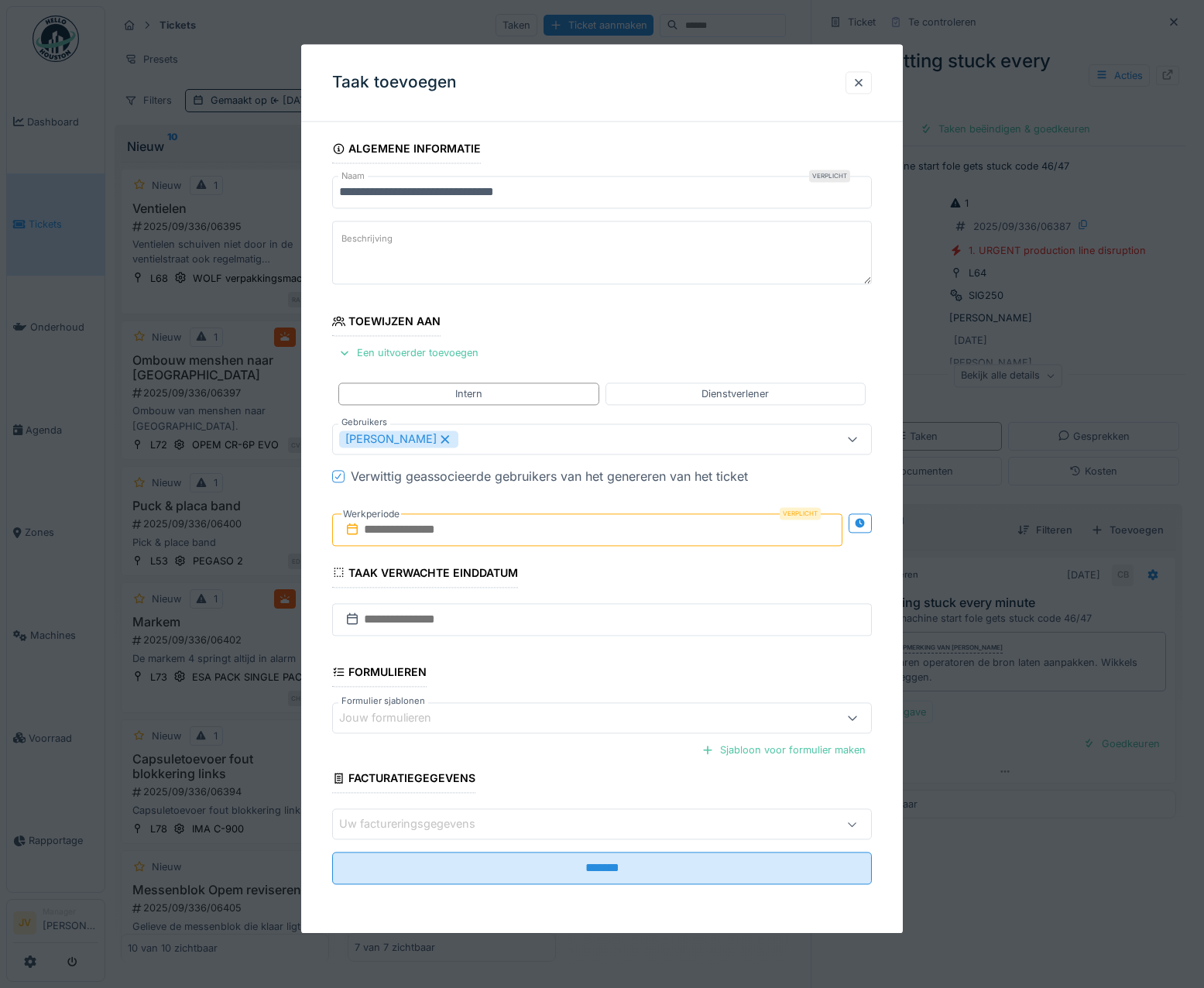
click at [449, 531] on input "text" at bounding box center [588, 530] width 511 height 33
click at [520, 677] on div "15" at bounding box center [514, 681] width 21 height 23
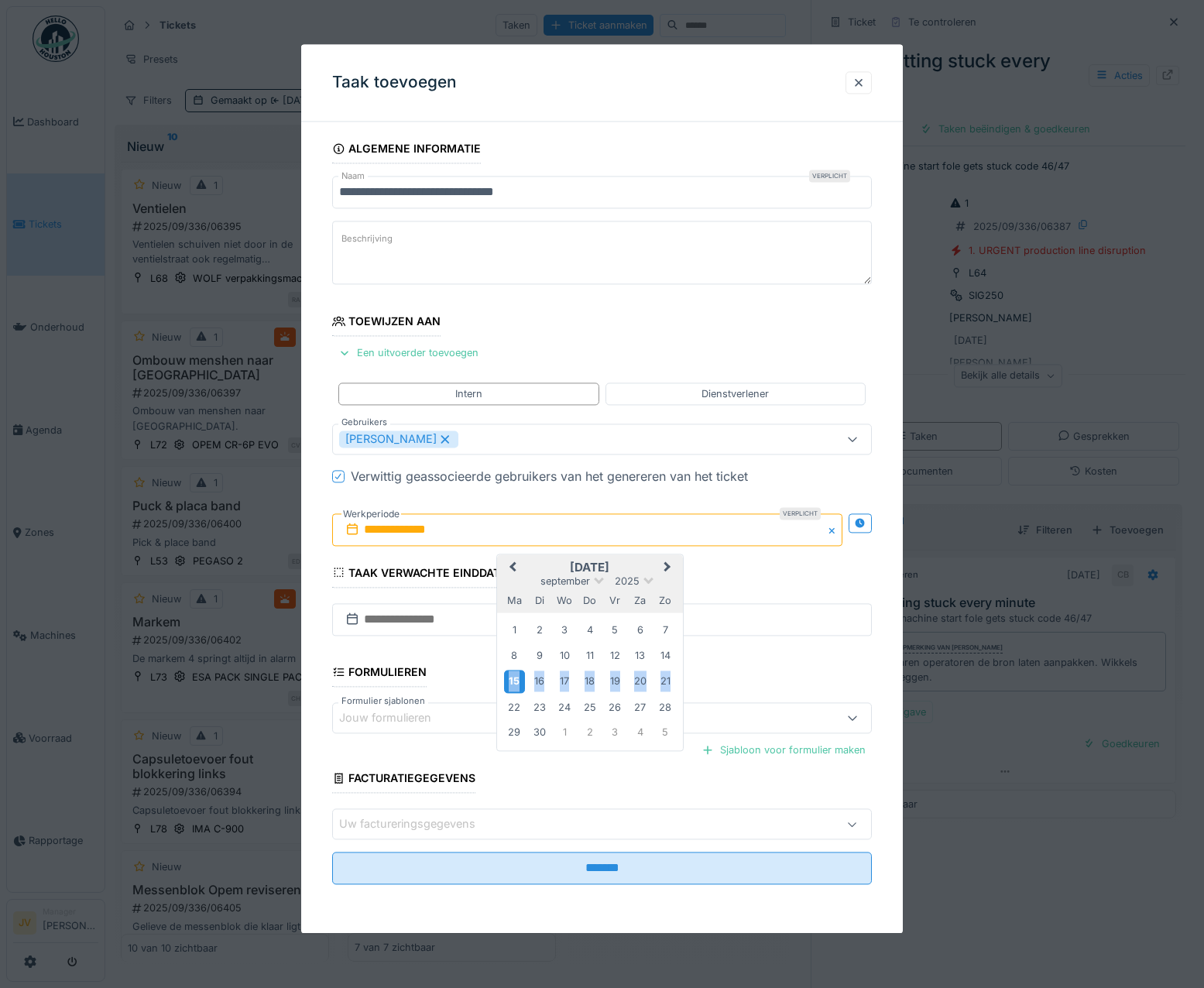
click at [520, 677] on div "15" at bounding box center [514, 681] width 21 height 23
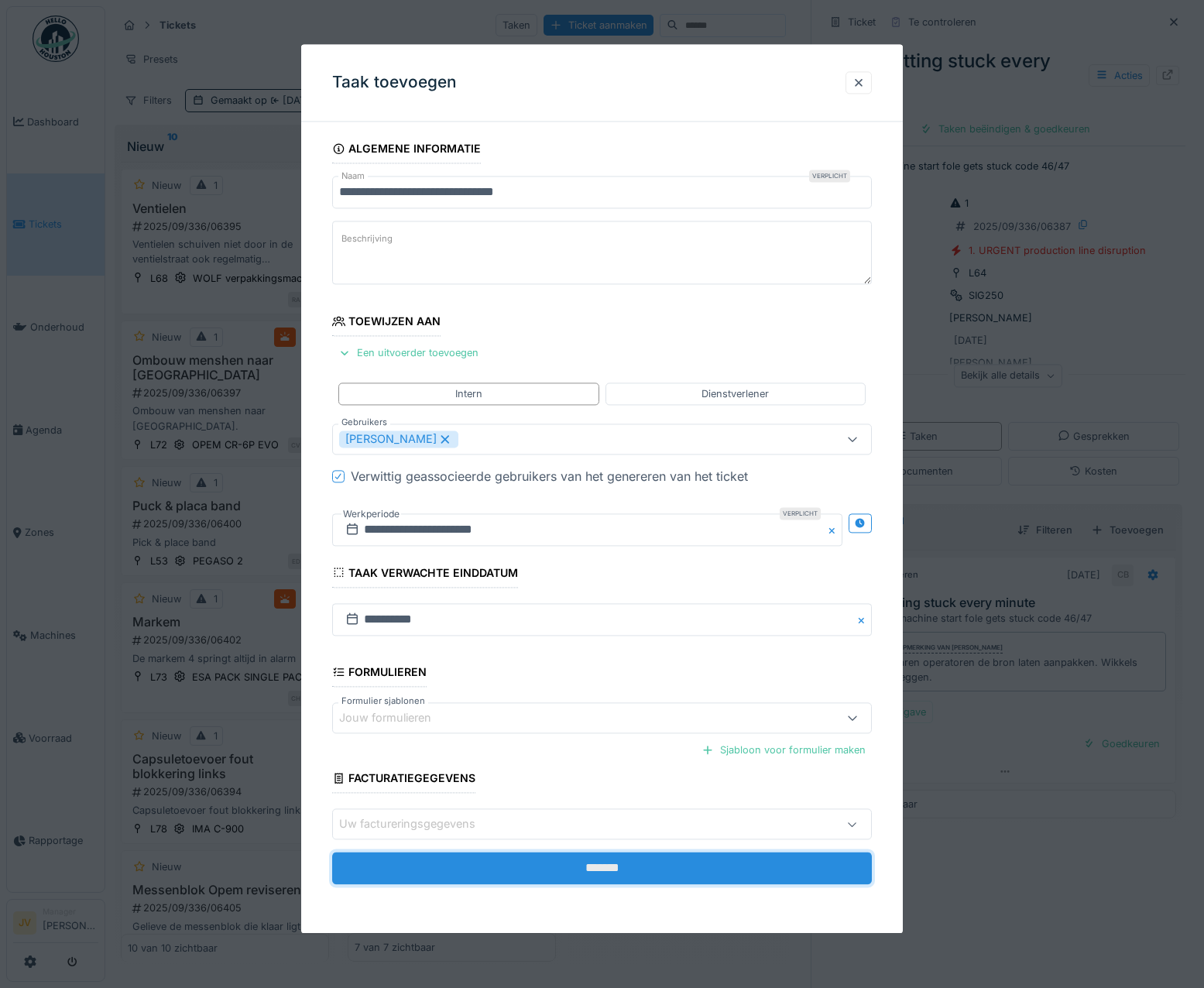
click at [595, 876] on input "*******" at bounding box center [602, 869] width 540 height 33
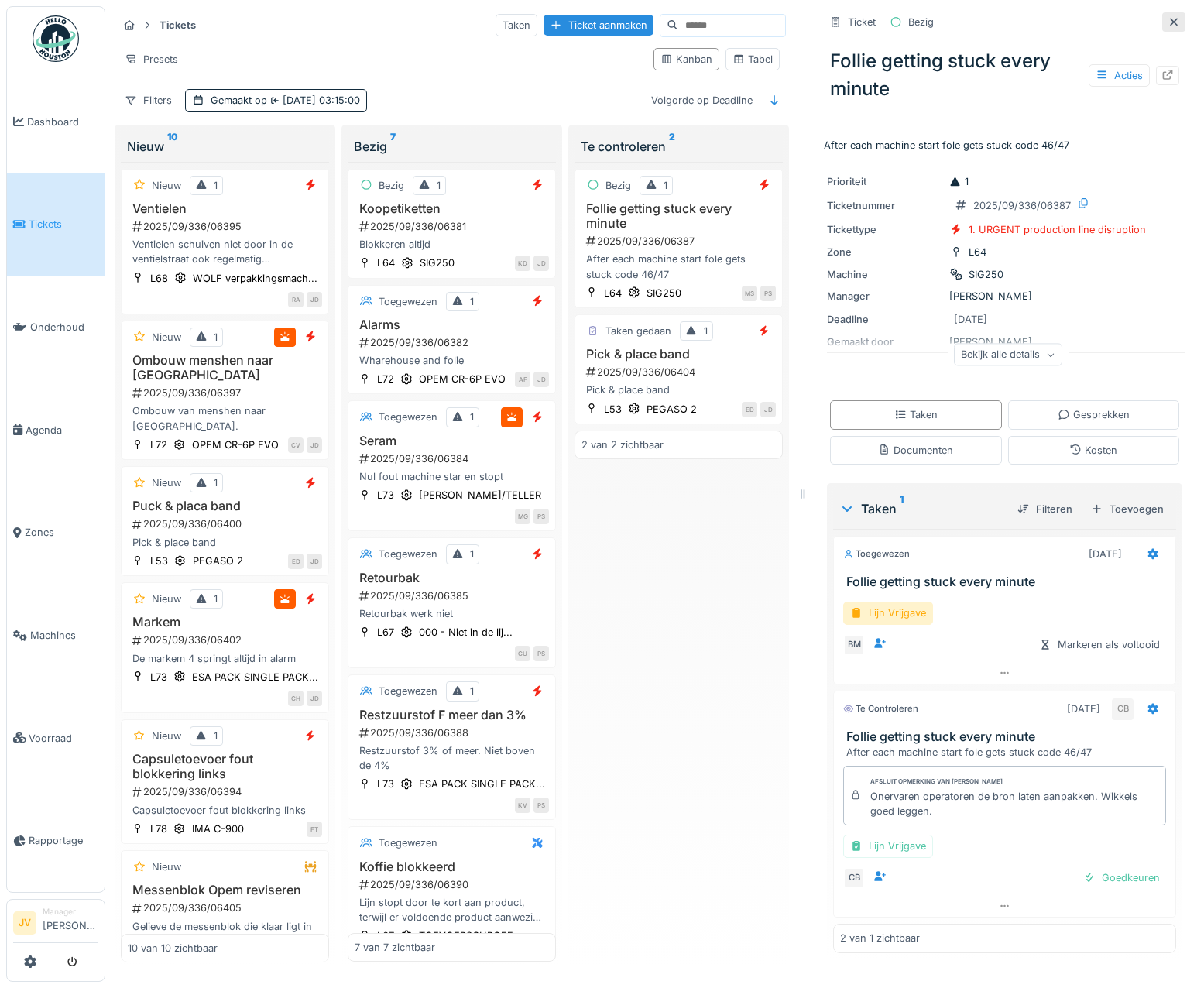
click at [1167, 21] on icon at bounding box center [1174, 22] width 12 height 10
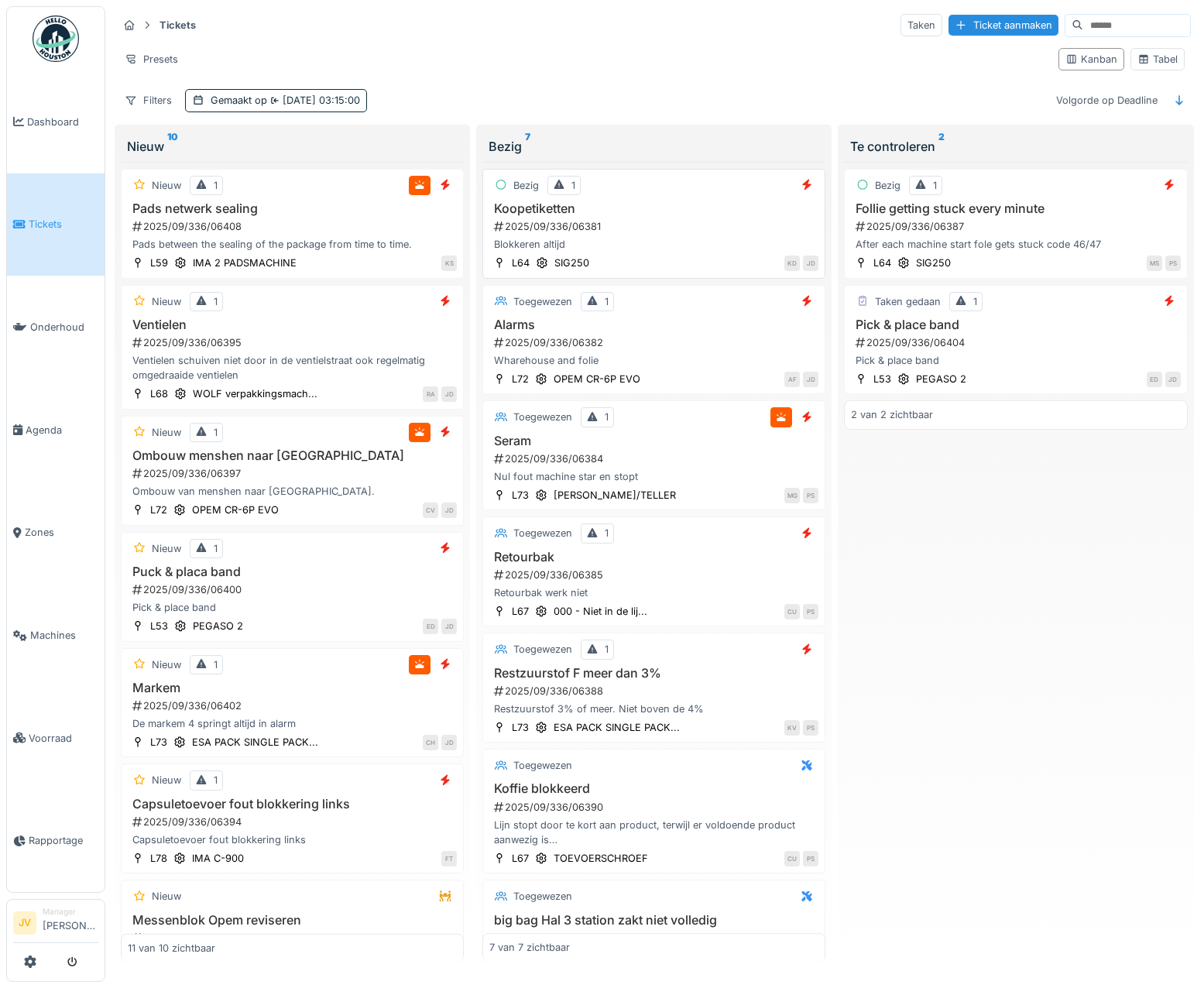
click at [733, 252] on div "Bezig 1 Koopetiketten 2025/09/336/06381 Blokkeren altijd L64 SIG250 KD JD" at bounding box center [654, 223] width 343 height 110
drag, startPoint x: 733, startPoint y: 252, endPoint x: 645, endPoint y: 233, distance: 90.0
click at [645, 233] on div "2025/09/336/06381" at bounding box center [655, 226] width 326 height 15
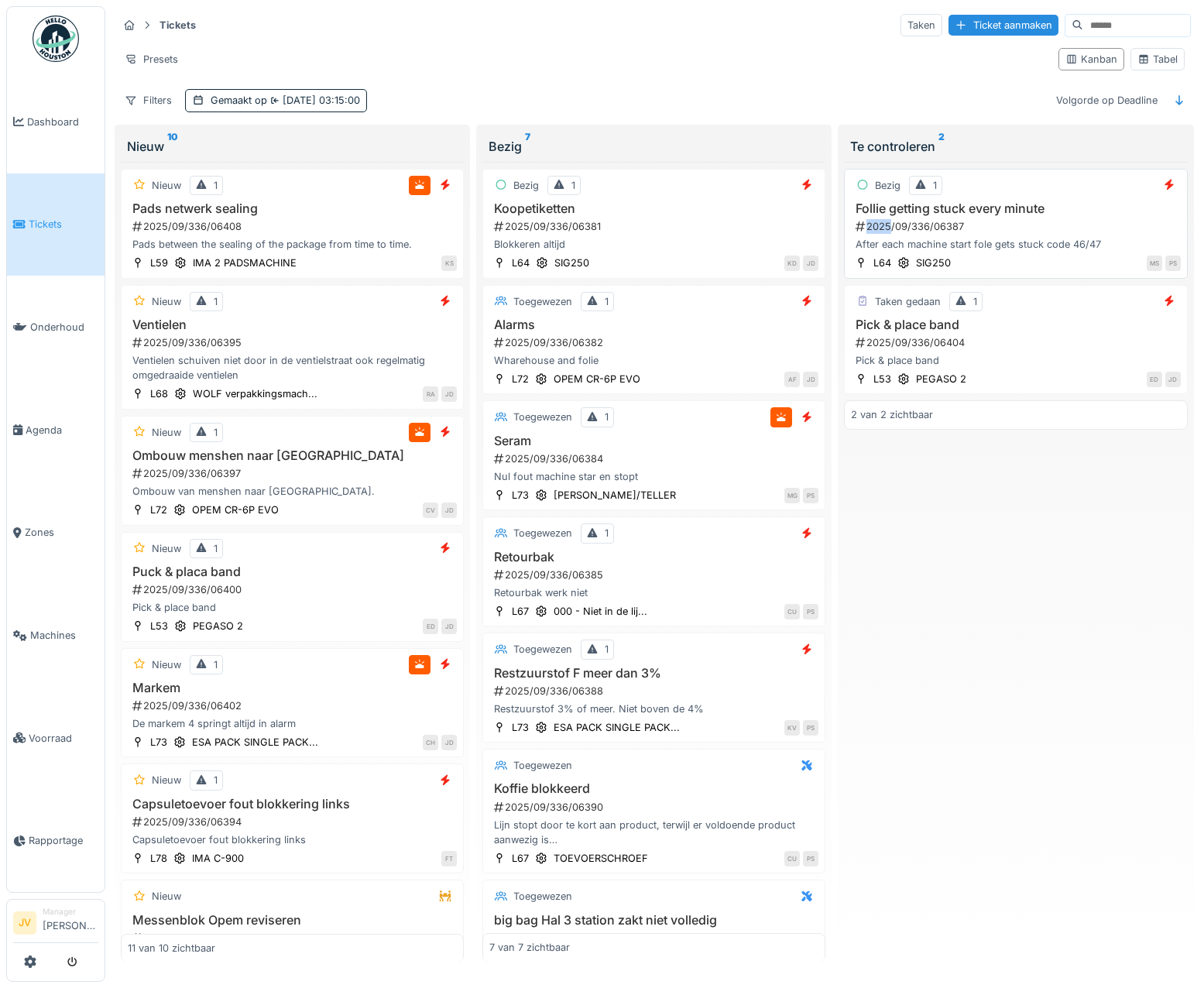
click at [851, 233] on div "Follie getting stuck every minute 2025/09/336/06387 After each machine start fo…" at bounding box center [1015, 226] width 329 height 51
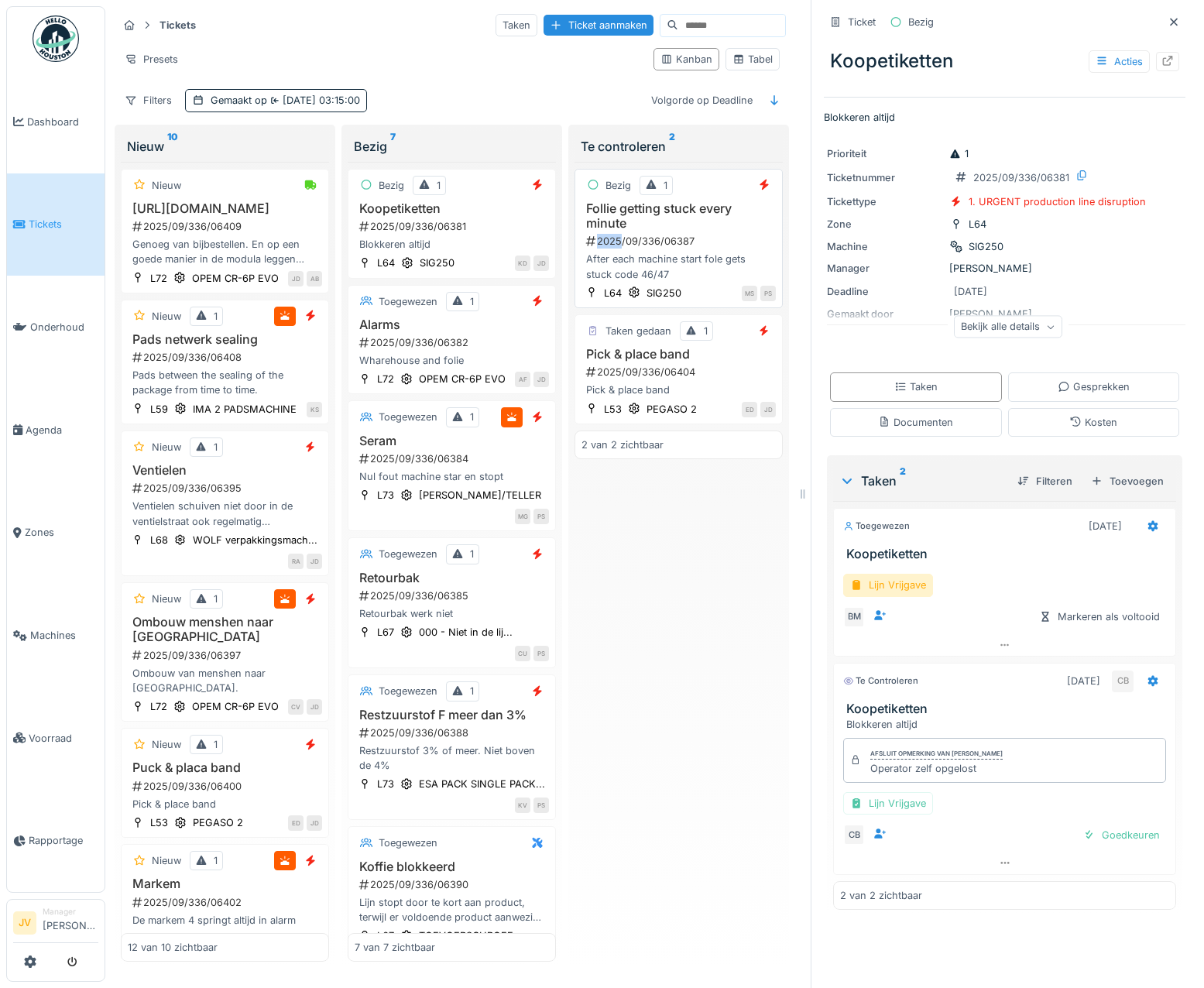
scroll to position [12, 0]
click at [1167, 17] on icon at bounding box center [1174, 22] width 12 height 10
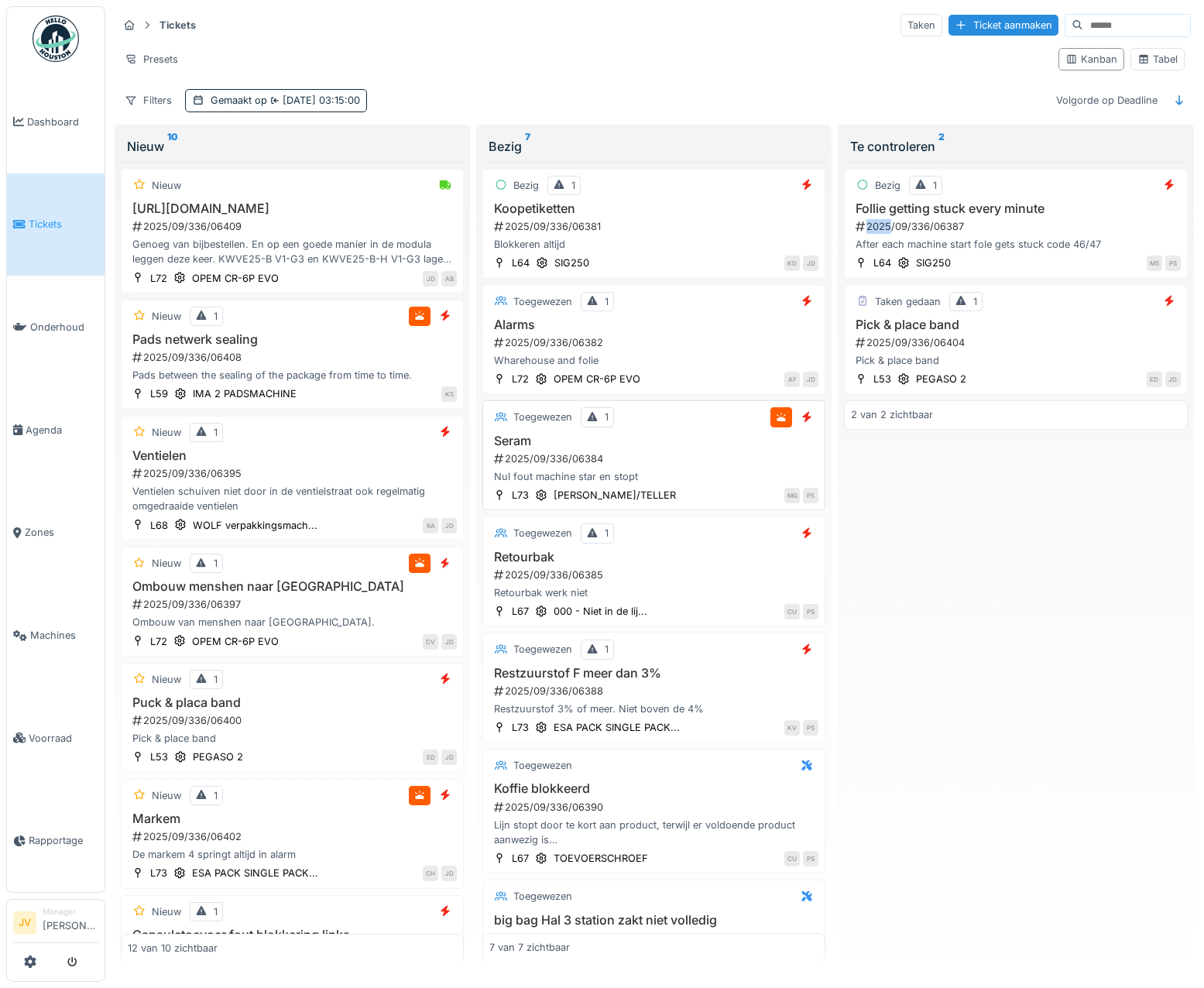
scroll to position [62, 0]
